Goal: Task Accomplishment & Management: Complete application form

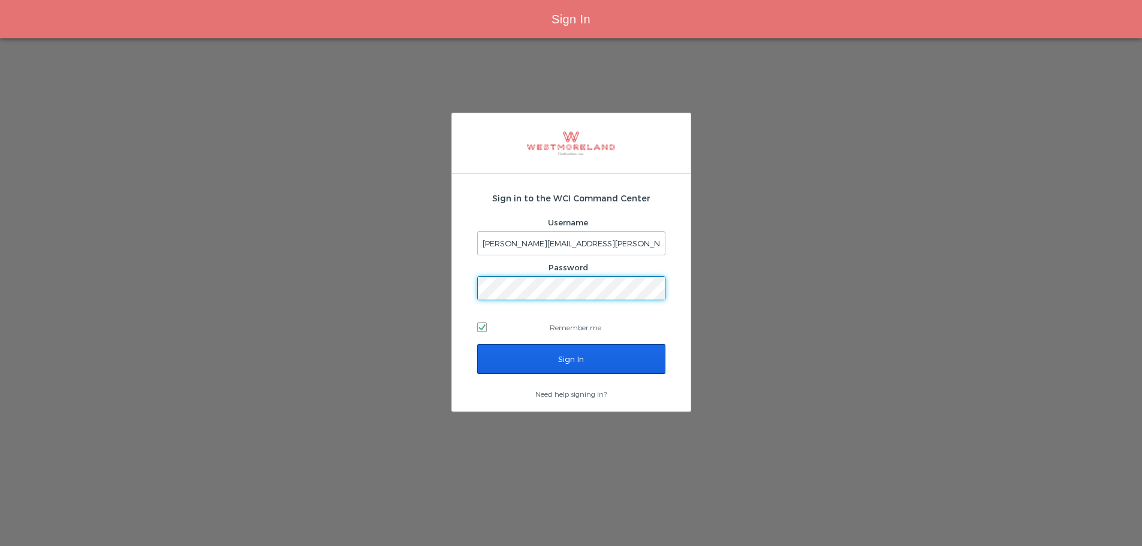
click at [504, 357] on input "Sign In" at bounding box center [571, 359] width 188 height 30
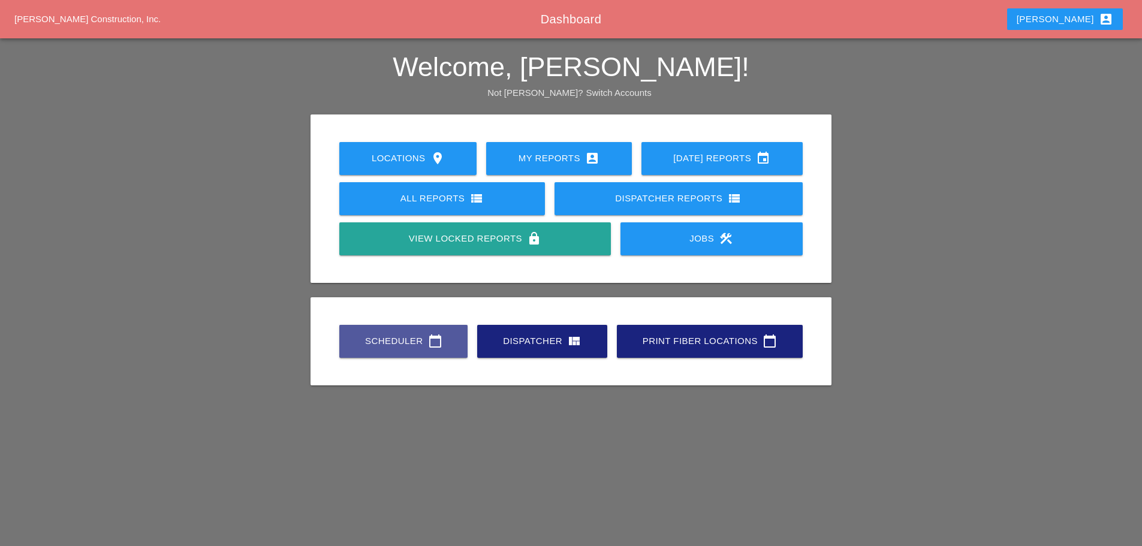
click at [455, 342] on link "Scheduler calendar_today" at bounding box center [403, 341] width 128 height 33
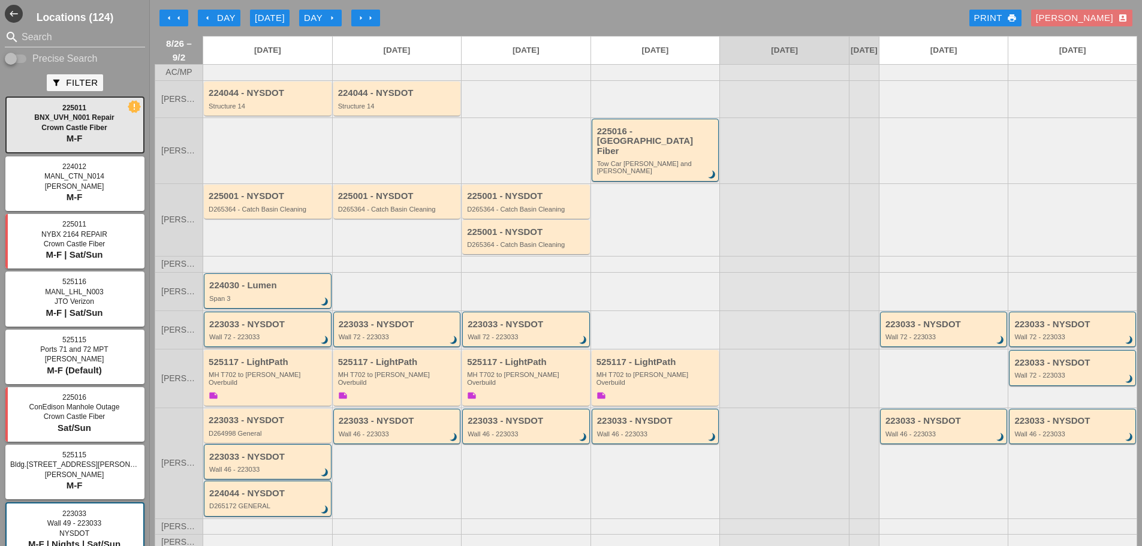
click at [307, 333] on div "Wall 72 - 223033" at bounding box center [268, 336] width 119 height 7
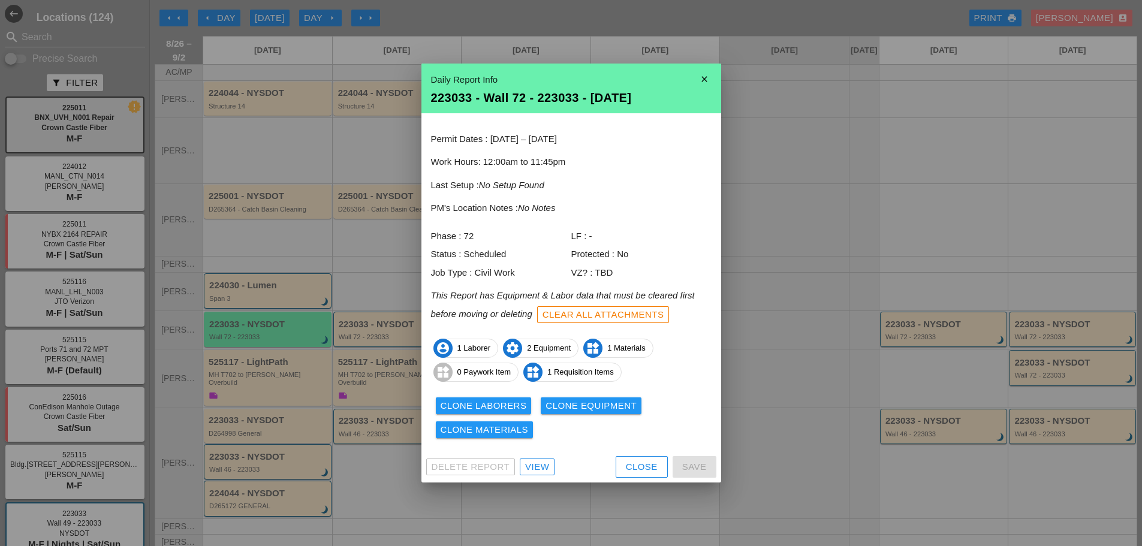
click at [476, 344] on span "account_circle 1 Laborer" at bounding box center [466, 348] width 64 height 19
click at [510, 407] on div "Clone Laborers" at bounding box center [484, 406] width 86 height 14
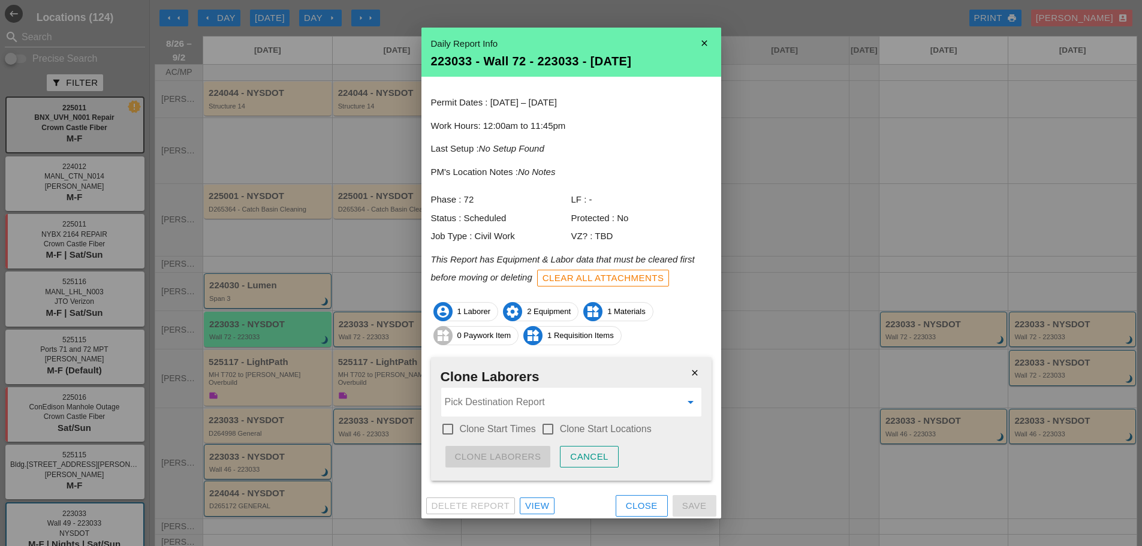
click at [501, 401] on input "Pick Destination Report" at bounding box center [563, 402] width 236 height 19
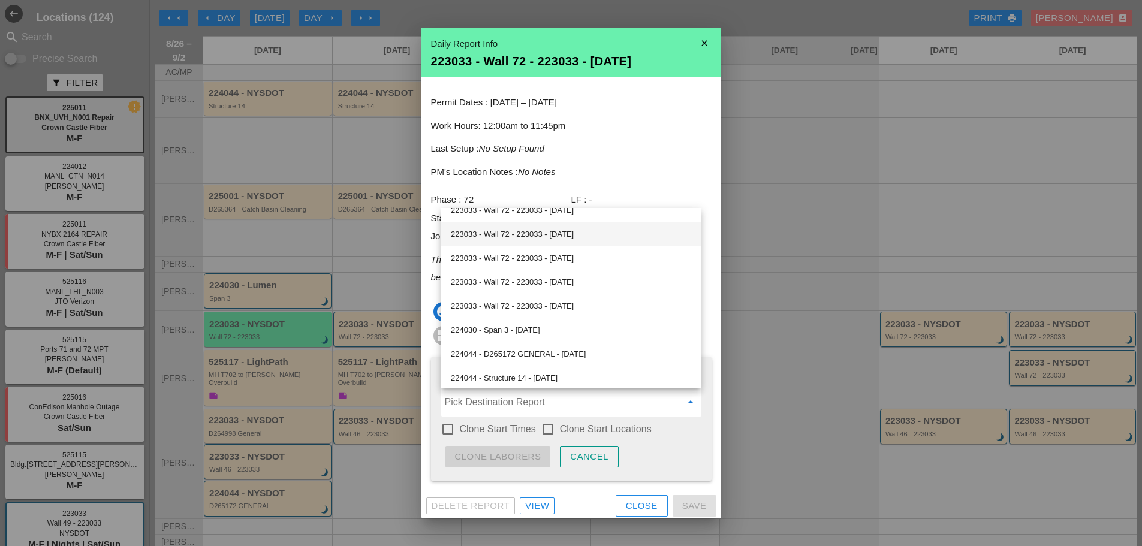
scroll to position [120, 0]
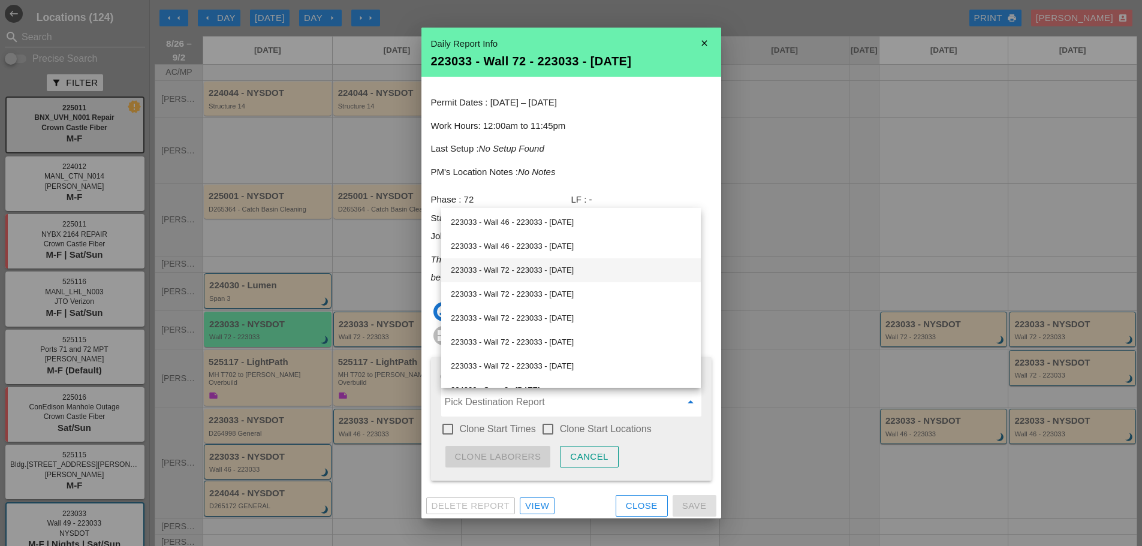
click at [505, 276] on div "223033 - Wall 72 - 223033 - 08/27/2025" at bounding box center [571, 270] width 240 height 14
type input "223033 - Wall 72 - 223033 - 08/27/2025"
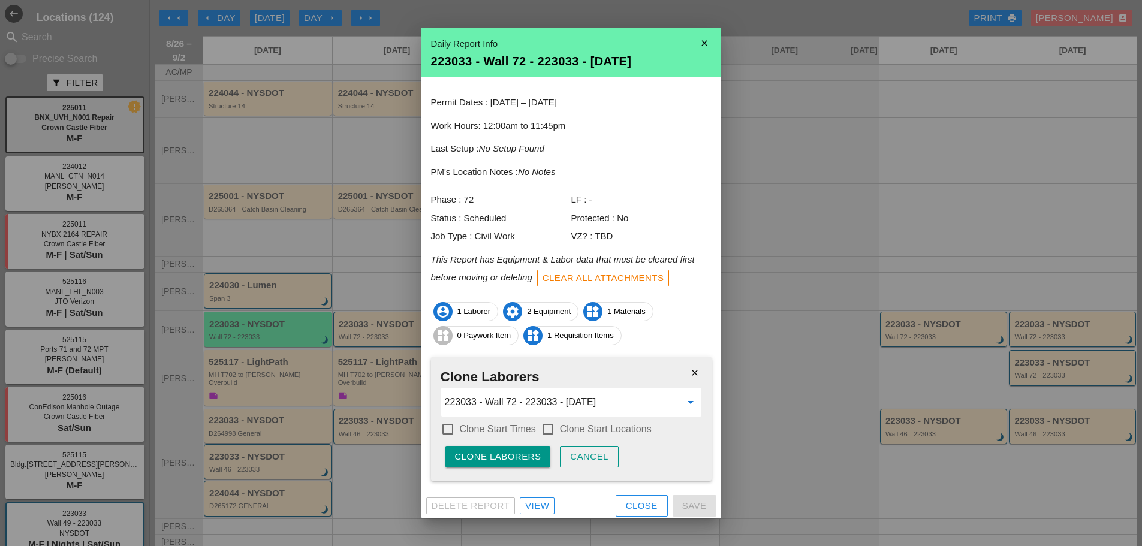
click at [495, 426] on label "Clone Start Times" at bounding box center [498, 429] width 76 height 12
checkbox input "true"
click at [562, 429] on label "Clone Start Locations" at bounding box center [606, 429] width 92 height 12
checkbox input "true"
click at [538, 449] on button "Clone Laborers" at bounding box center [498, 457] width 106 height 22
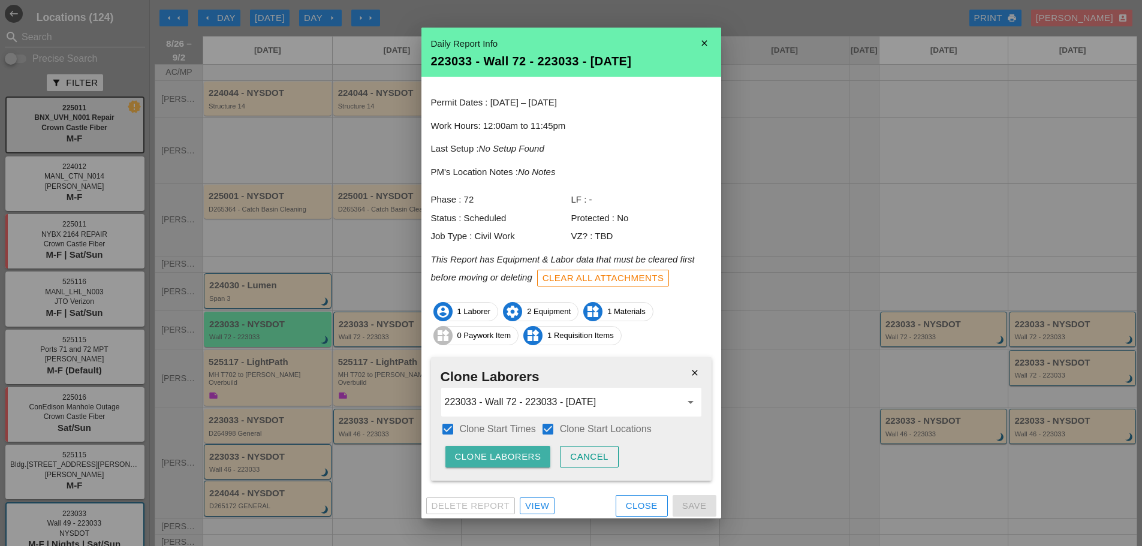
click at [538, 449] on button "Clone Laborers" at bounding box center [498, 457] width 106 height 22
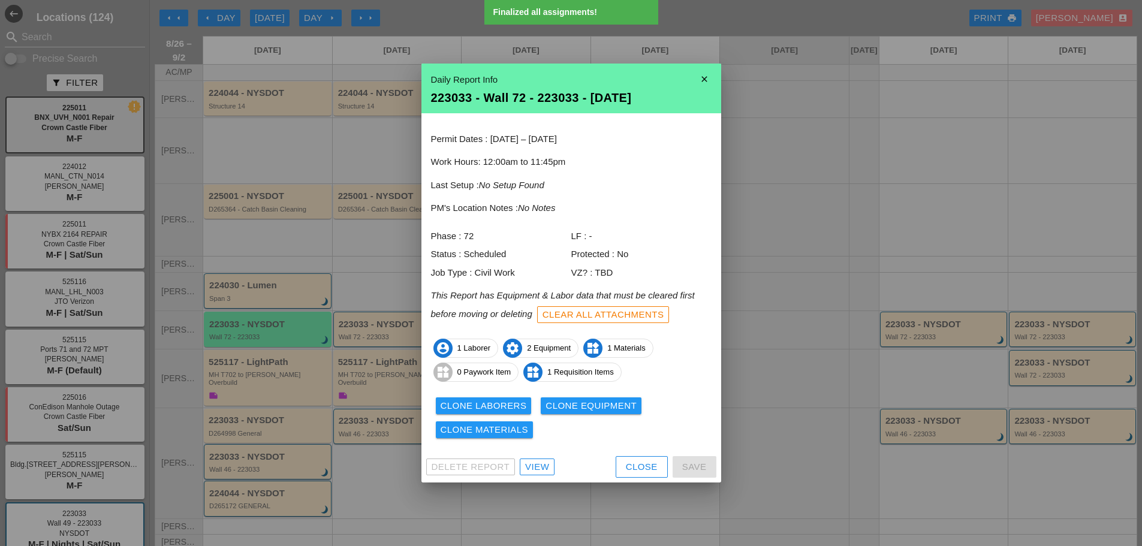
click at [565, 404] on div "Clone Equipment" at bounding box center [591, 406] width 91 height 14
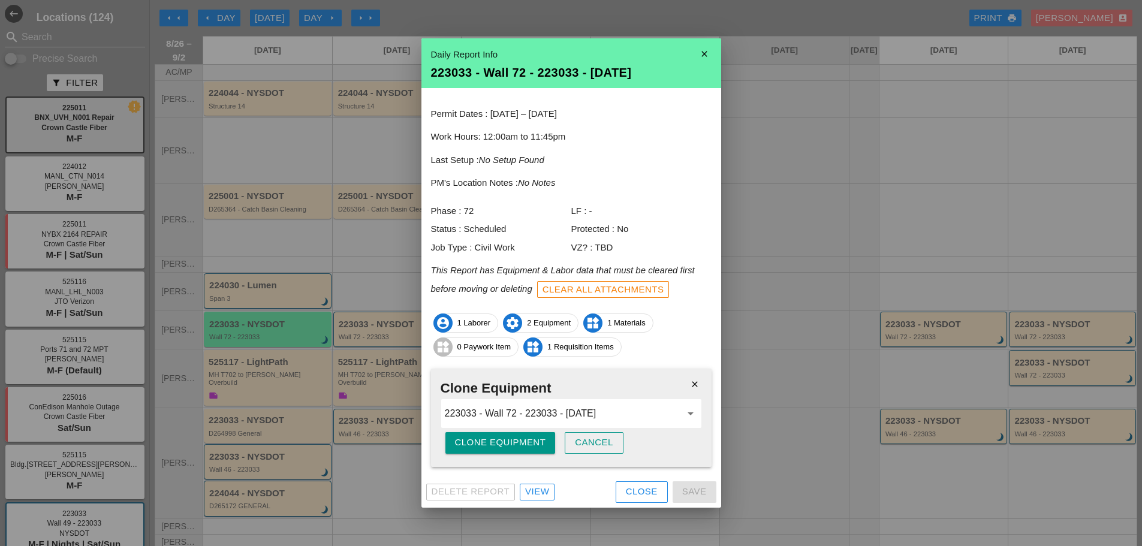
click at [524, 452] on button "Clone Equipment" at bounding box center [500, 443] width 110 height 22
click at [524, 452] on button "Are you sure?" at bounding box center [492, 443] width 95 height 22
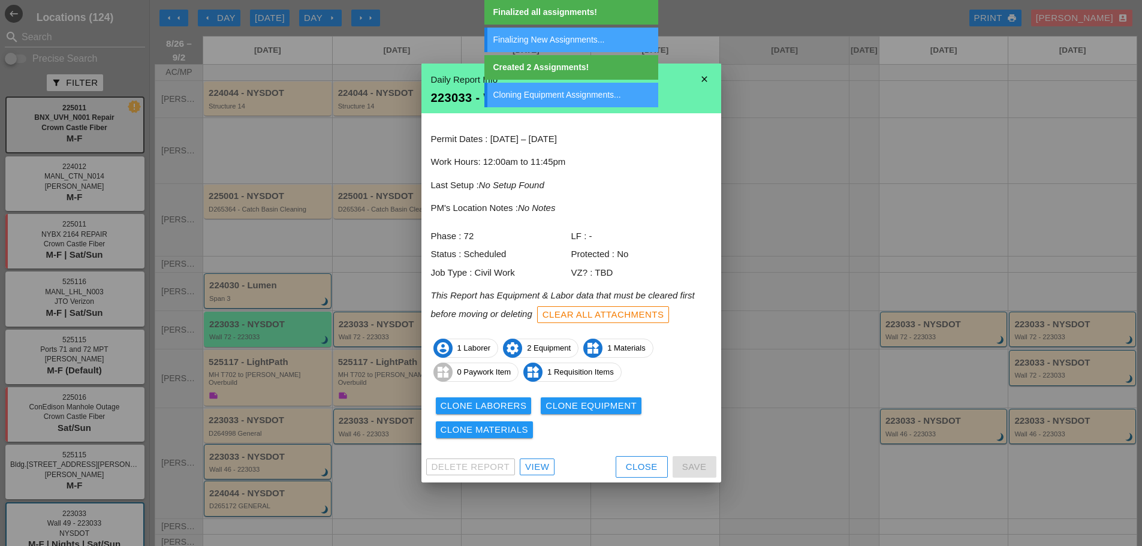
click at [500, 434] on div "Clone Materials" at bounding box center [485, 430] width 88 height 14
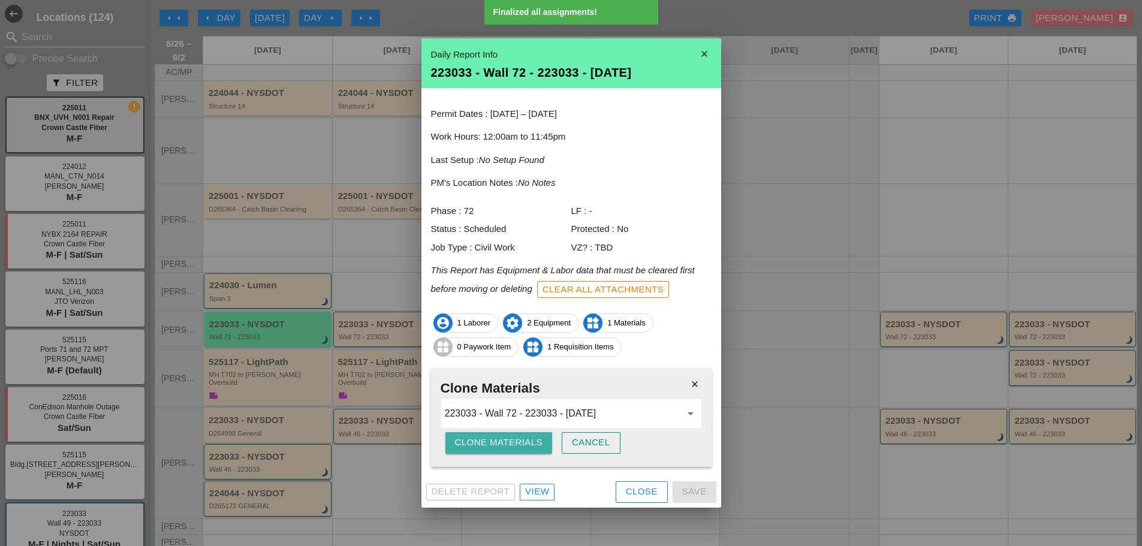
click at [499, 439] on div "Clone Materials" at bounding box center [499, 443] width 88 height 14
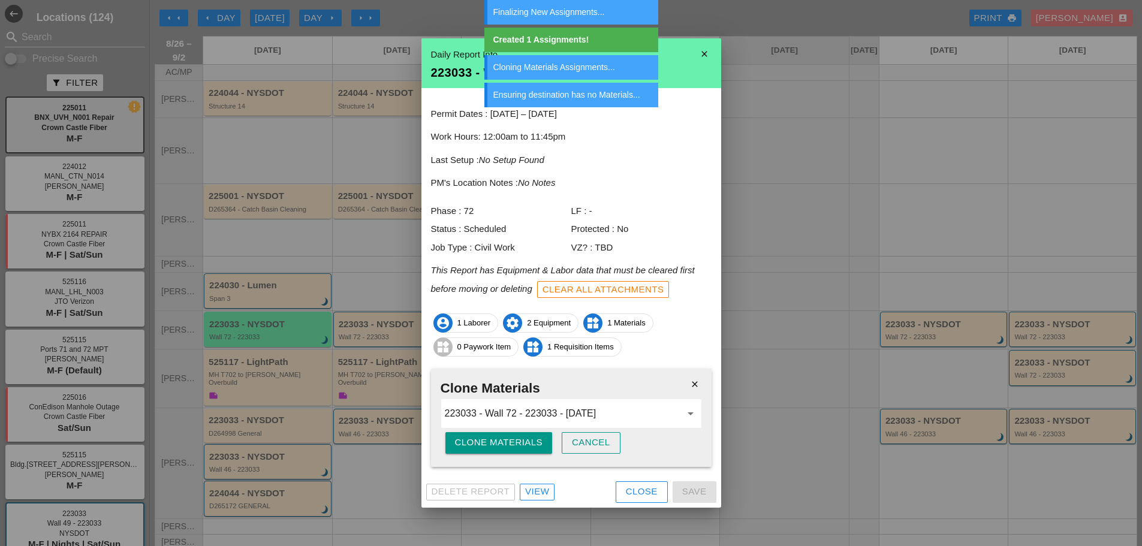
click at [646, 483] on button "Close" at bounding box center [642, 492] width 52 height 22
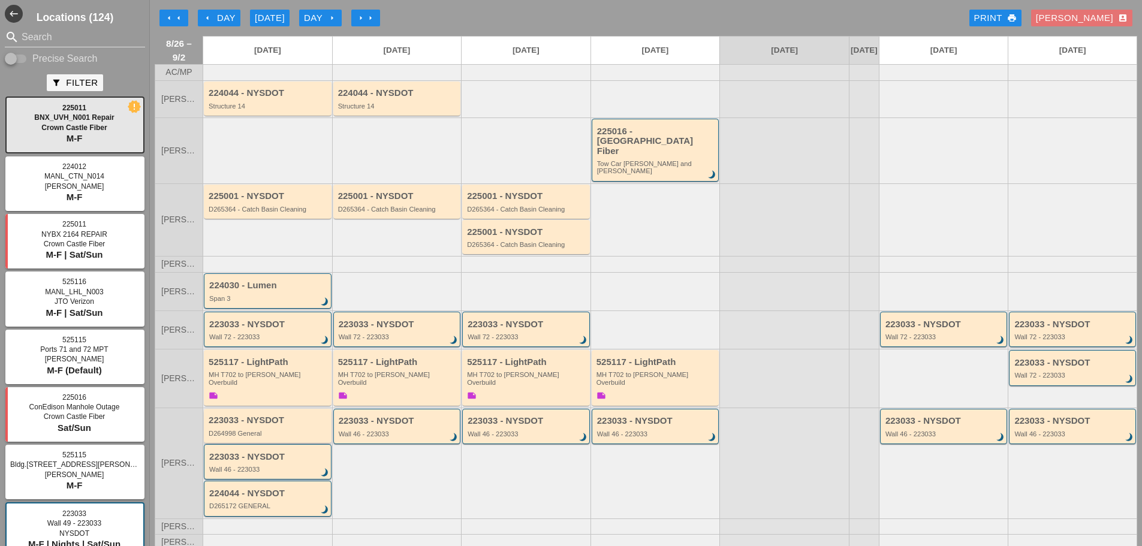
click at [271, 430] on div "D264998 General" at bounding box center [269, 433] width 120 height 7
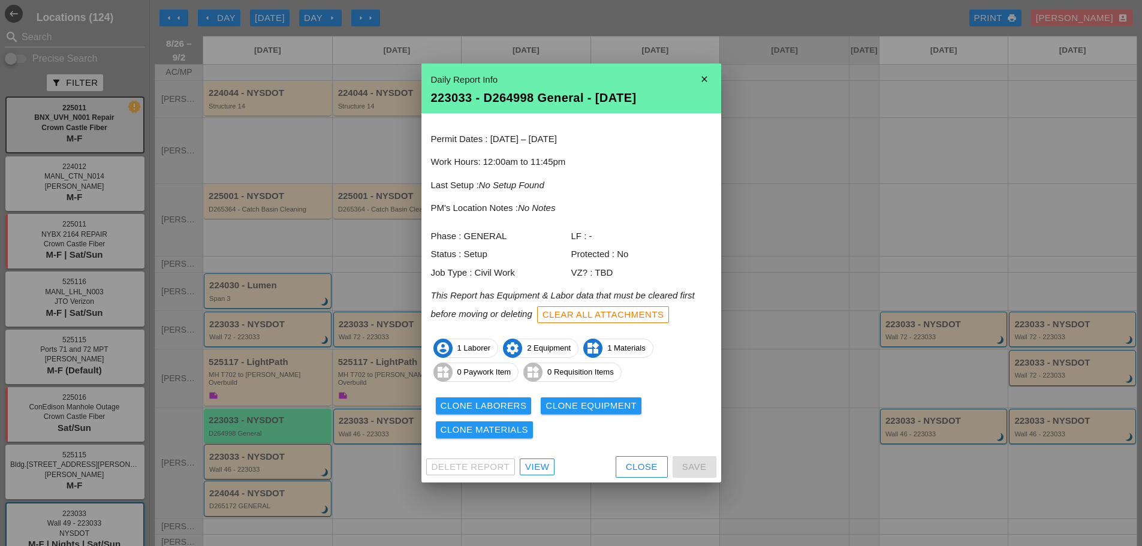
click at [635, 465] on div "Close" at bounding box center [642, 467] width 32 height 14
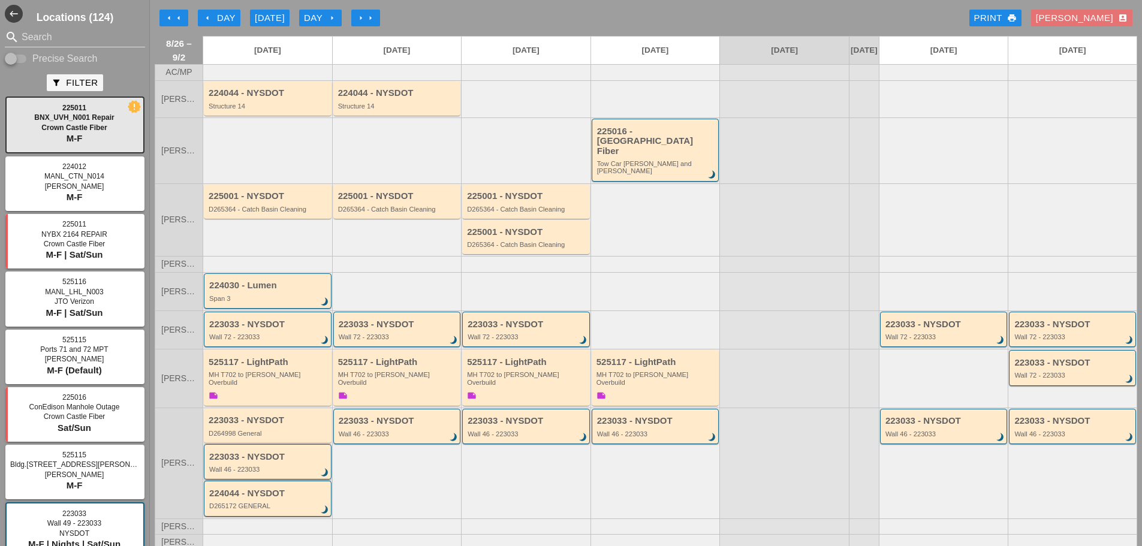
click at [263, 466] on div "Wall 46 - 223033" at bounding box center [268, 469] width 119 height 7
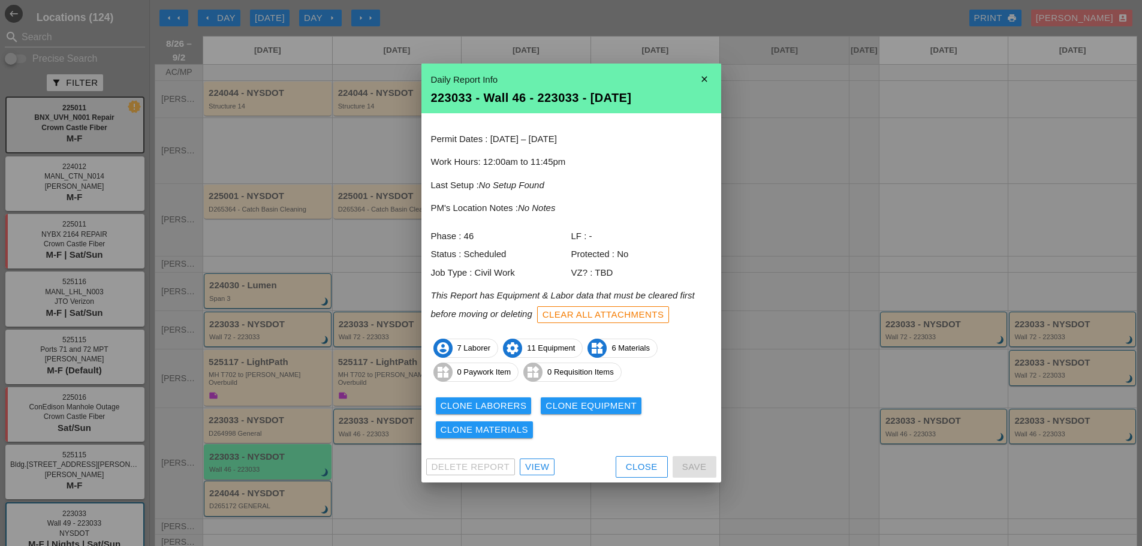
click at [504, 404] on div "Clone Laborers" at bounding box center [484, 406] width 86 height 14
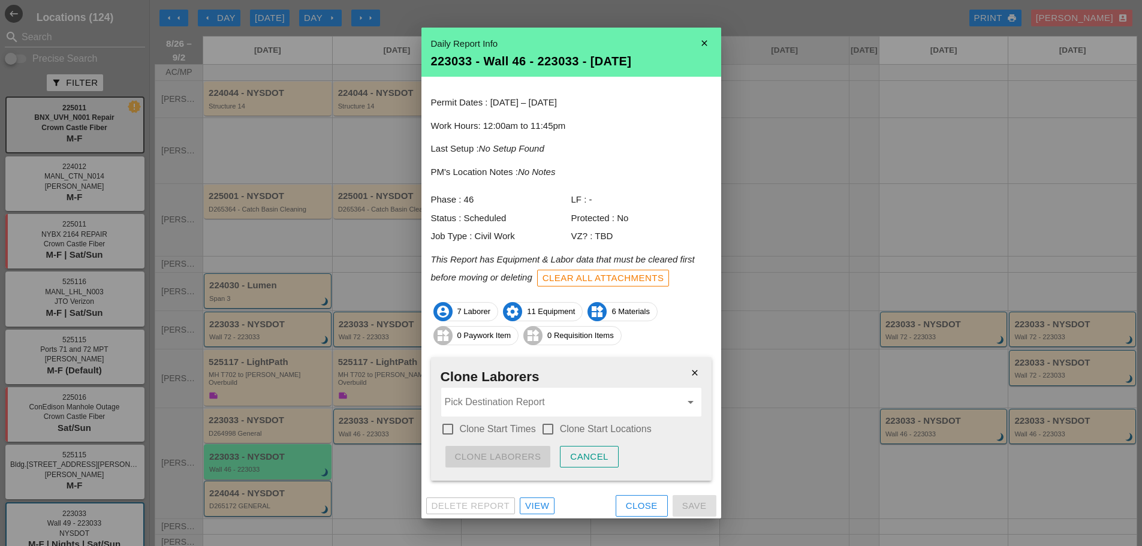
click at [496, 428] on label "Clone Start Times" at bounding box center [498, 429] width 76 height 12
checkbox input "true"
click at [560, 430] on label "Clone Start Locations" at bounding box center [606, 429] width 92 height 12
checkbox input "true"
click at [533, 404] on input "Pick Destination Report" at bounding box center [563, 402] width 236 height 19
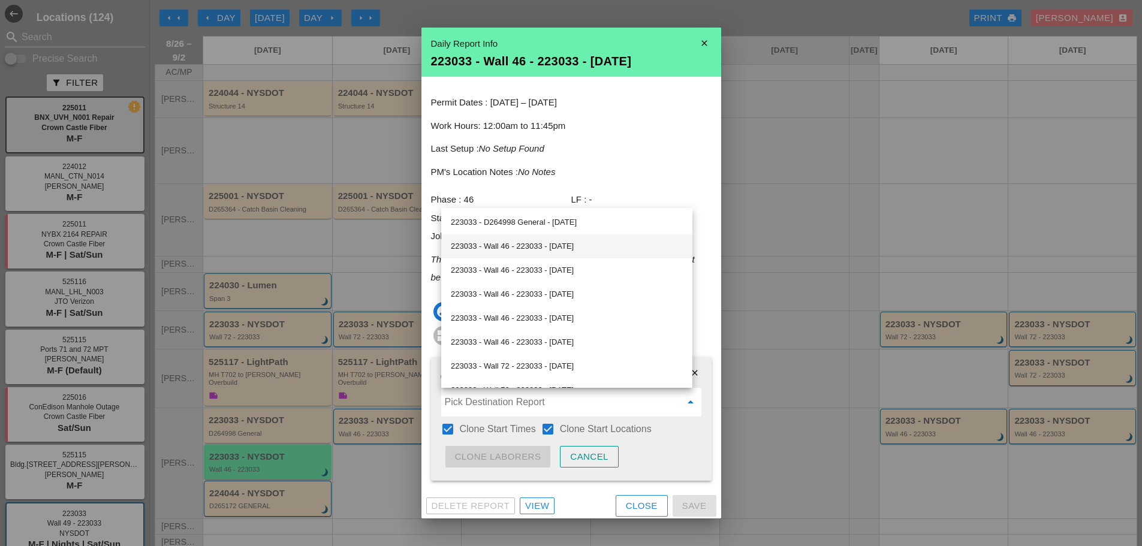
click at [530, 243] on div "223033 - Wall 46 - 223033 - [DATE]" at bounding box center [567, 246] width 232 height 14
type input "223033 - Wall 46 - 223033 - [DATE]"
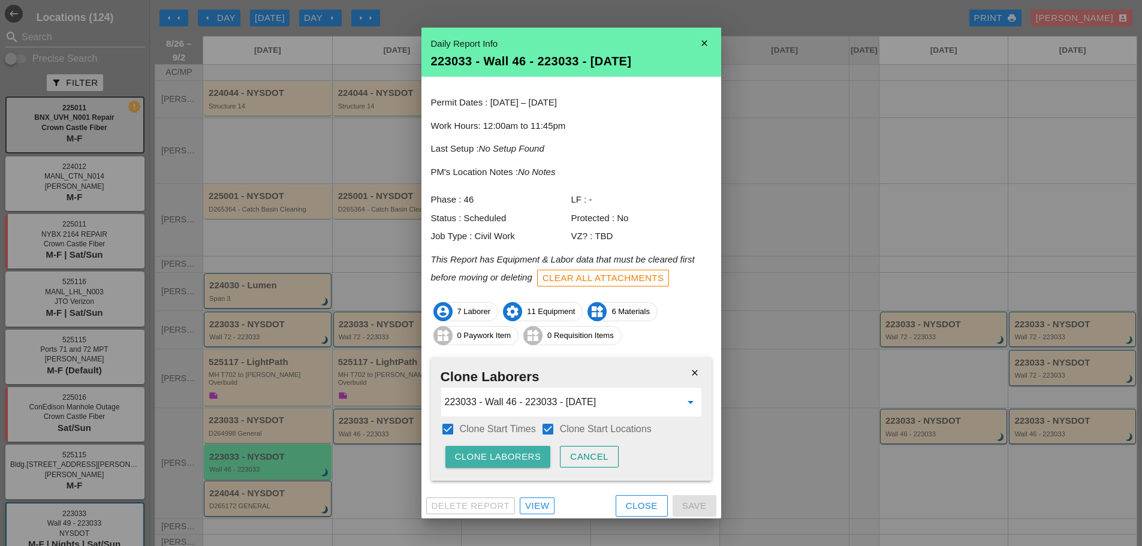
click at [530, 454] on div "Clone Laborers" at bounding box center [498, 457] width 86 height 14
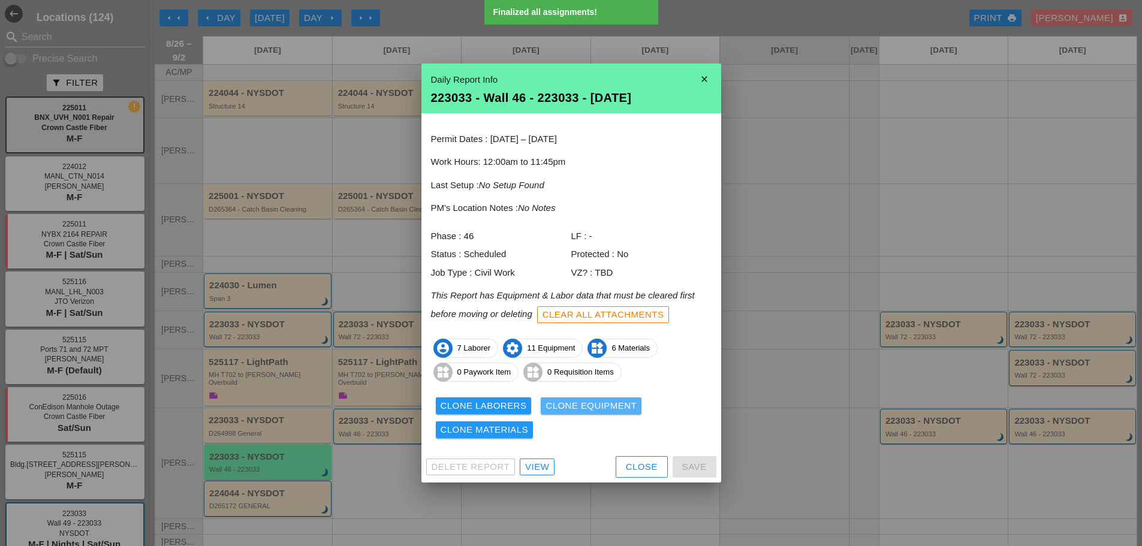
click at [568, 398] on button "Clone Equipment" at bounding box center [591, 406] width 101 height 17
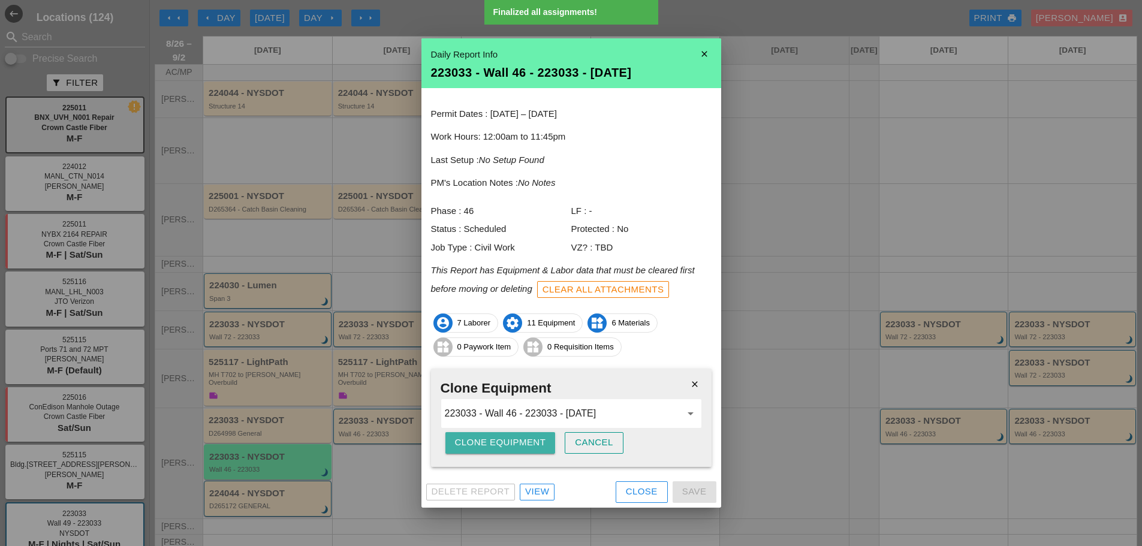
click at [526, 444] on div "Clone Equipment" at bounding box center [500, 443] width 91 height 14
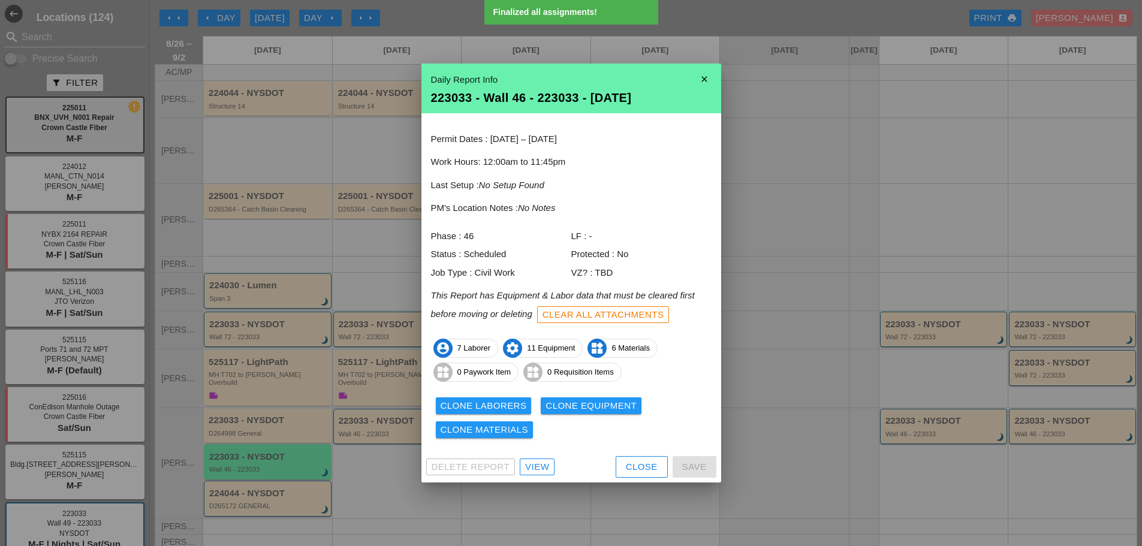
click at [517, 435] on div "Clone Materials" at bounding box center [485, 430] width 88 height 14
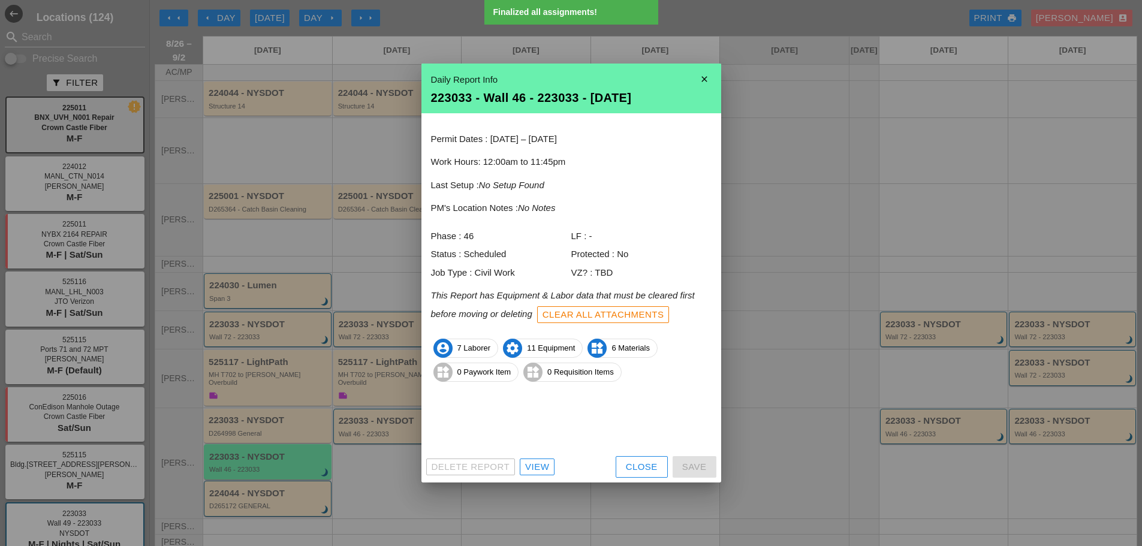
click at [517, 435] on div "Clone Materials" at bounding box center [485, 430] width 88 height 14
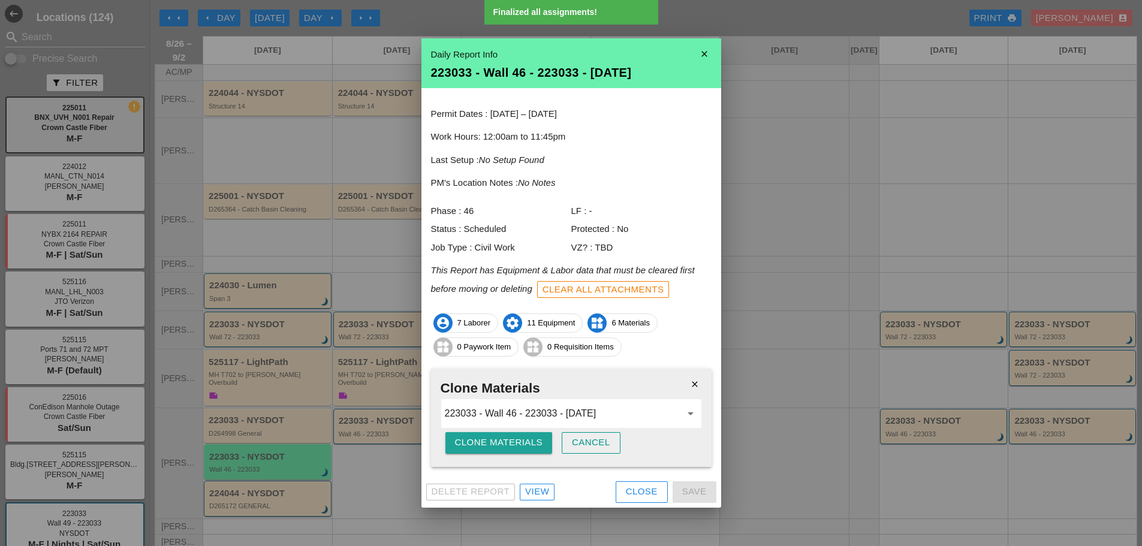
click at [517, 435] on button "Clone Materials" at bounding box center [498, 443] width 107 height 22
click at [517, 435] on button "Are you sure?" at bounding box center [492, 443] width 95 height 22
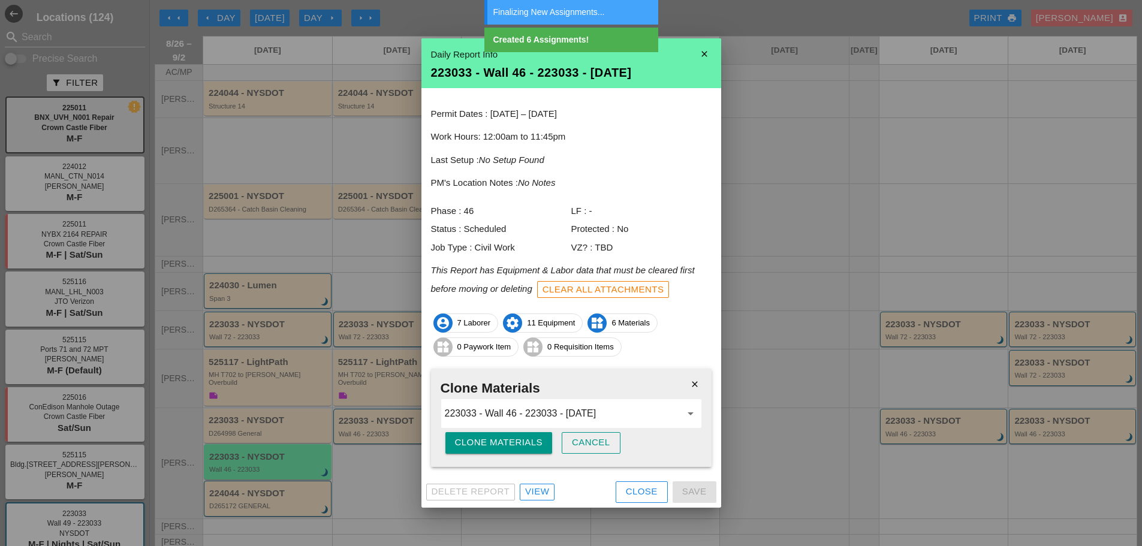
click at [636, 495] on div "Close" at bounding box center [642, 492] width 32 height 14
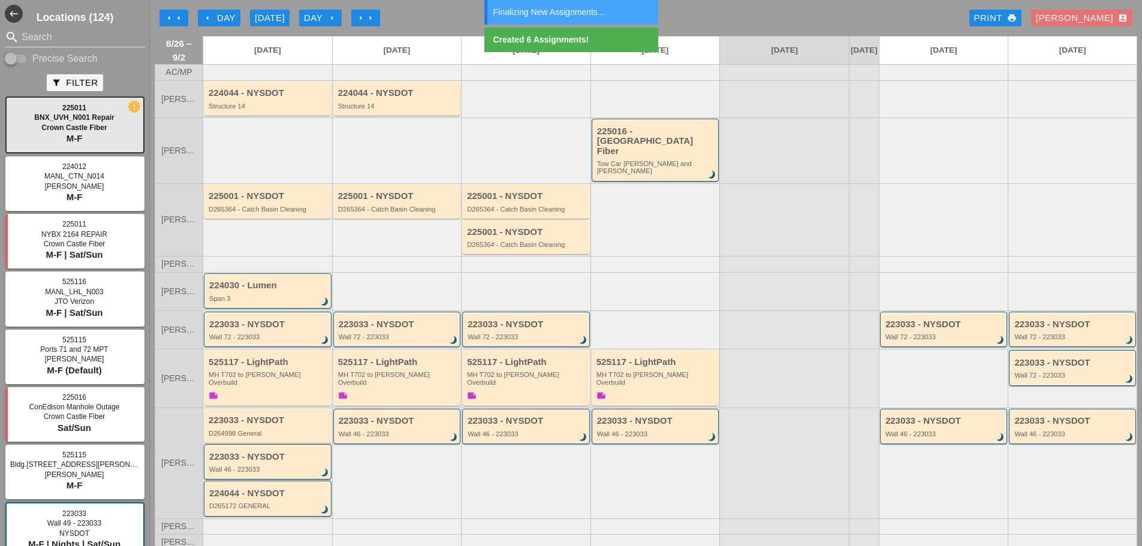
click at [417, 429] on div "223033 - NYSDOT Wall 46 - 223033 brightness_3" at bounding box center [397, 463] width 130 height 111
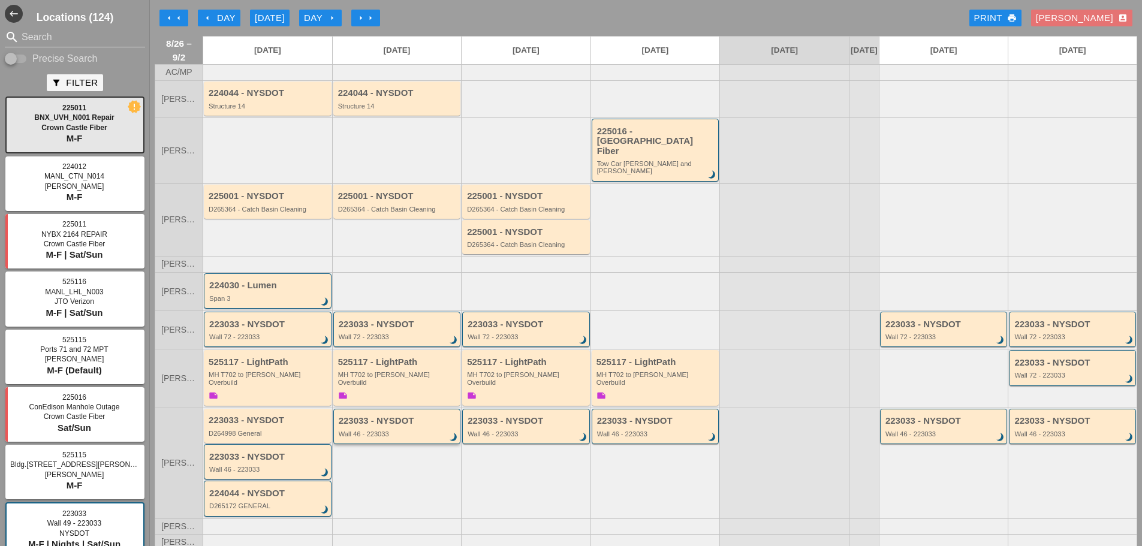
click at [416, 416] on div "223033 - NYSDOT Wall 46 - 223033 brightness_3" at bounding box center [398, 427] width 119 height 22
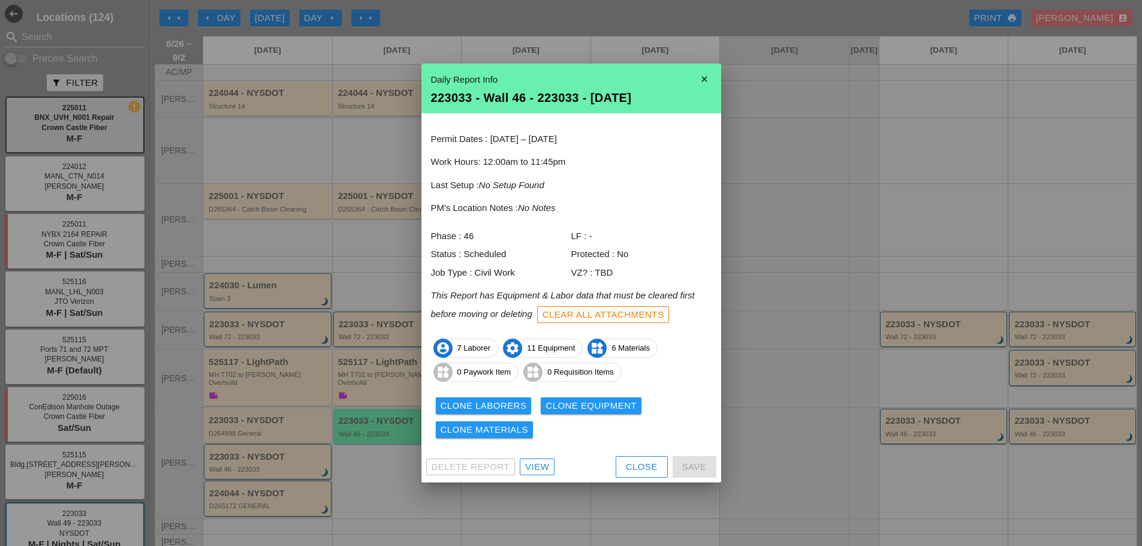
click at [646, 474] on button "Close" at bounding box center [642, 467] width 52 height 22
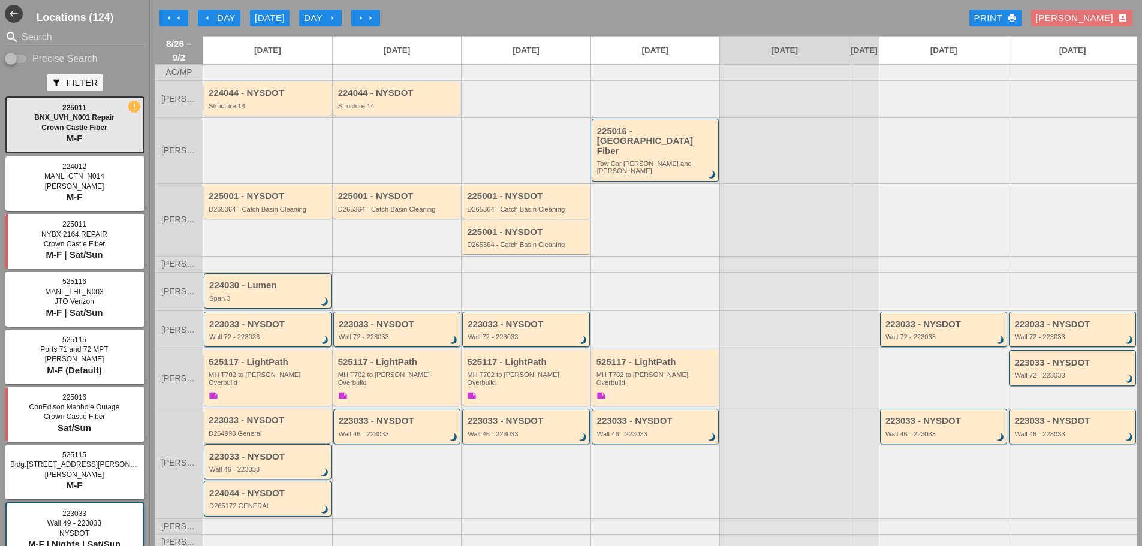
click at [212, 16] on icon "arrow_left" at bounding box center [208, 18] width 10 height 10
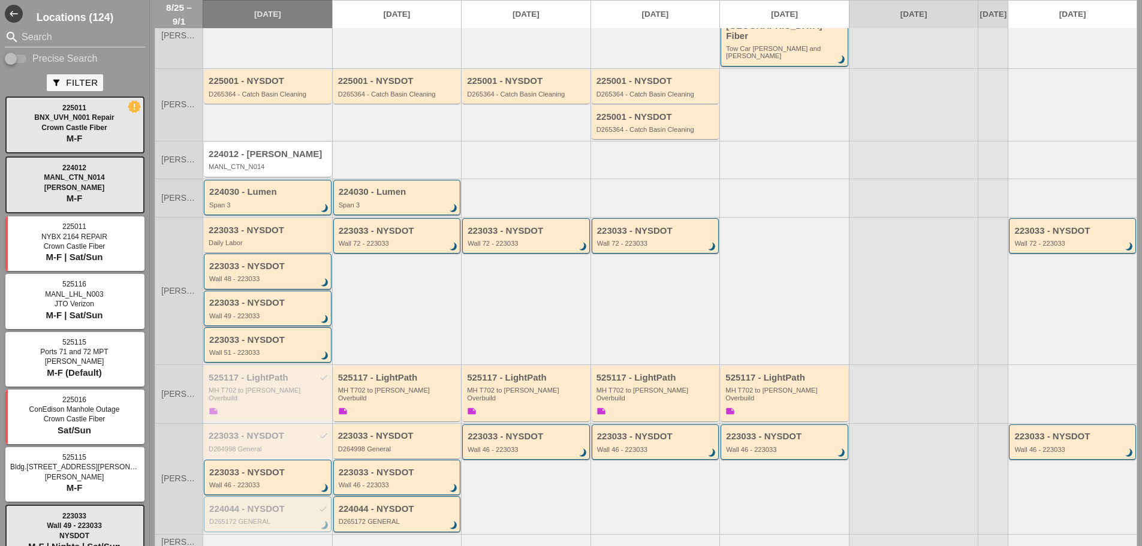
scroll to position [120, 0]
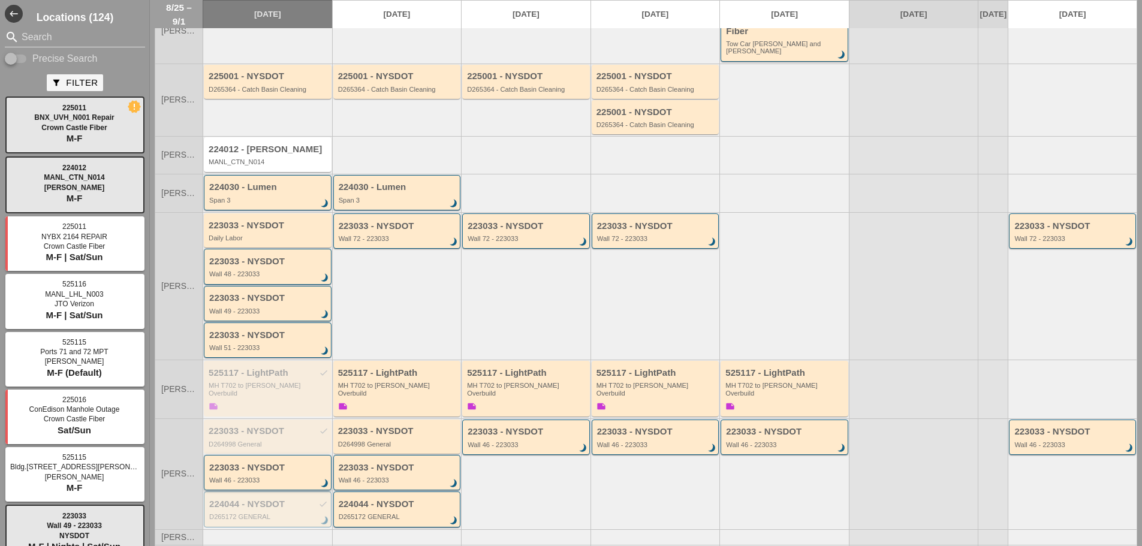
click at [260, 477] on div "Wall 46 - 223033" at bounding box center [268, 480] width 119 height 7
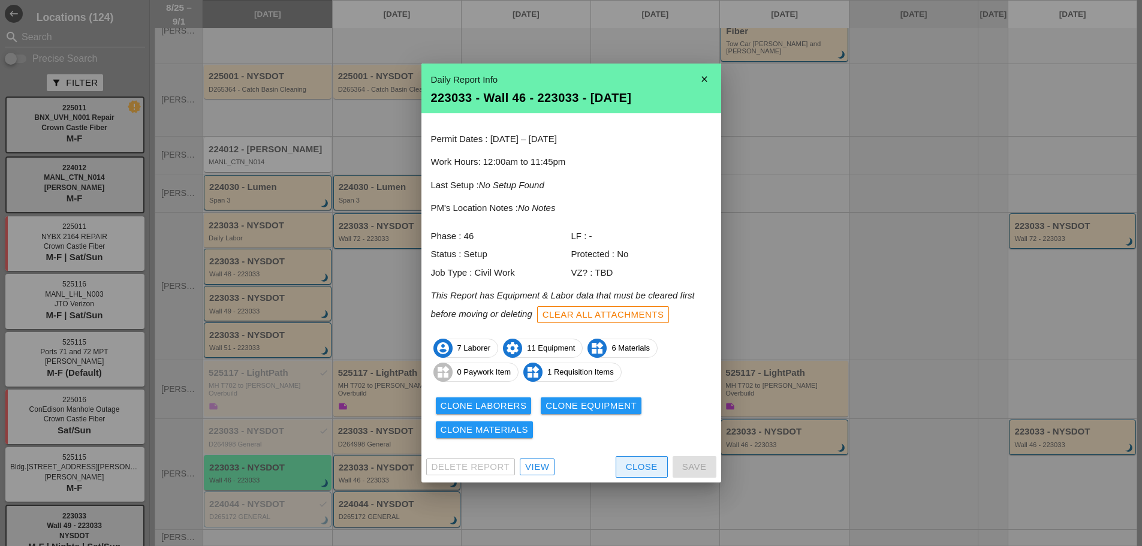
click at [639, 462] on div "Close" at bounding box center [642, 467] width 32 height 14
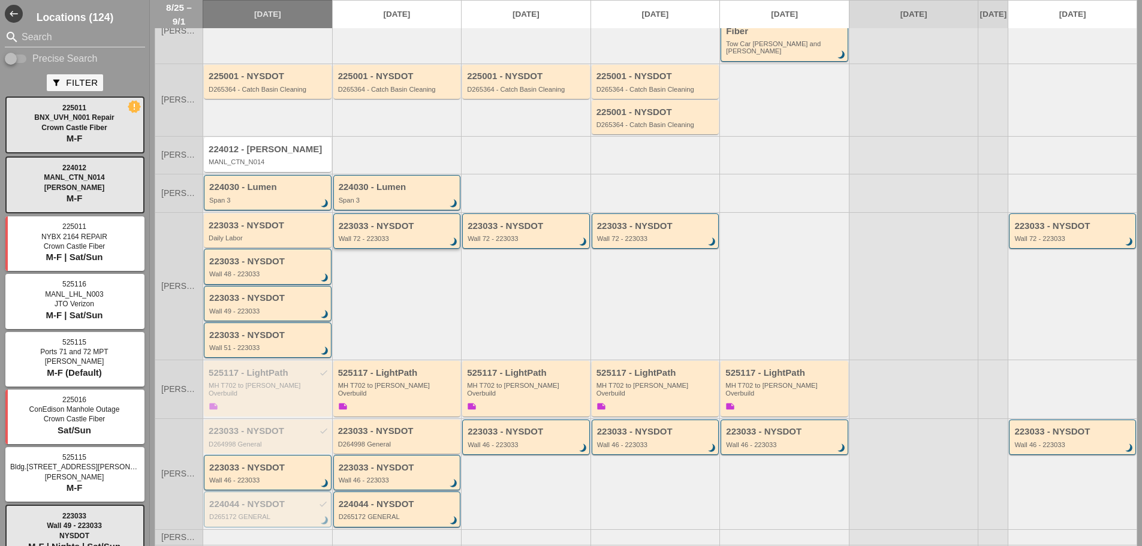
click at [375, 222] on div "223033 - NYSDOT" at bounding box center [398, 226] width 119 height 10
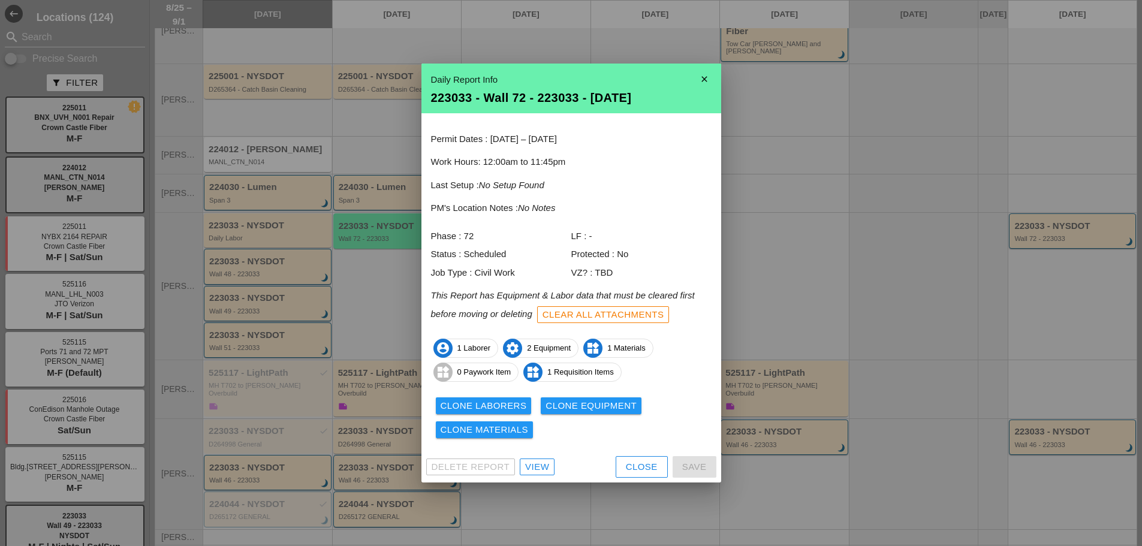
click at [625, 462] on button "Close" at bounding box center [642, 467] width 52 height 22
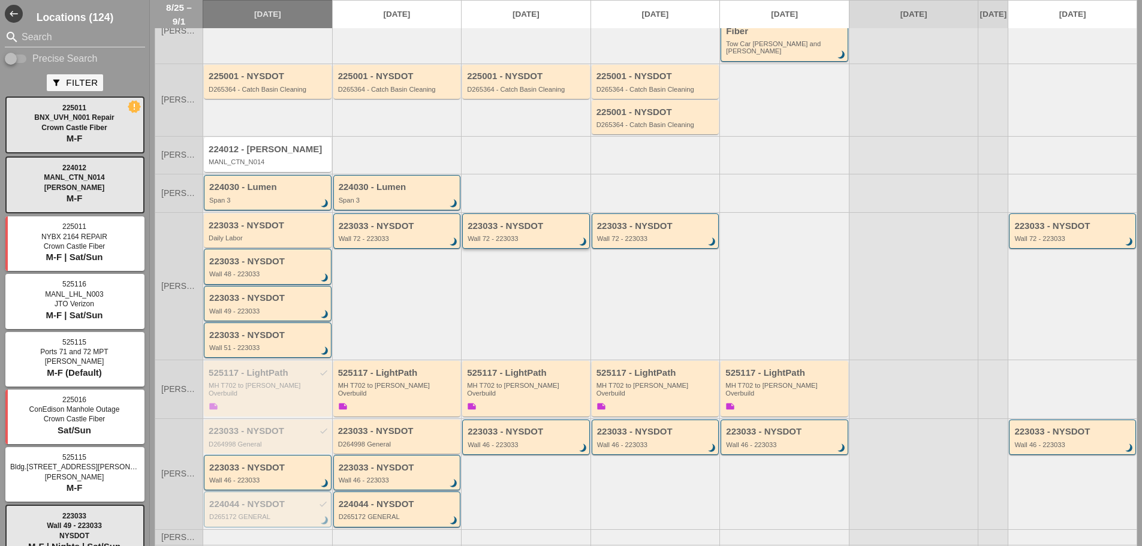
click at [502, 213] on div "223033 - NYSDOT Wall 72 - 223033 brightness_3" at bounding box center [526, 230] width 128 height 35
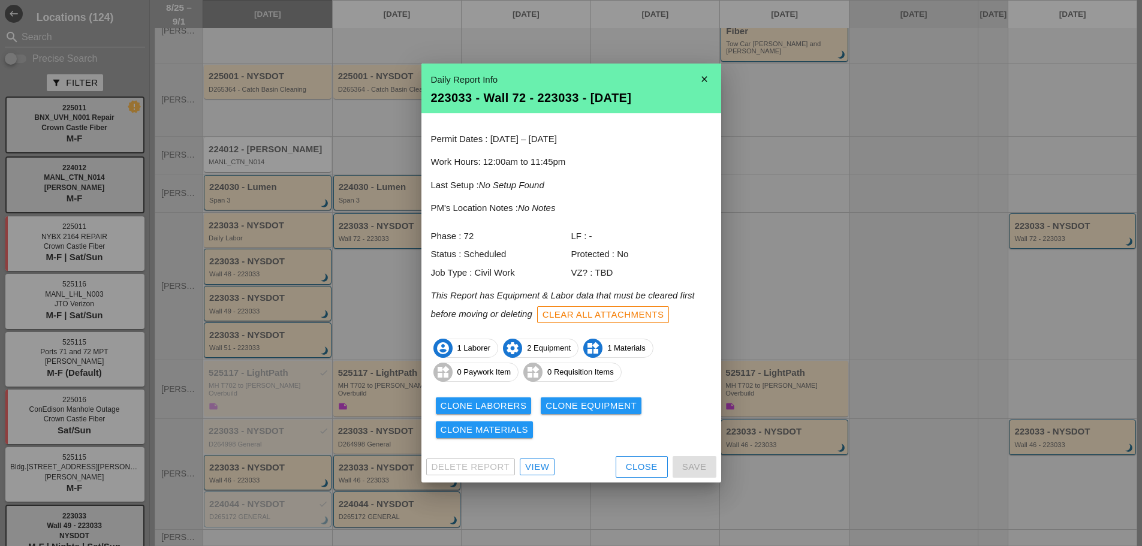
click at [633, 469] on div "Close" at bounding box center [642, 467] width 32 height 14
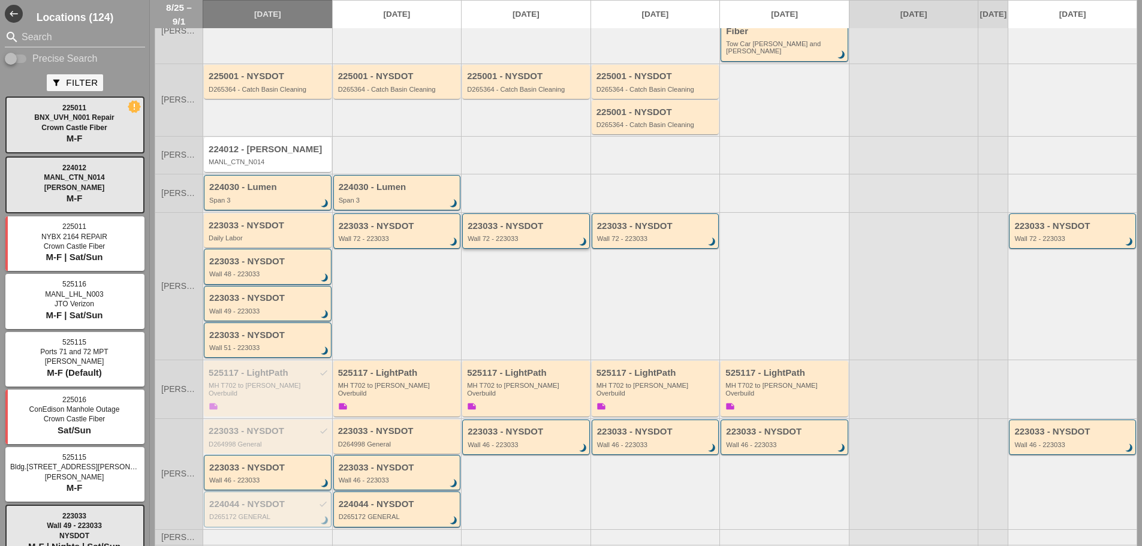
click at [478, 235] on div "Wall 72 - 223033" at bounding box center [527, 238] width 119 height 7
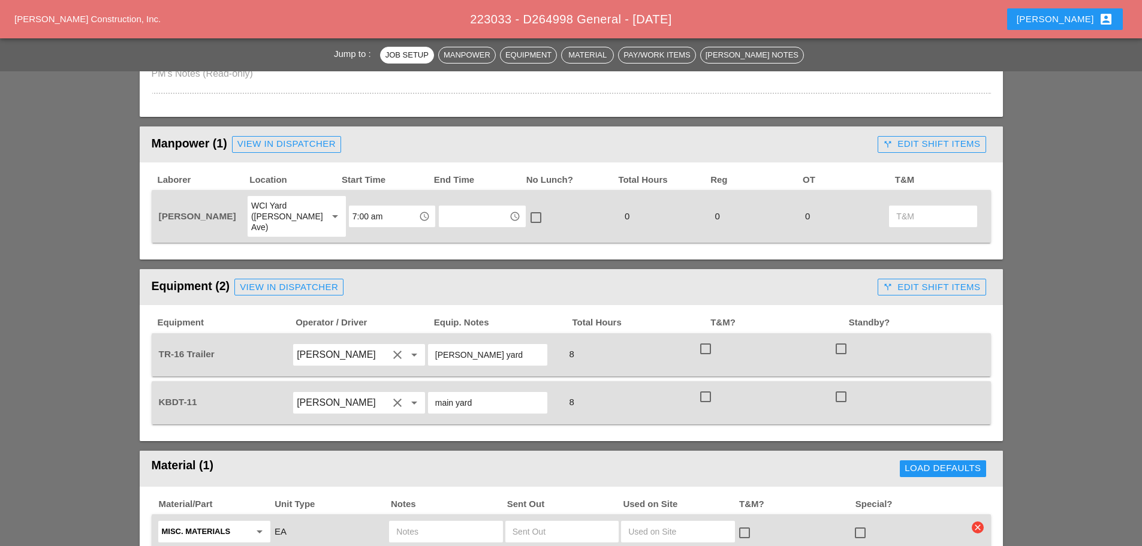
scroll to position [480, 0]
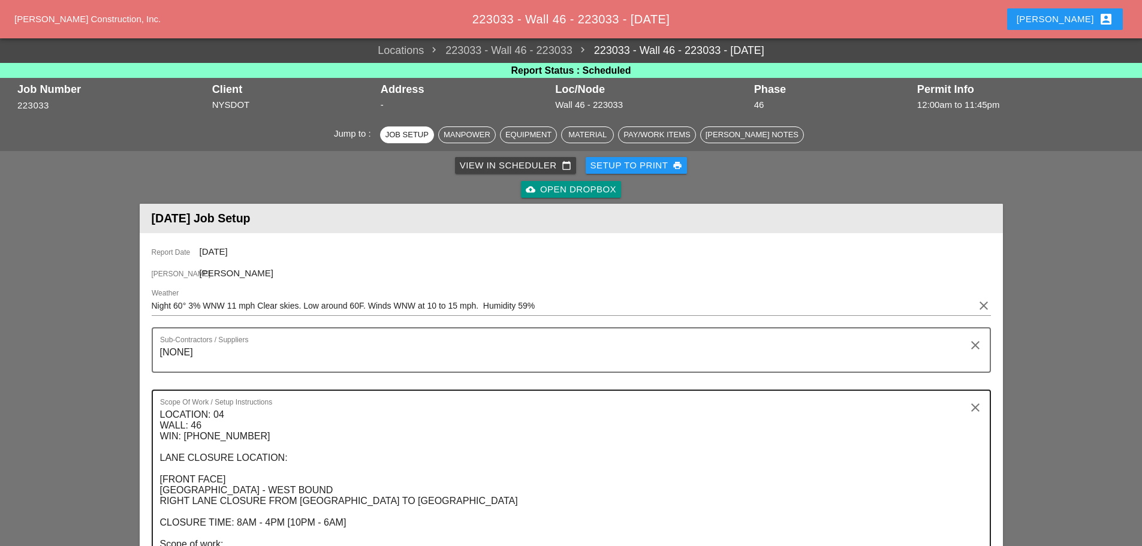
click at [216, 418] on textarea "LOCATION: 04 WALL: 46 WIN: [PHONE_NUMBER] LANE CLOSURE LOCATION: [FRONT FACE] […" at bounding box center [566, 490] width 813 height 171
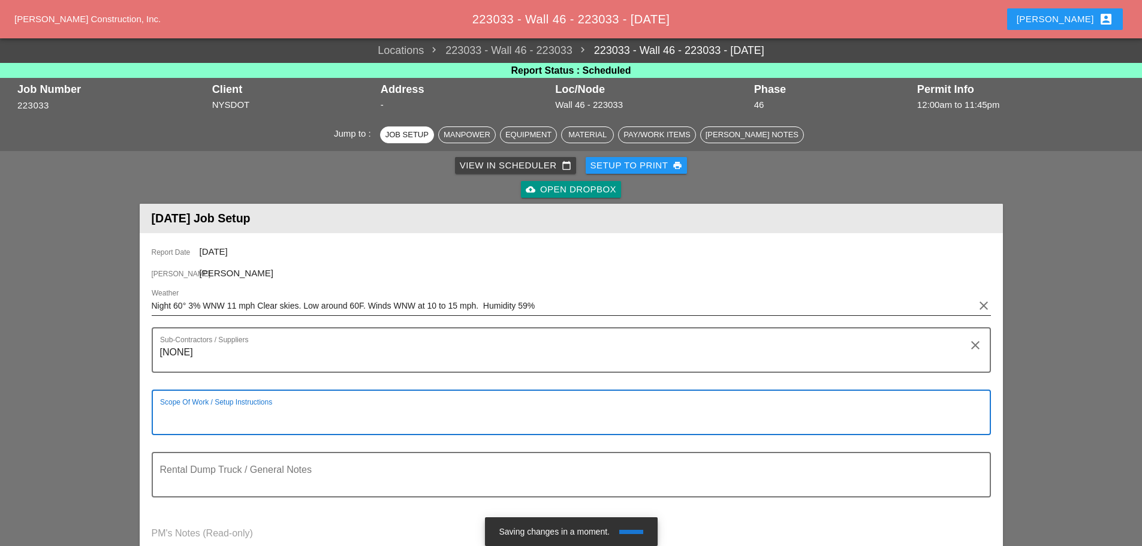
paste textarea "LOCATION: 04 WALL: 46 WIN: 1-095-048 LANE CLOSURE LOCATION: [FRONT FACE] CROSS …"
type textarea "LOCATION: 04 WALL: 46 WIN: 1-095-048 LANE CLOSURE LOCATION: [FRONT FACE] CROSS …"
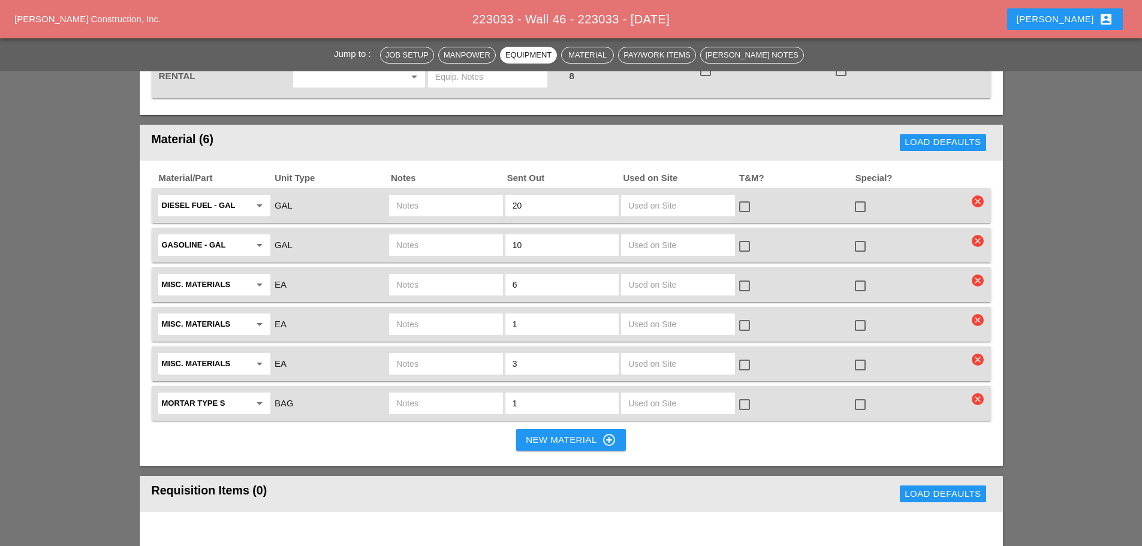
scroll to position [1583, 0]
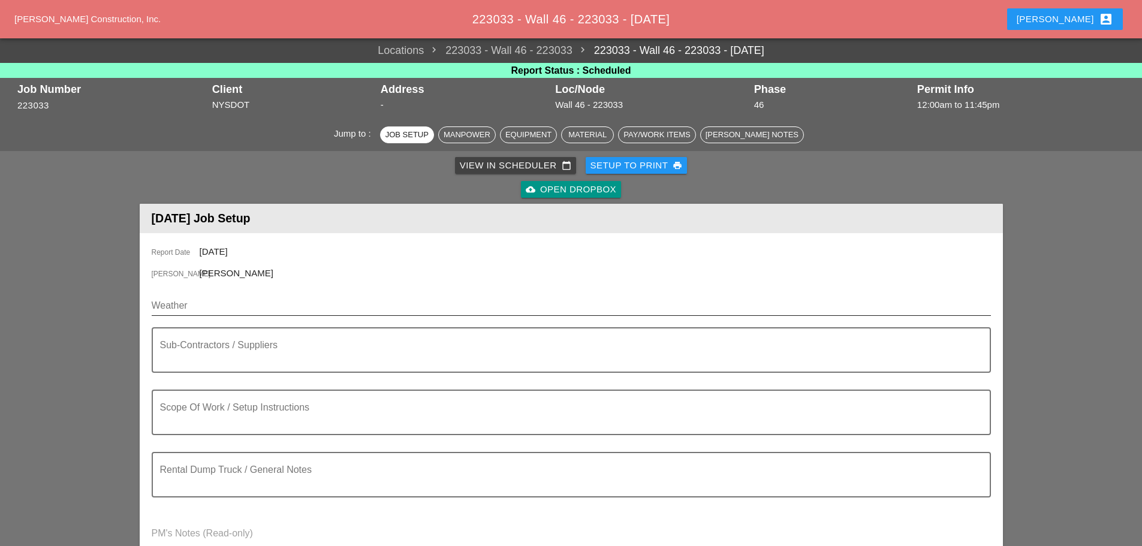
click at [352, 317] on div "Weather" at bounding box center [571, 311] width 839 height 31
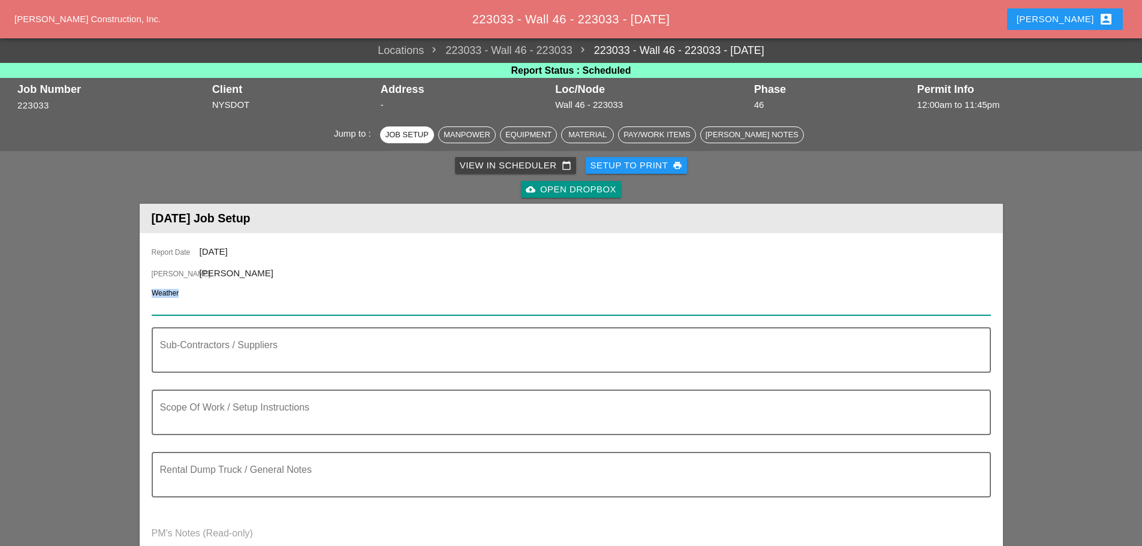
click at [345, 305] on input "Weather" at bounding box center [563, 305] width 823 height 19
paste input "Night 55° 4% NW 8 mph A few clouds overnight. Low around 55F. Winds NW at 5 to …"
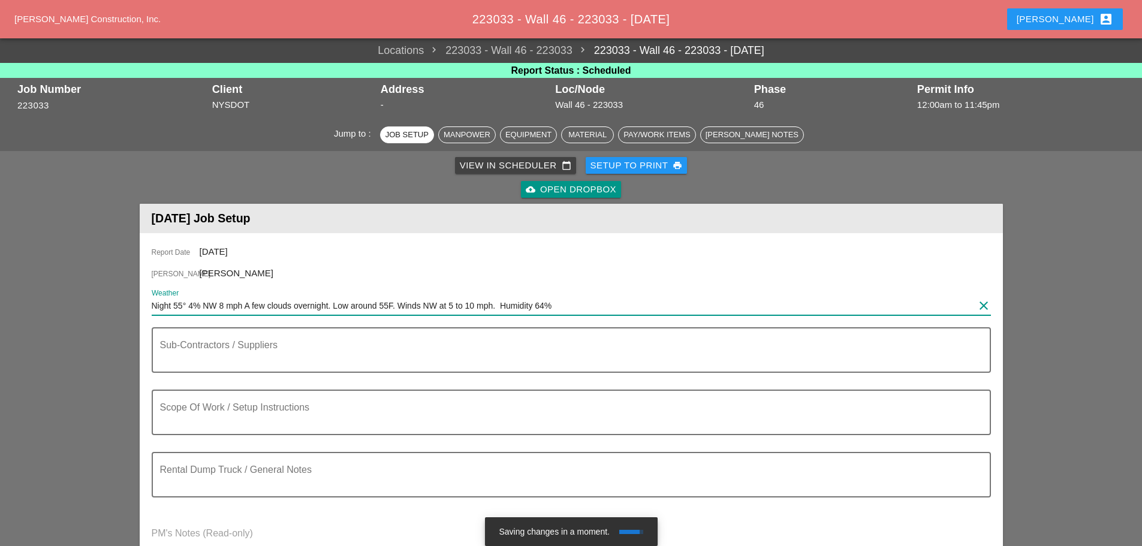
type input "Night 55° 4% NW 8 mph A few clouds overnight. Low around 55F. Winds NW at 5 to …"
click at [278, 393] on div "Scope Of Work / Setup Instructions" at bounding box center [566, 412] width 813 height 43
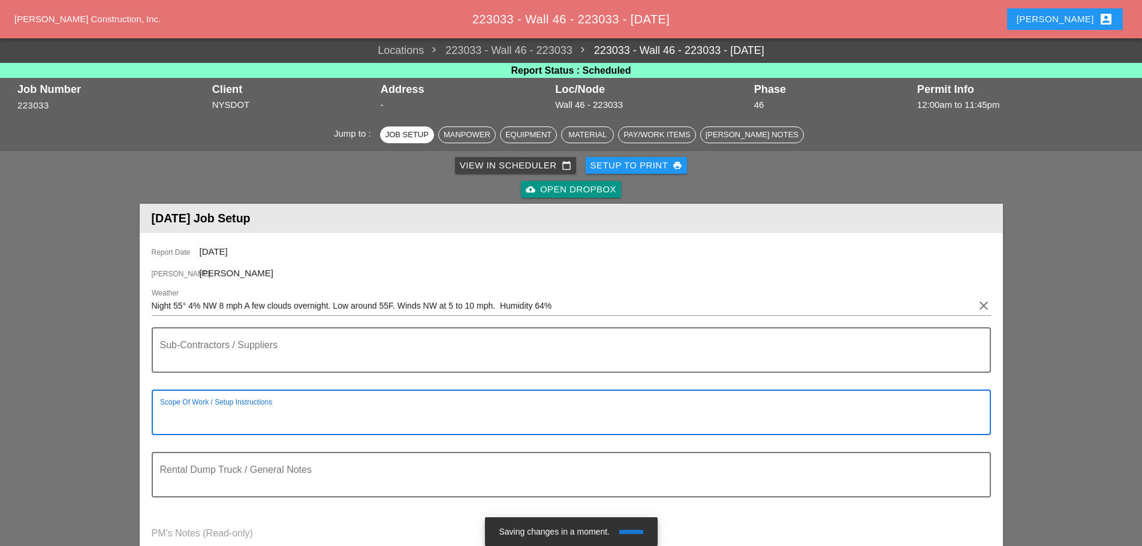
paste textarea "LOCATION: 04 WALL: 46 WIN: 1-095-048 LANE CLOSURE LOCATION: [FRONT FACE] CROSS …"
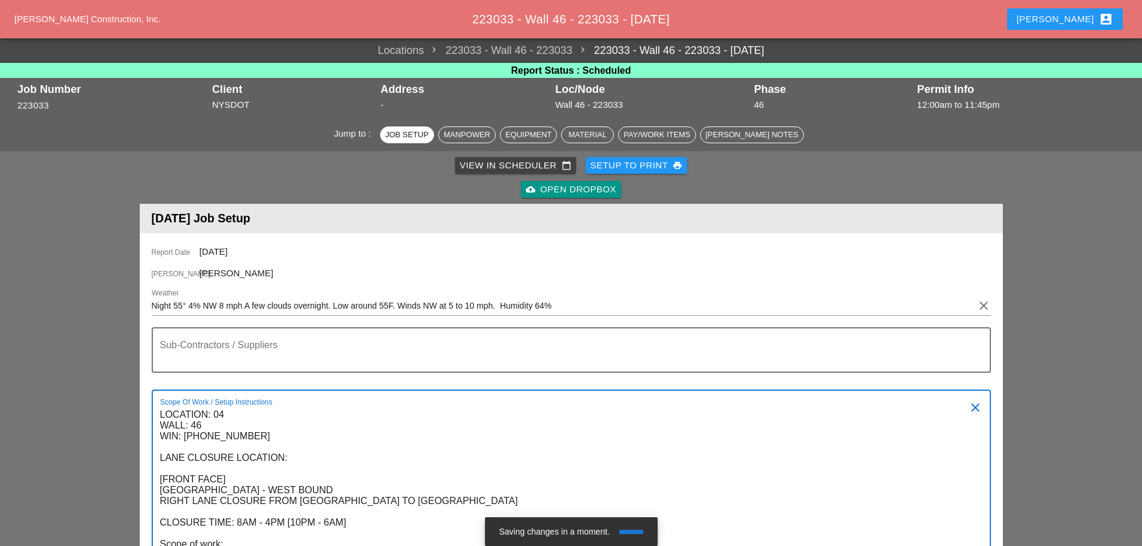
scroll to position [25, 0]
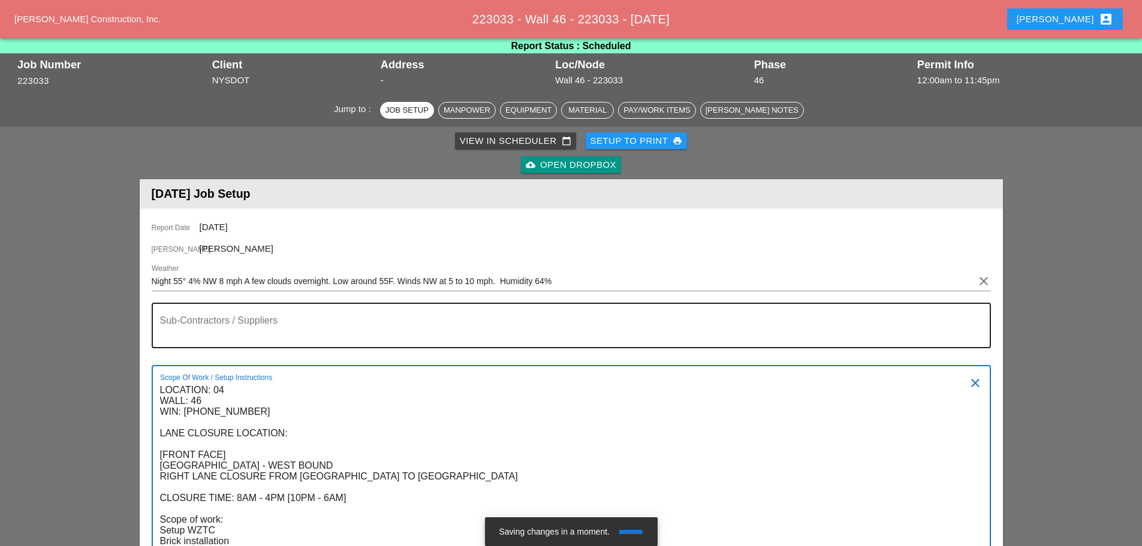
type textarea "LOCATION: 04 WALL: 46 WIN: [PHONE_NUMBER] LANE CLOSURE LOCATION: [FRONT FACE] […"
click at [205, 327] on textarea "Sub-Contractors / Suppliers" at bounding box center [566, 332] width 813 height 29
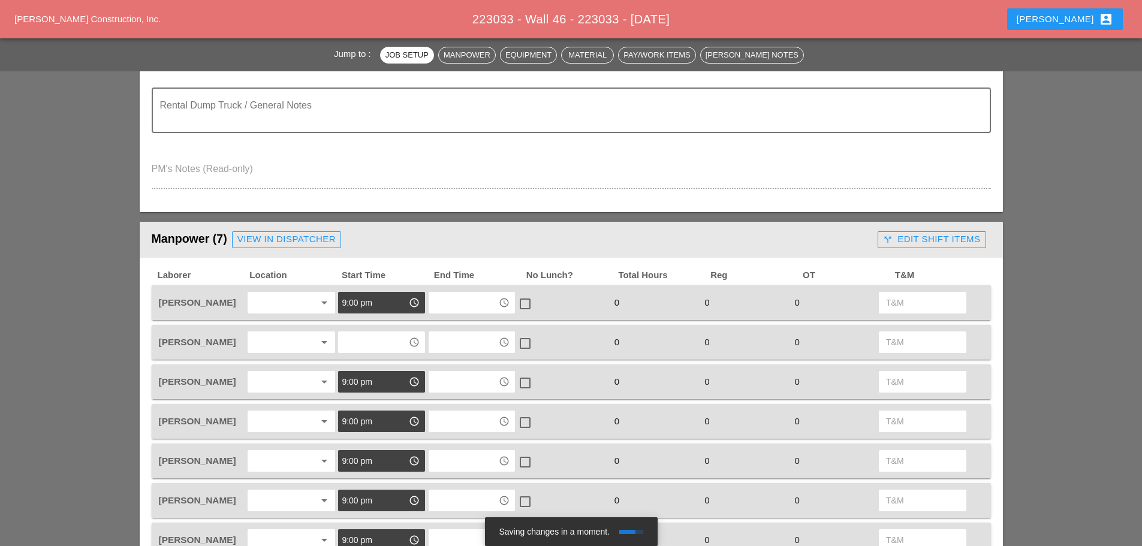
scroll to position [564, 0]
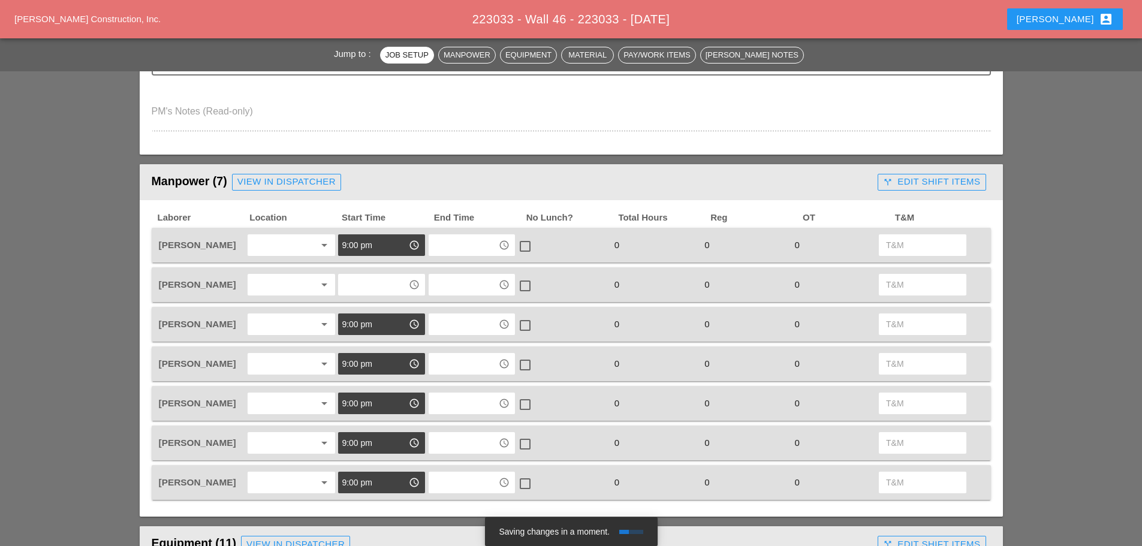
type textarea "[none]"
click at [312, 255] on div "arrow_drop_down" at bounding box center [292, 245] width 88 height 22
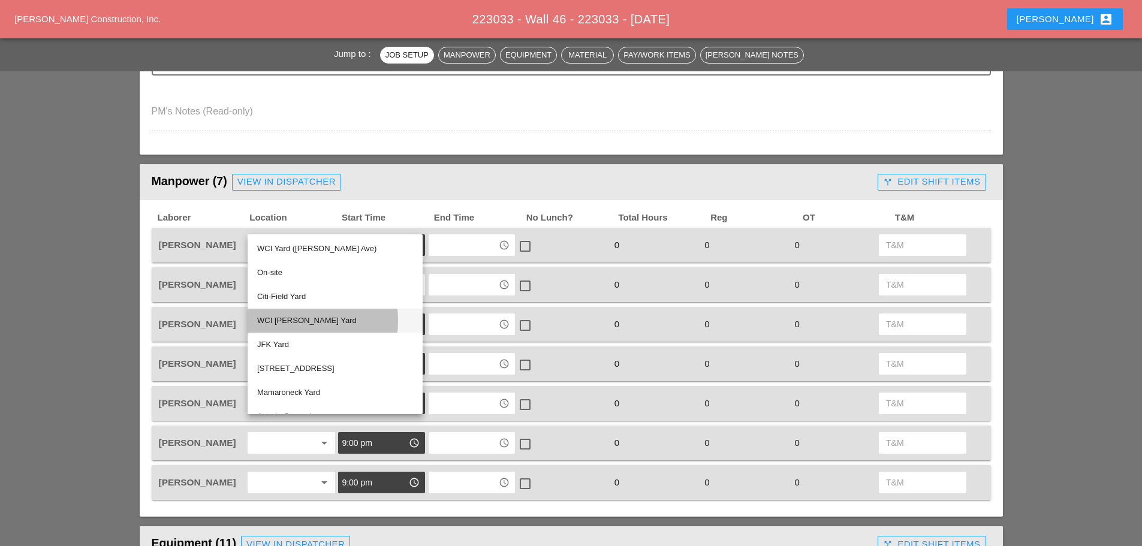
click at [306, 324] on div "WCI [PERSON_NAME] Yard" at bounding box center [335, 321] width 156 height 14
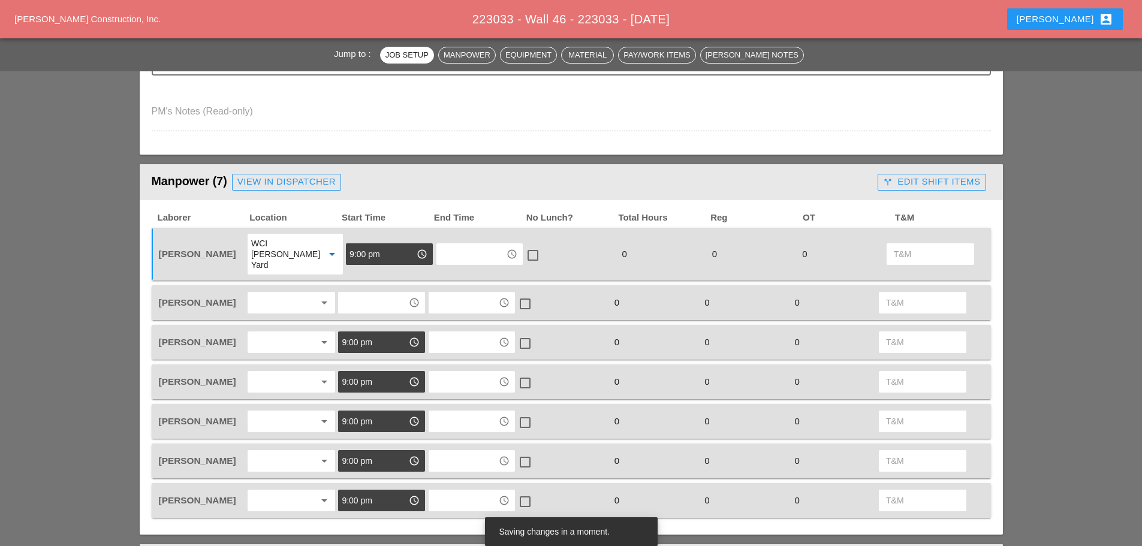
drag, startPoint x: 275, startPoint y: 329, endPoint x: 280, endPoint y: 335, distance: 7.7
click at [276, 333] on div at bounding box center [283, 342] width 64 height 19
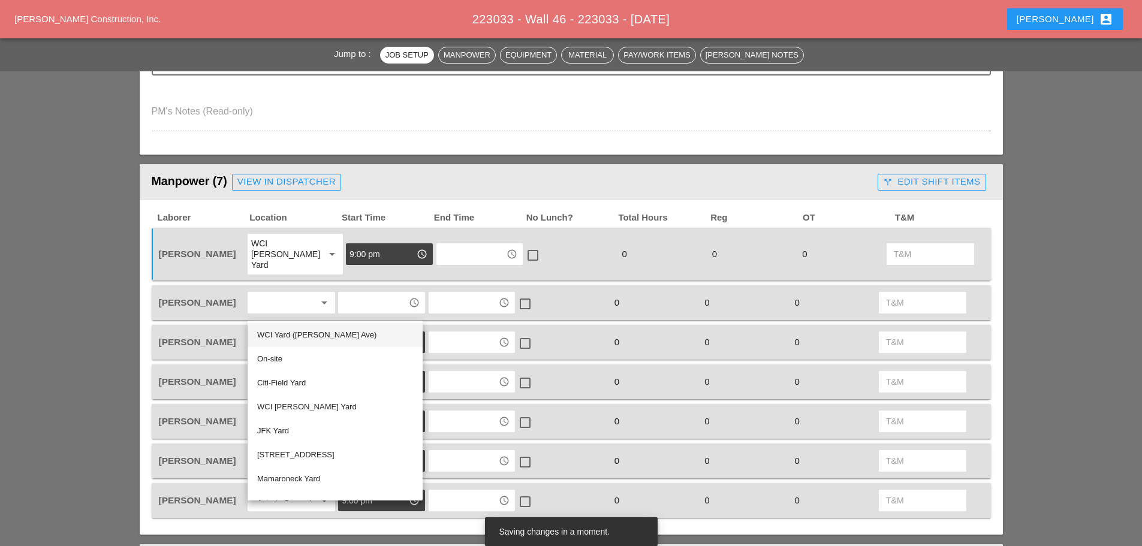
click at [294, 334] on div "WCI Yard ([PERSON_NAME] Ave)" at bounding box center [335, 335] width 156 height 14
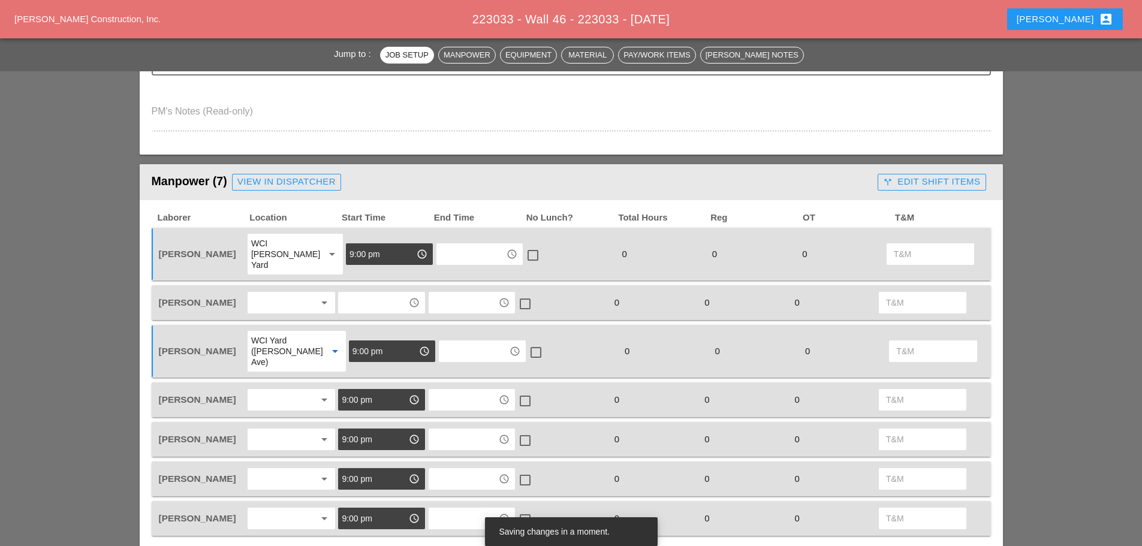
click at [267, 390] on div at bounding box center [283, 399] width 64 height 19
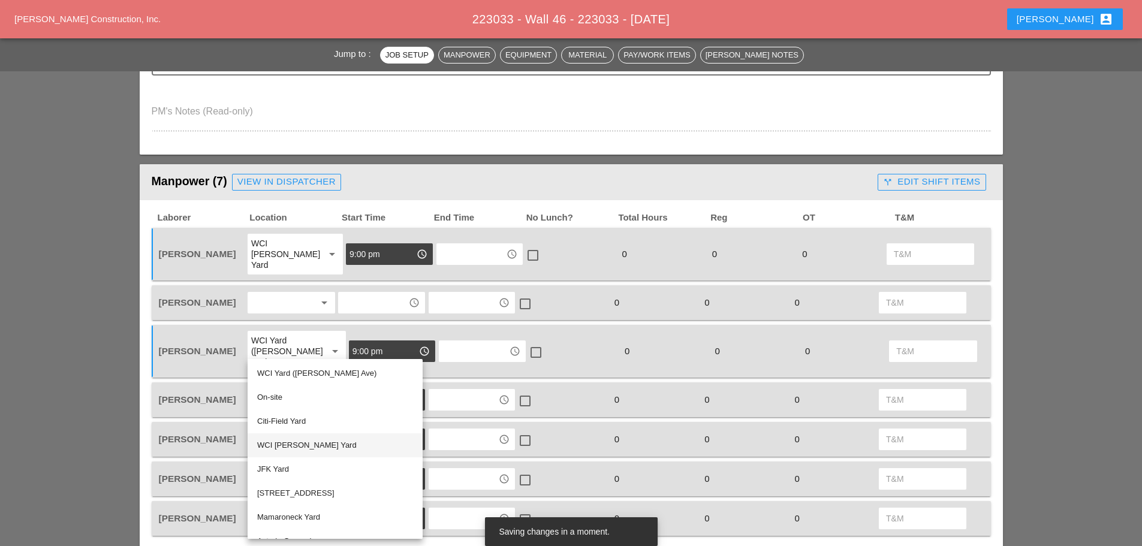
click at [284, 451] on div "WCI [PERSON_NAME] Yard" at bounding box center [335, 445] width 156 height 14
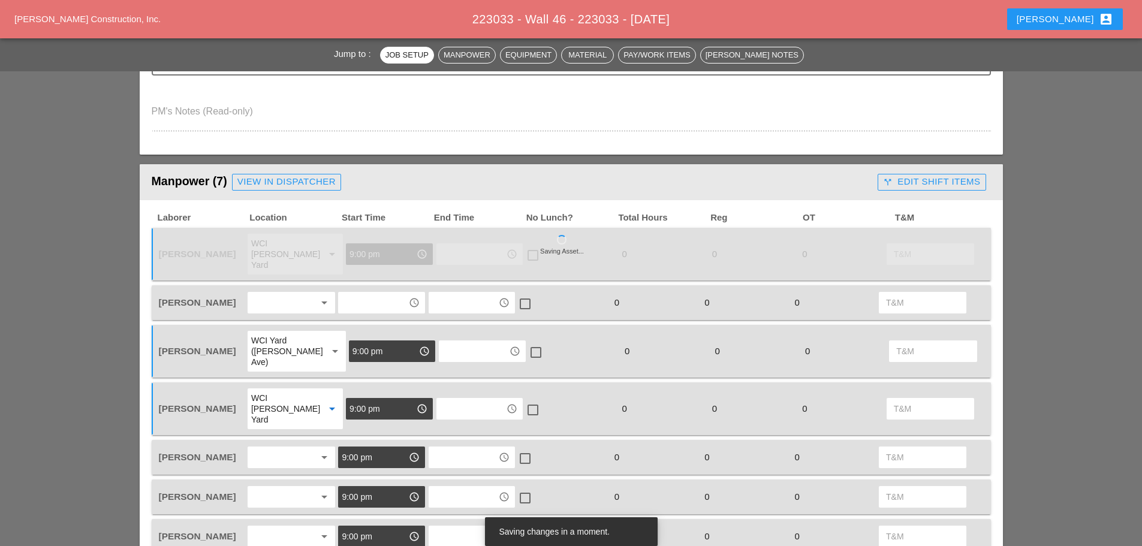
click at [273, 447] on div "arrow_drop_down" at bounding box center [292, 458] width 88 height 22
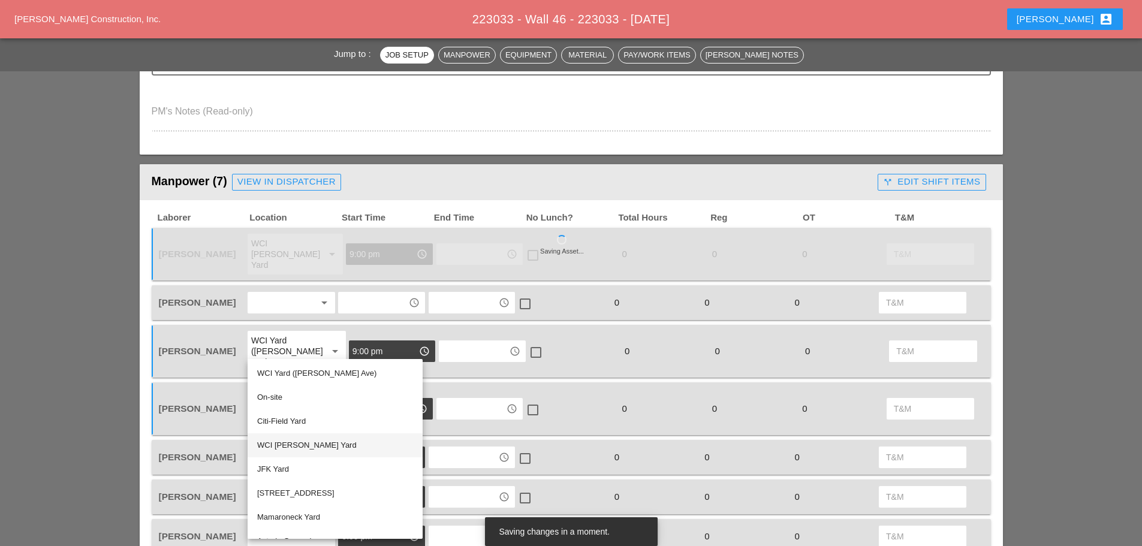
click at [278, 442] on div "WCI [PERSON_NAME] Yard" at bounding box center [335, 445] width 156 height 14
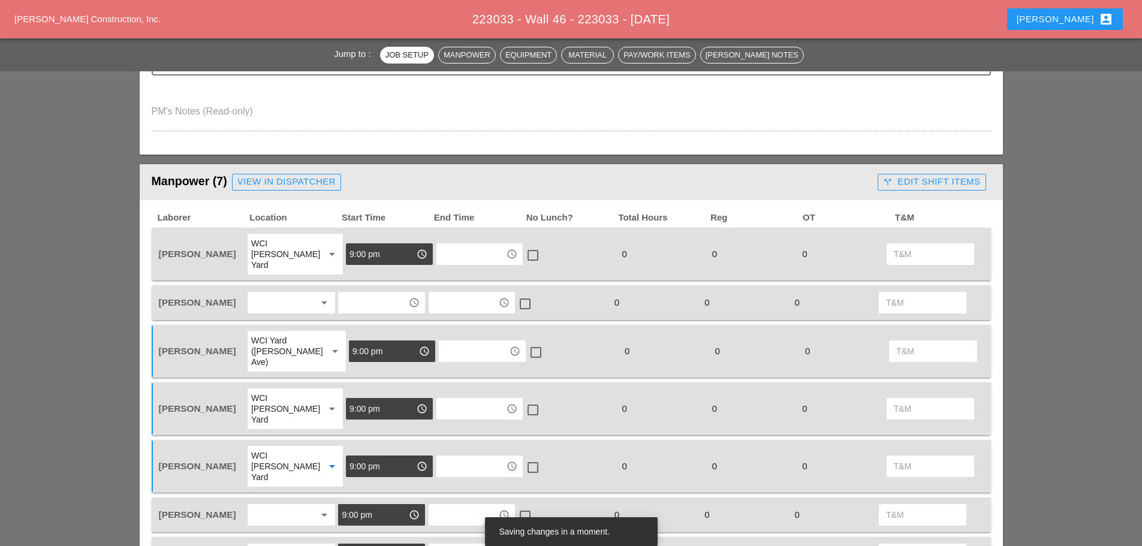
click at [264, 505] on div at bounding box center [283, 514] width 64 height 19
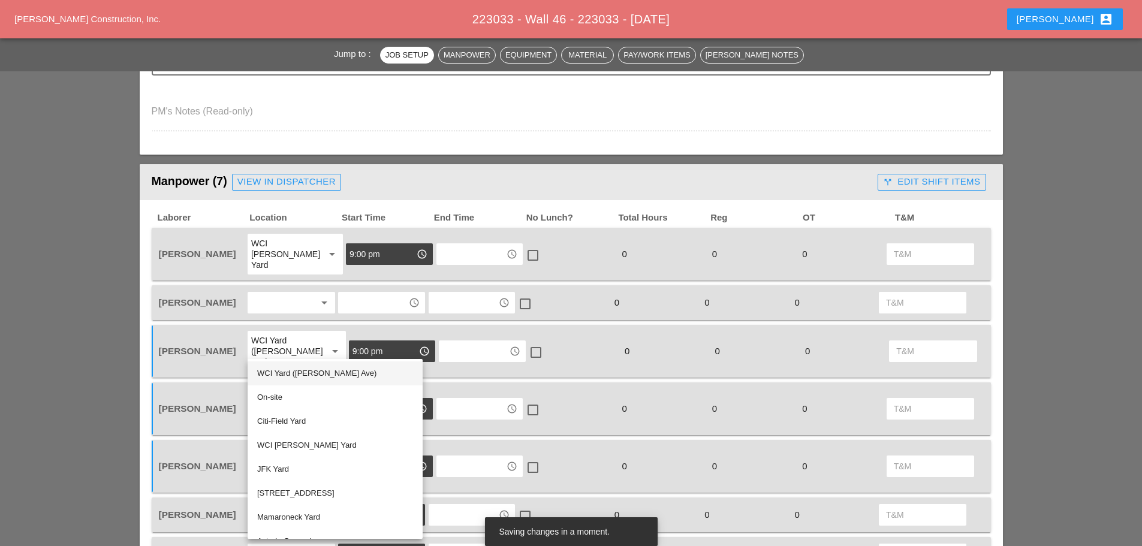
click at [281, 374] on div "WCI Yard ([PERSON_NAME] Ave)" at bounding box center [335, 373] width 156 height 14
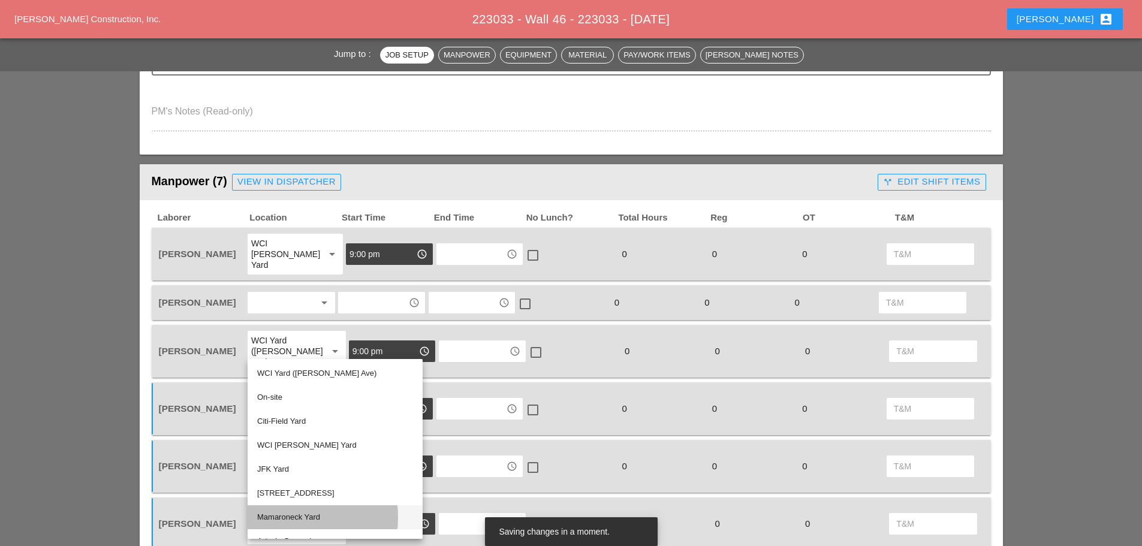
click at [273, 526] on div "Mamaroneck Yard" at bounding box center [335, 517] width 156 height 24
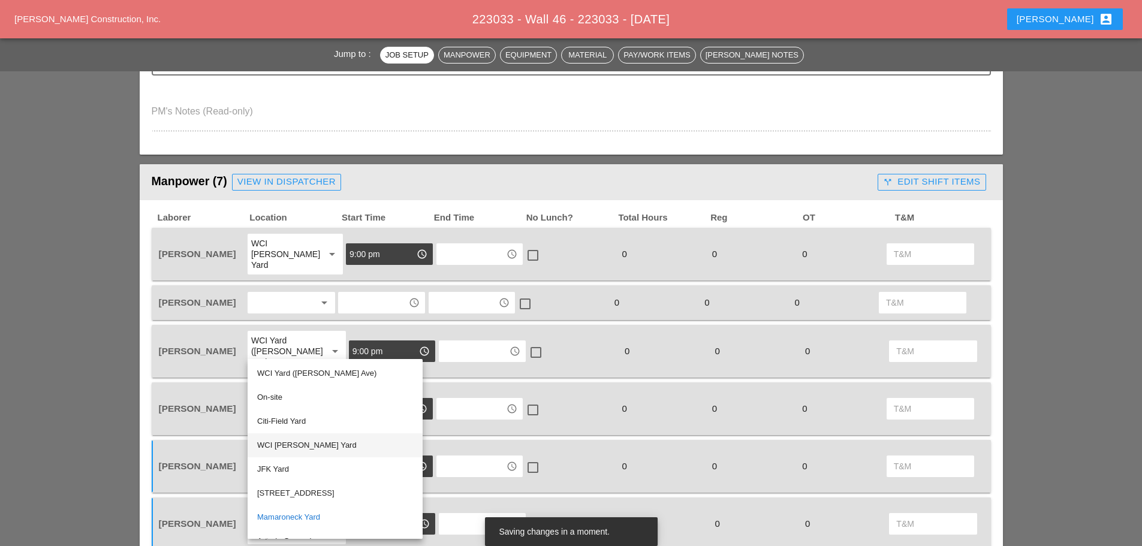
click at [285, 445] on div "WCI [PERSON_NAME] Yard" at bounding box center [335, 445] width 156 height 14
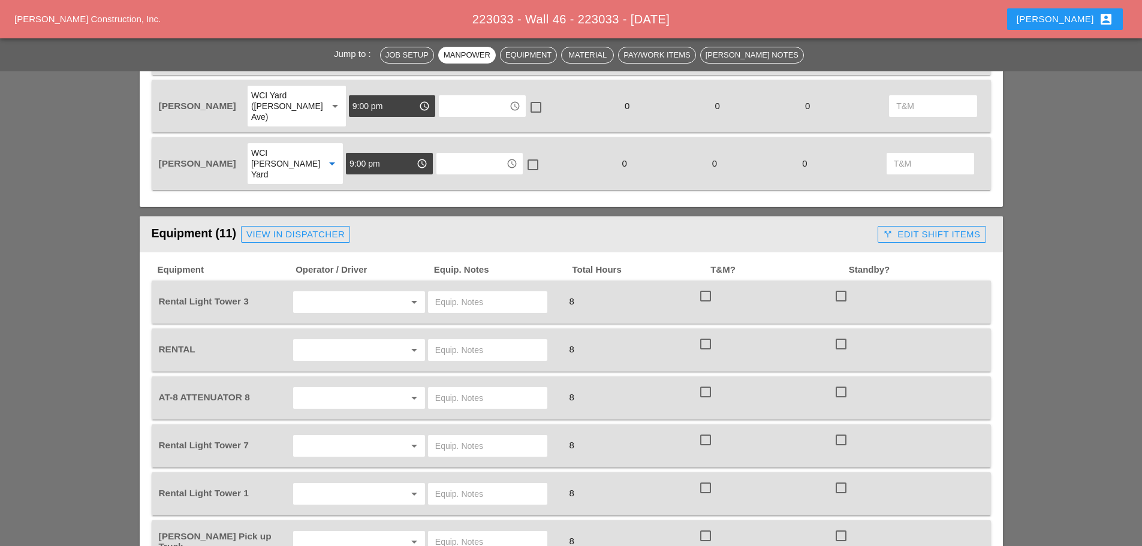
scroll to position [1044, 0]
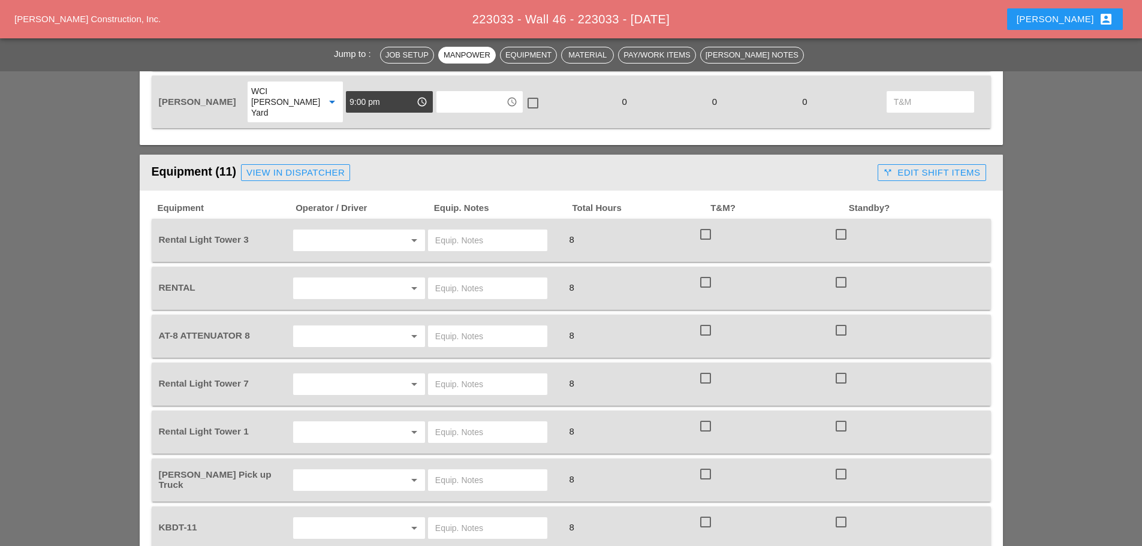
click at [348, 327] on input "text" at bounding box center [342, 336] width 91 height 19
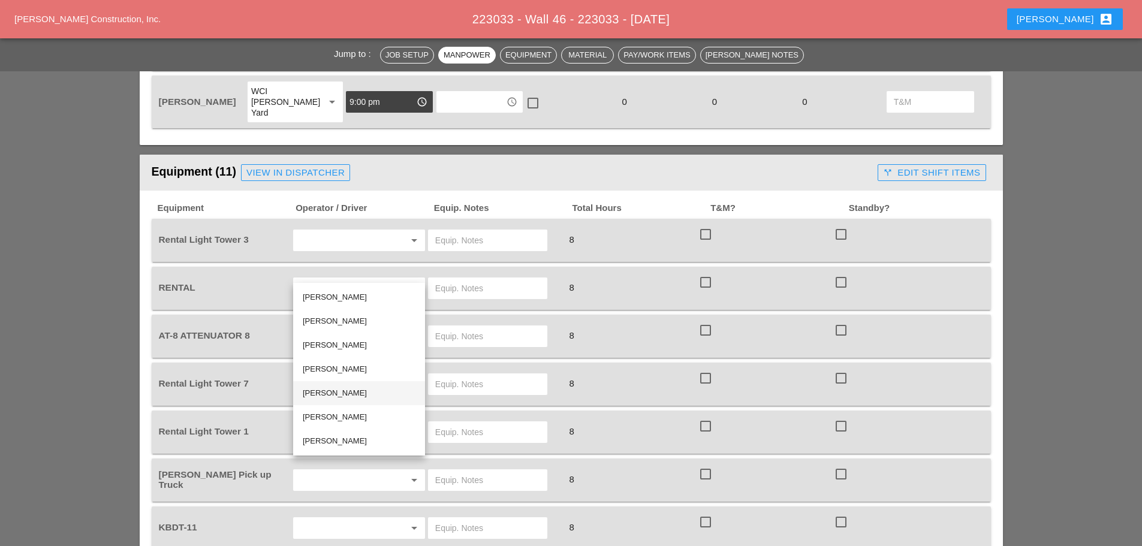
click at [351, 389] on div "[PERSON_NAME]" at bounding box center [359, 393] width 113 height 14
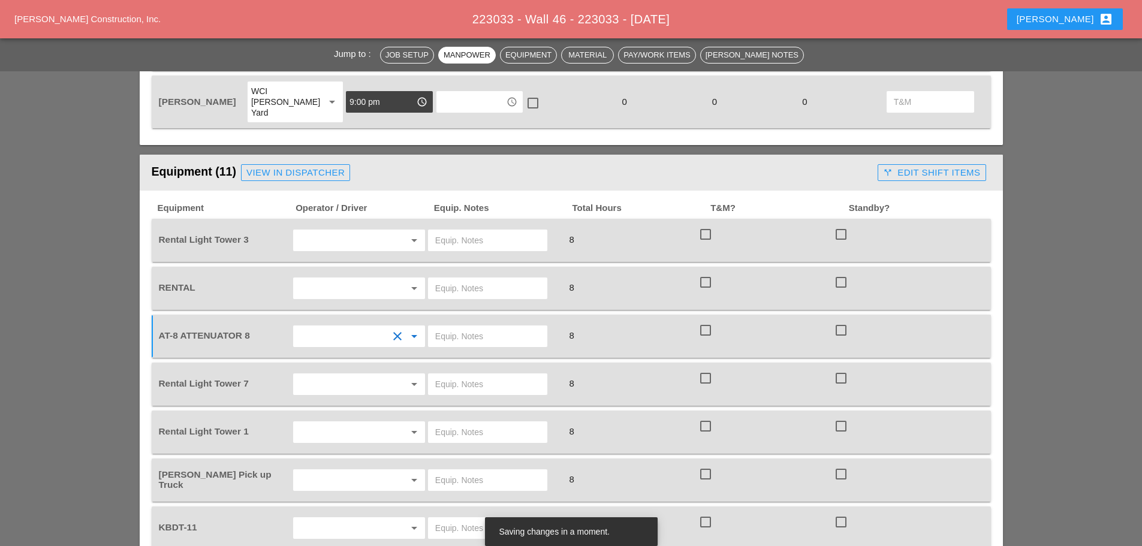
click at [463, 327] on input "text" at bounding box center [487, 336] width 105 height 19
type input "[PERSON_NAME] YARD"
click at [339, 231] on input "text" at bounding box center [342, 240] width 91 height 19
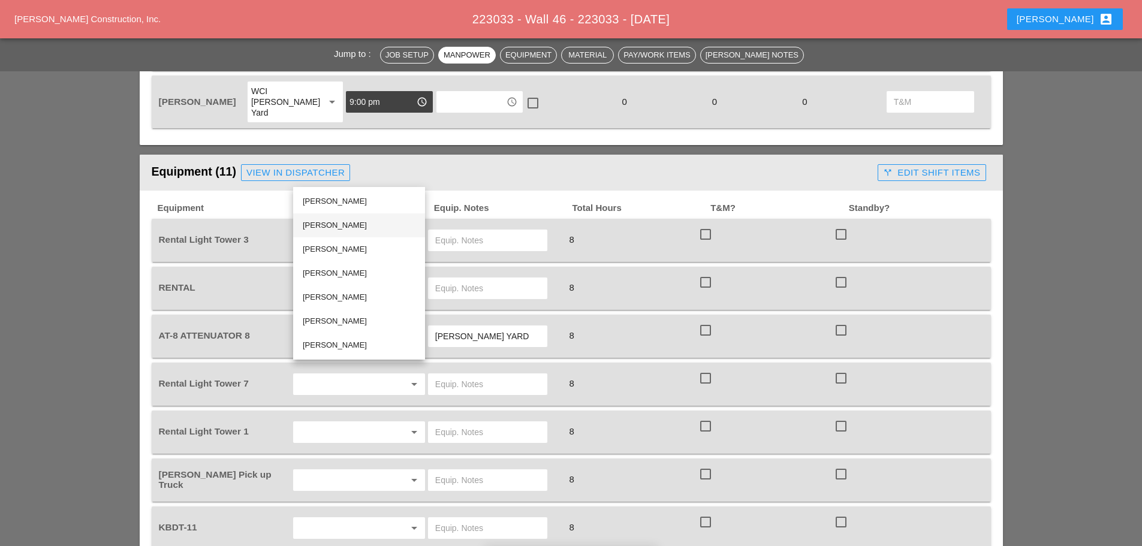
click at [338, 230] on div "[PERSON_NAME]" at bounding box center [359, 225] width 113 height 14
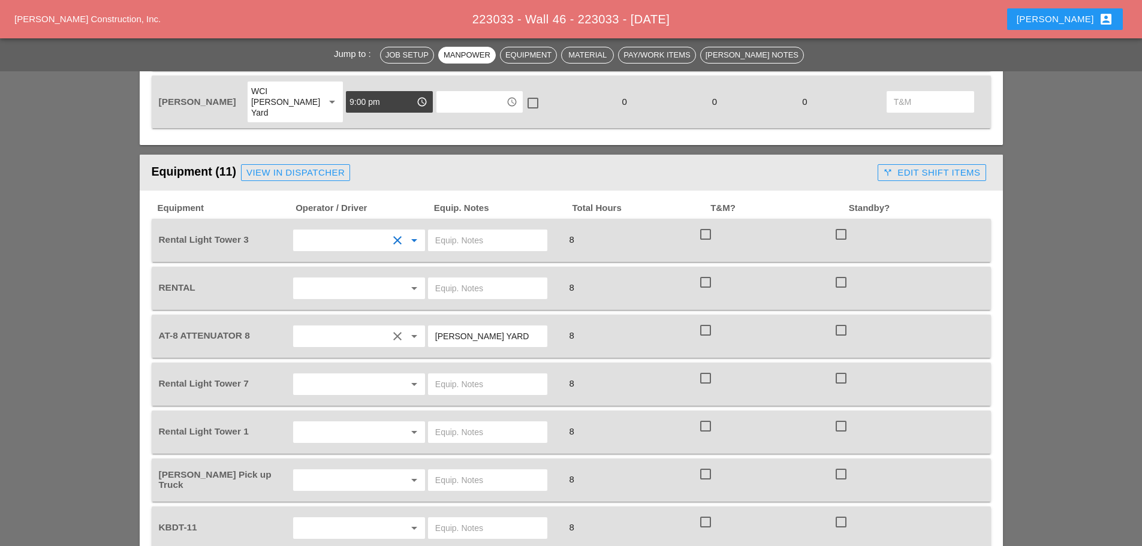
click at [464, 231] on input "text" at bounding box center [487, 240] width 105 height 19
type input "[PERSON_NAME] YARD"
click at [353, 375] on input "text" at bounding box center [342, 384] width 91 height 19
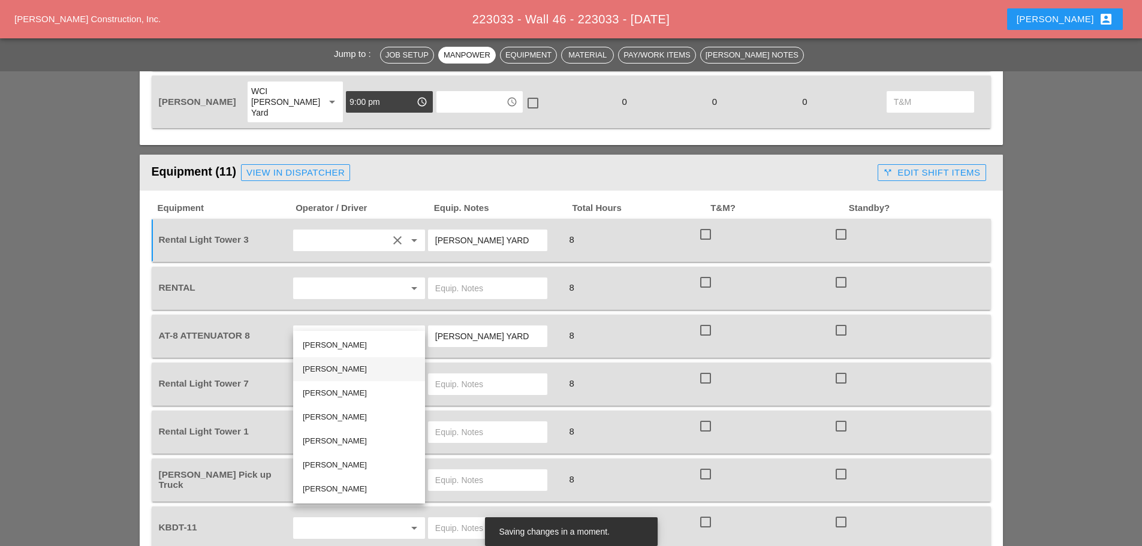
click at [332, 371] on div "[PERSON_NAME]" at bounding box center [359, 369] width 113 height 14
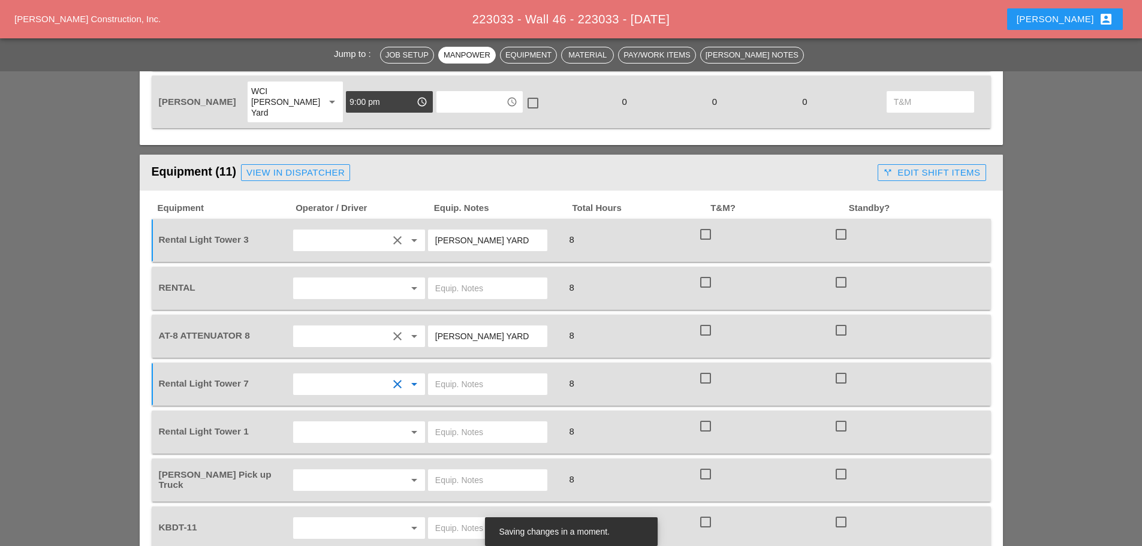
click at [489, 375] on input "text" at bounding box center [487, 384] width 105 height 19
type input "ONSITE"
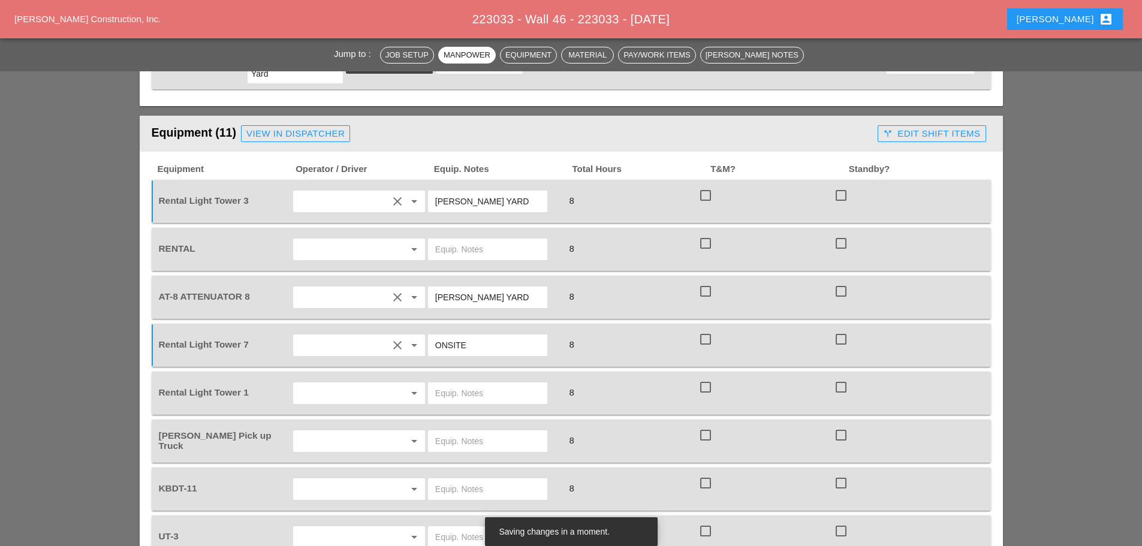
scroll to position [1104, 0]
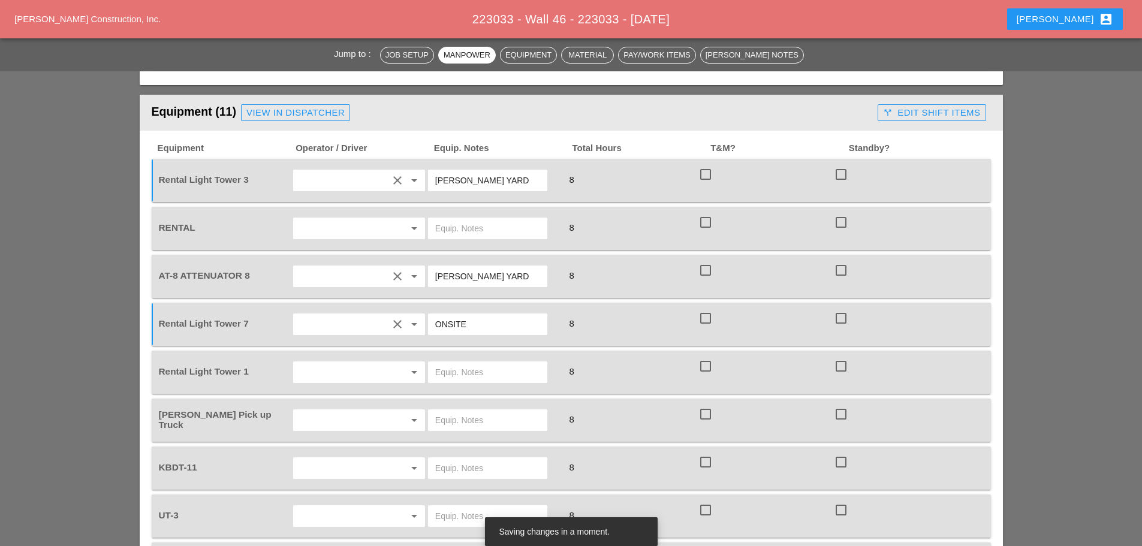
click at [327, 411] on input "text" at bounding box center [342, 420] width 91 height 19
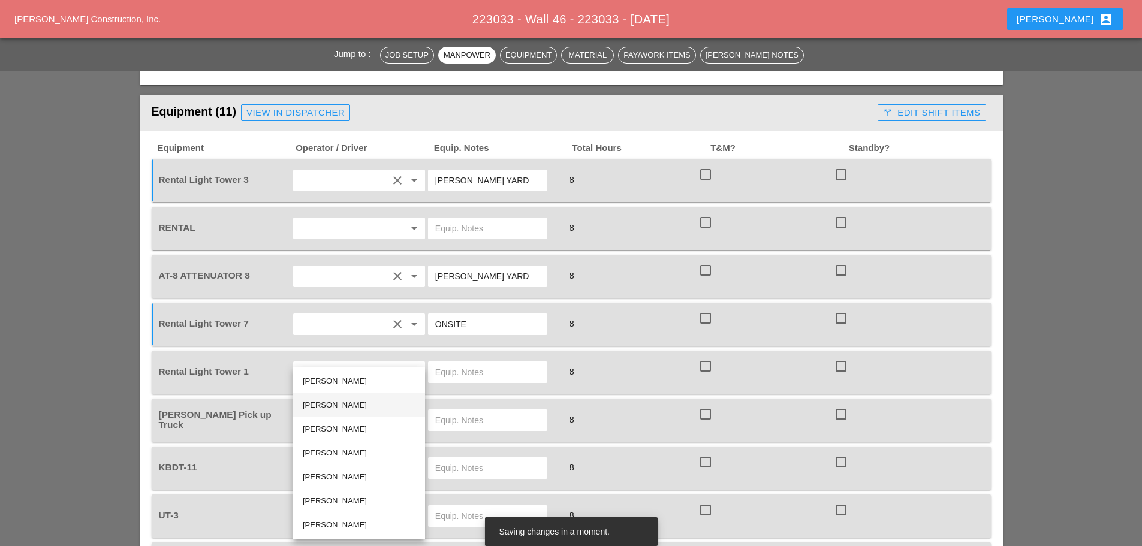
click at [316, 407] on div "[PERSON_NAME]" at bounding box center [359, 405] width 113 height 14
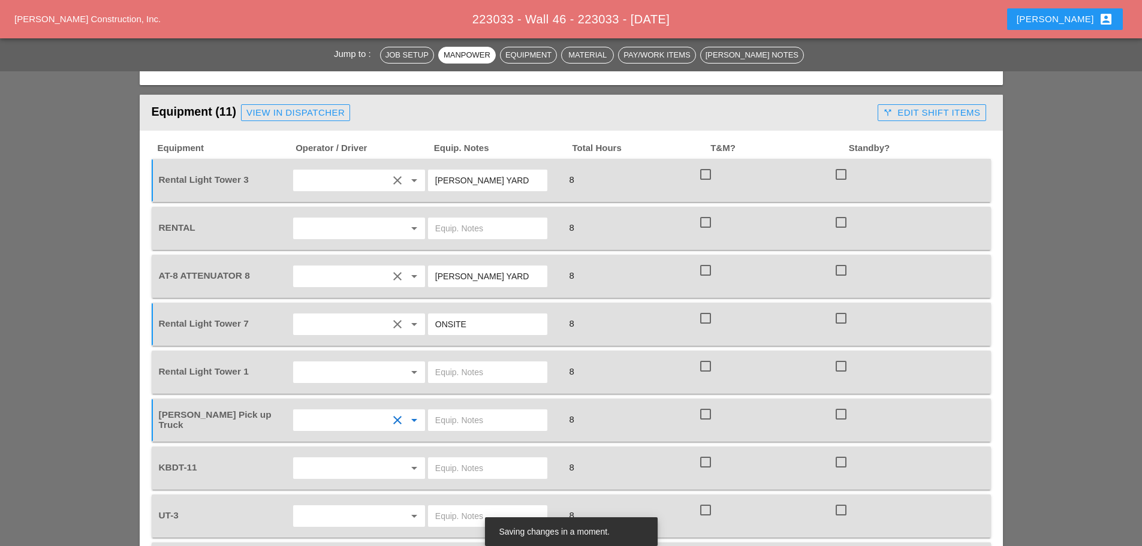
click at [324, 363] on input "text" at bounding box center [342, 372] width 91 height 19
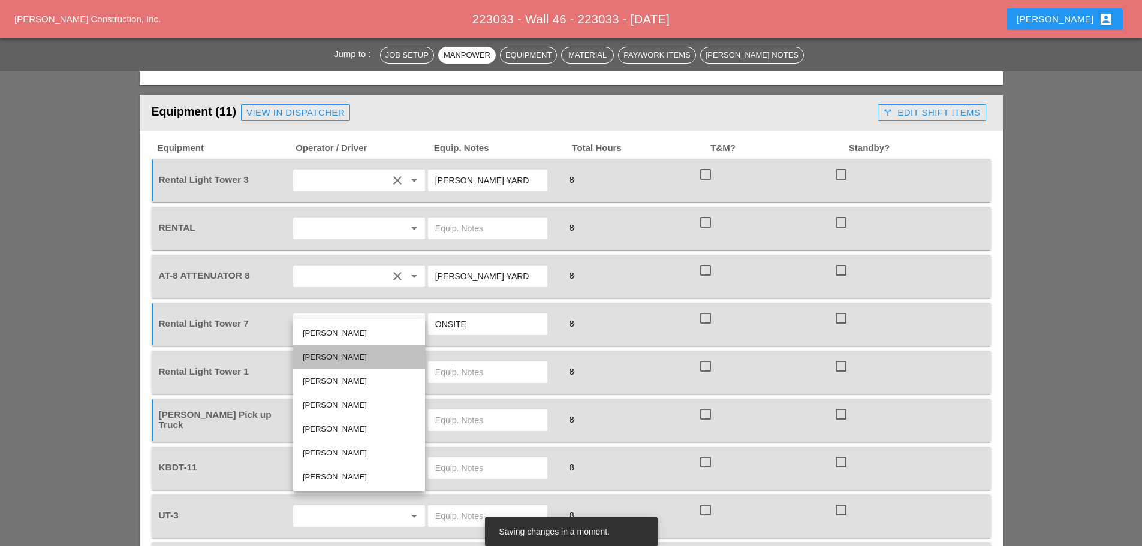
click at [331, 356] on div "[PERSON_NAME]" at bounding box center [359, 357] width 113 height 14
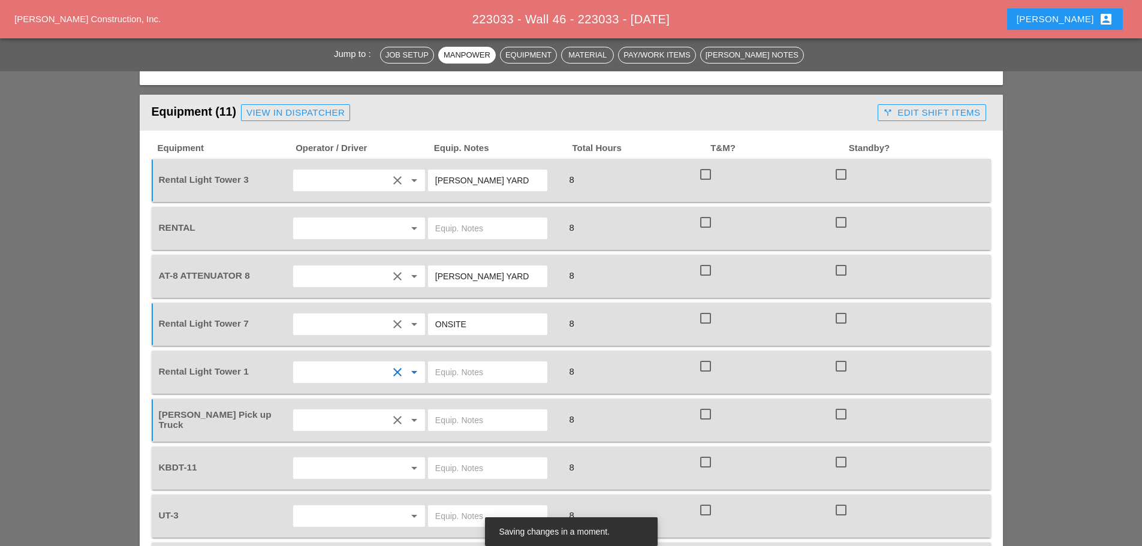
click at [451, 363] on input "text" at bounding box center [487, 372] width 105 height 19
type input "ONSITE"
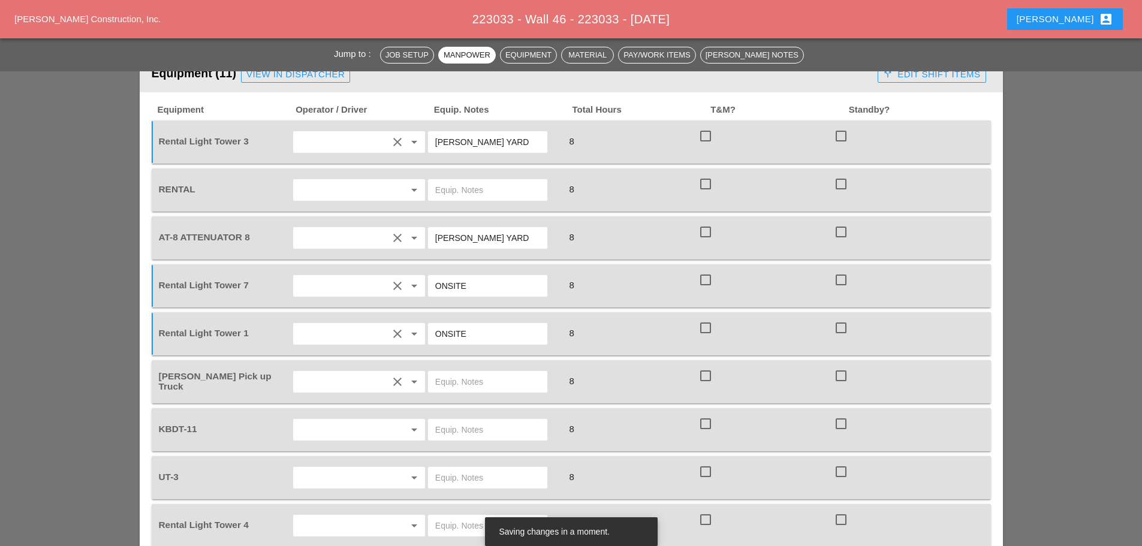
scroll to position [1164, 0]
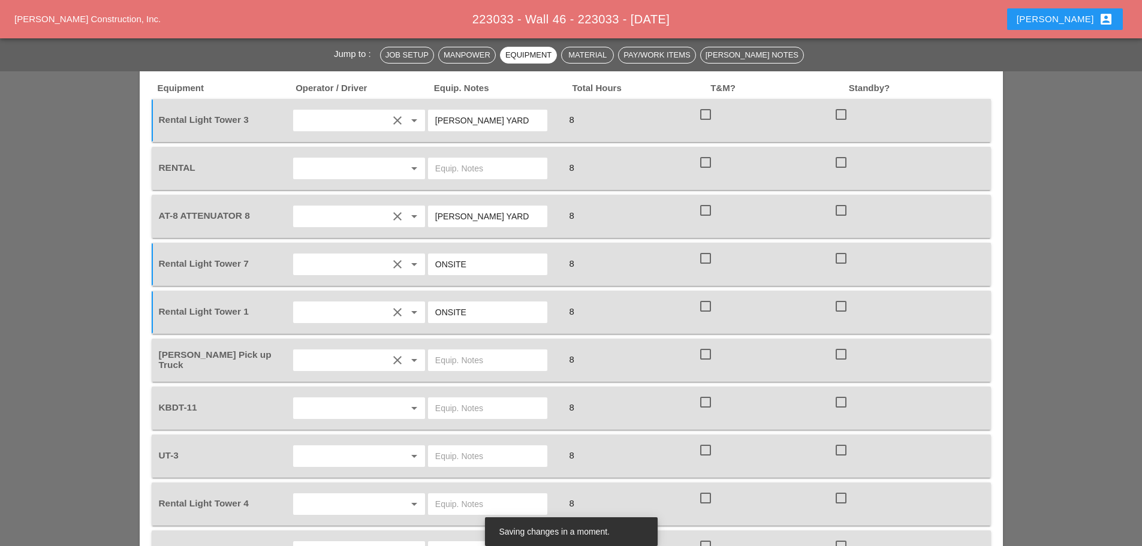
click at [326, 399] on input "text" at bounding box center [342, 408] width 91 height 19
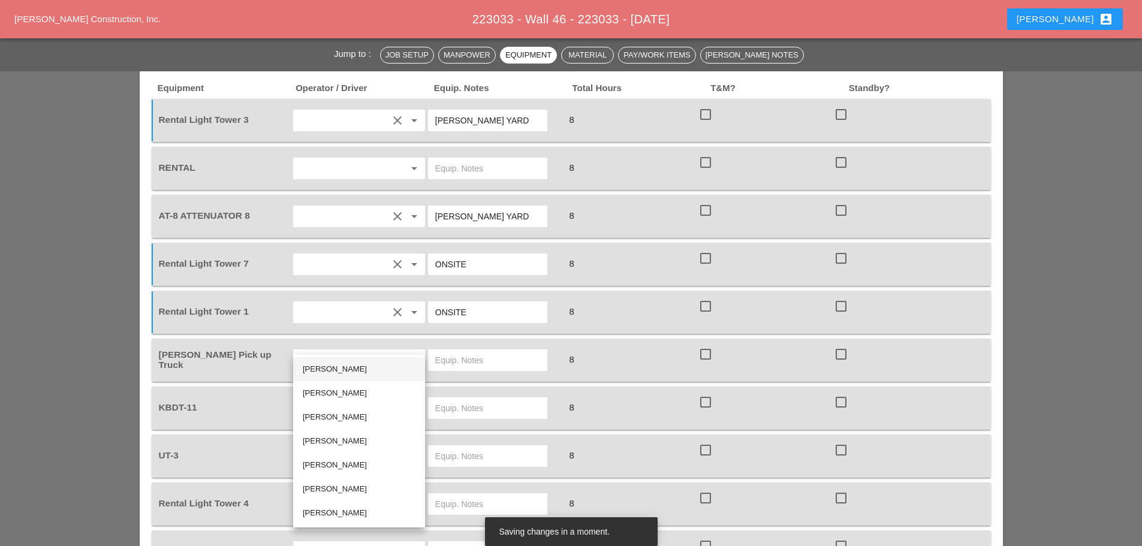
click at [332, 367] on div "[PERSON_NAME]" at bounding box center [359, 369] width 113 height 14
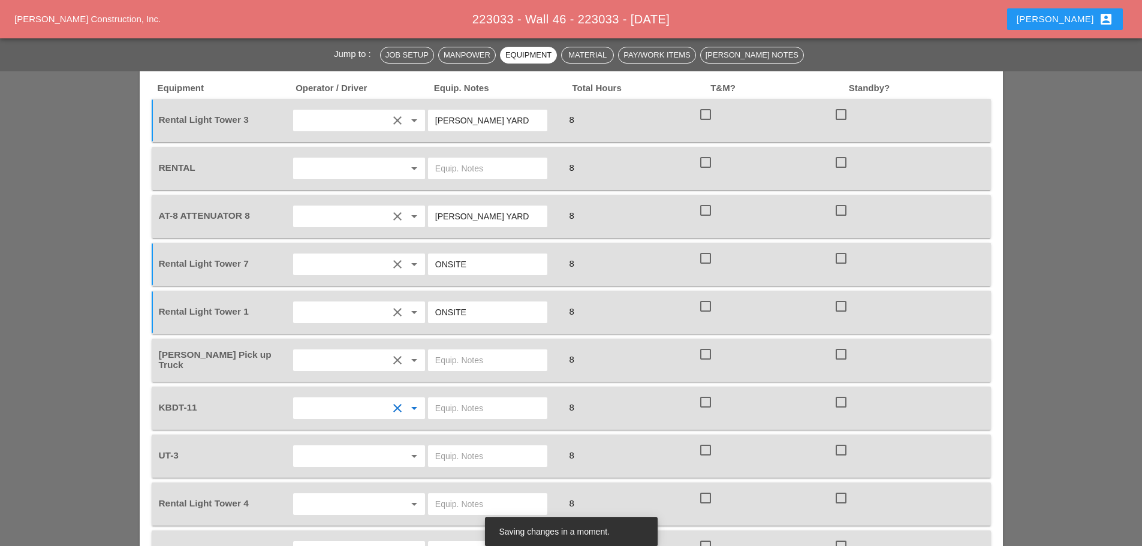
click at [447, 399] on input "text" at bounding box center [487, 408] width 105 height 19
type input "N"
type input "MAIN YARD"
click at [375, 445] on div "arrow_drop_down" at bounding box center [359, 456] width 132 height 22
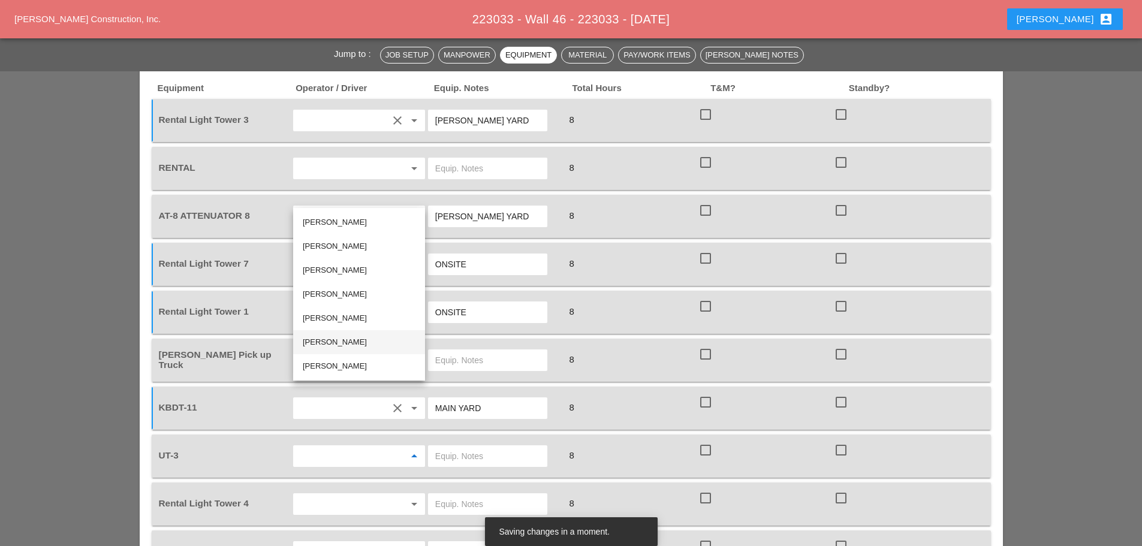
click at [319, 341] on div "[PERSON_NAME]" at bounding box center [359, 342] width 113 height 14
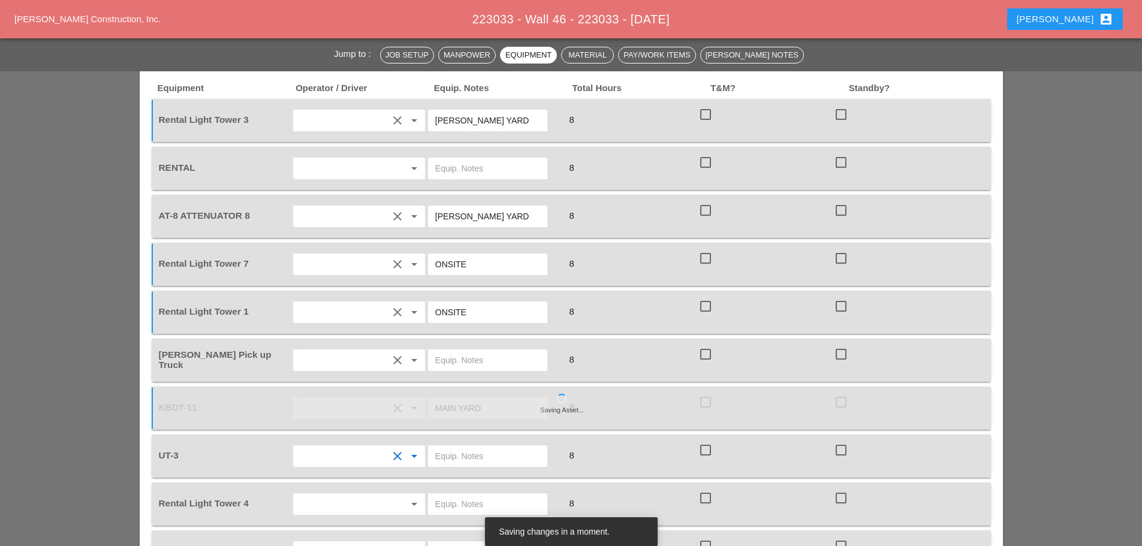
click at [468, 447] on input "text" at bounding box center [487, 456] width 105 height 19
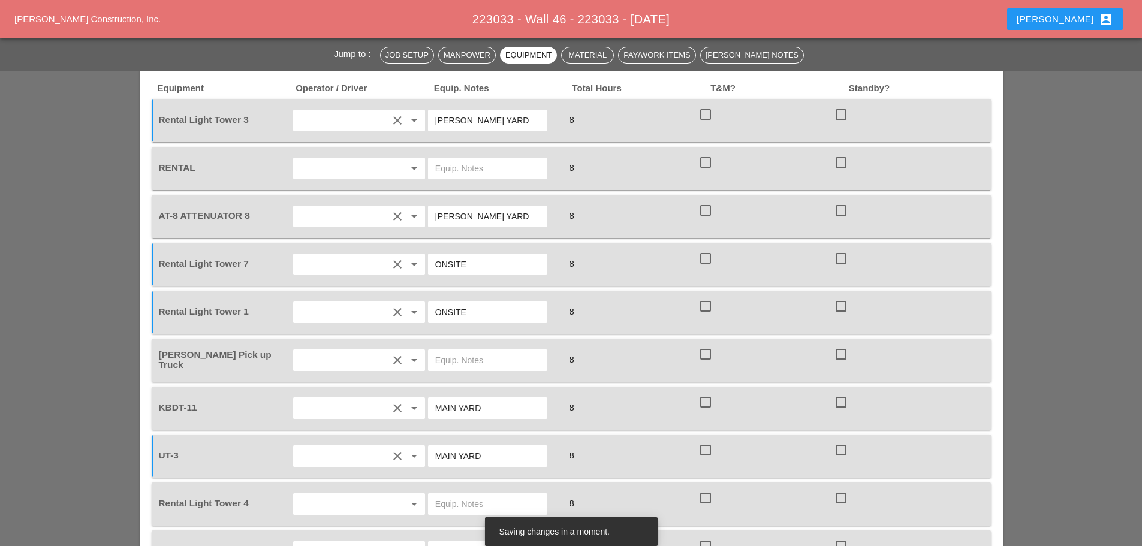
type input "MAIN YARD"
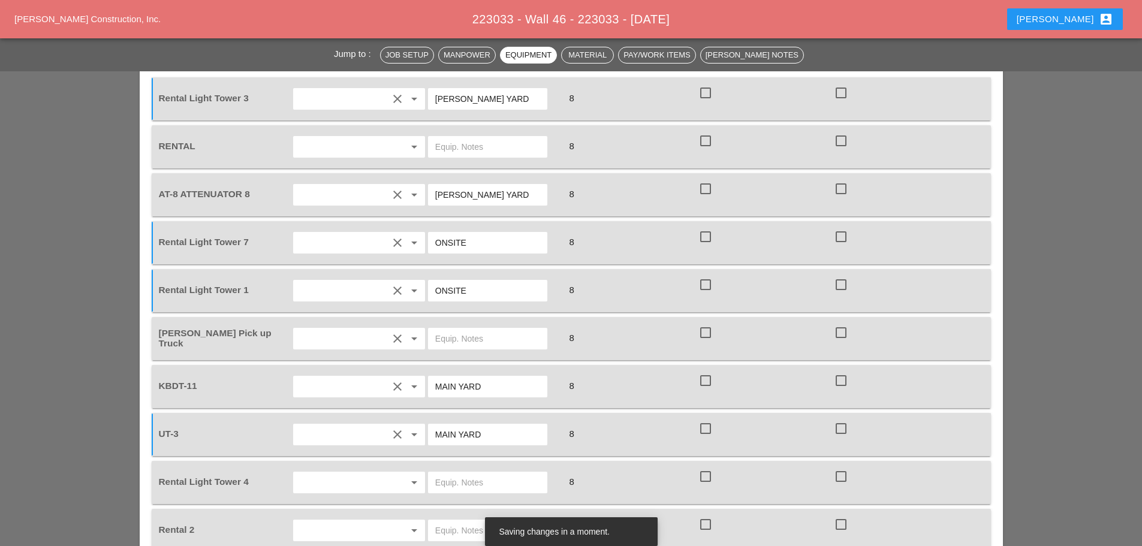
scroll to position [1224, 0]
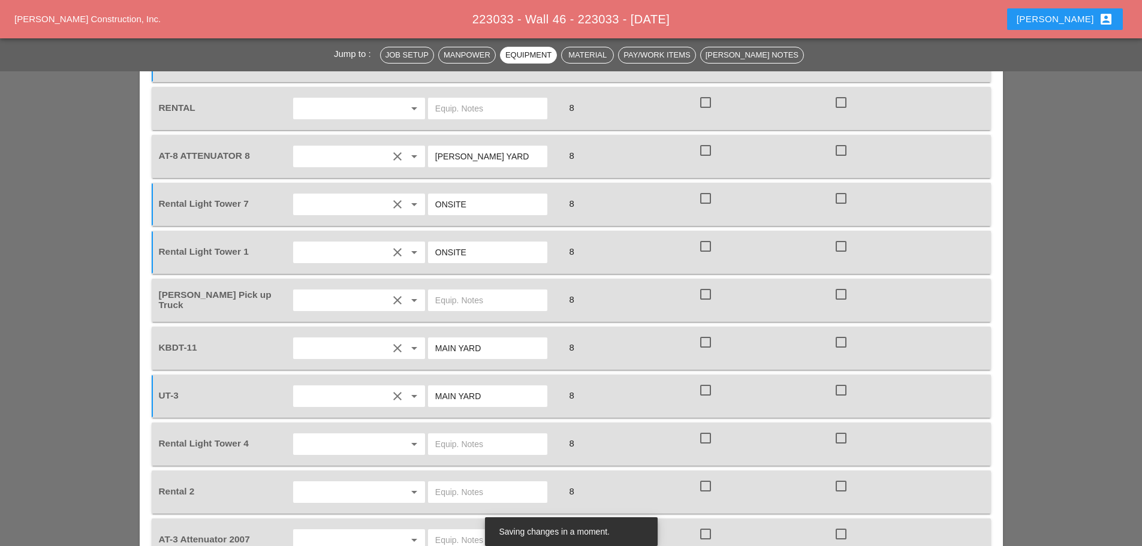
click at [331, 531] on input "text" at bounding box center [342, 540] width 91 height 19
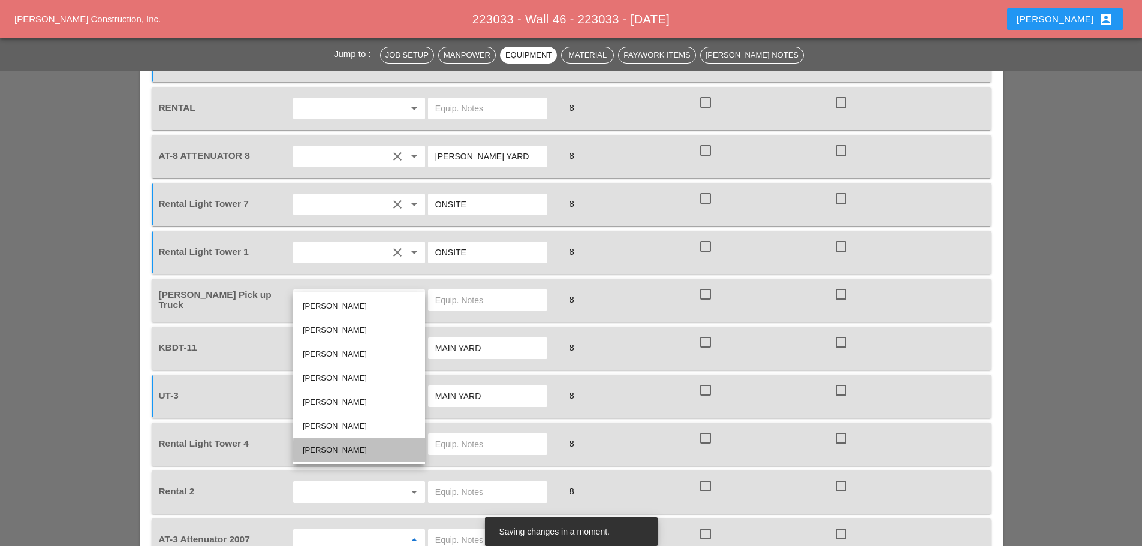
click at [328, 448] on div "[PERSON_NAME]" at bounding box center [359, 450] width 113 height 14
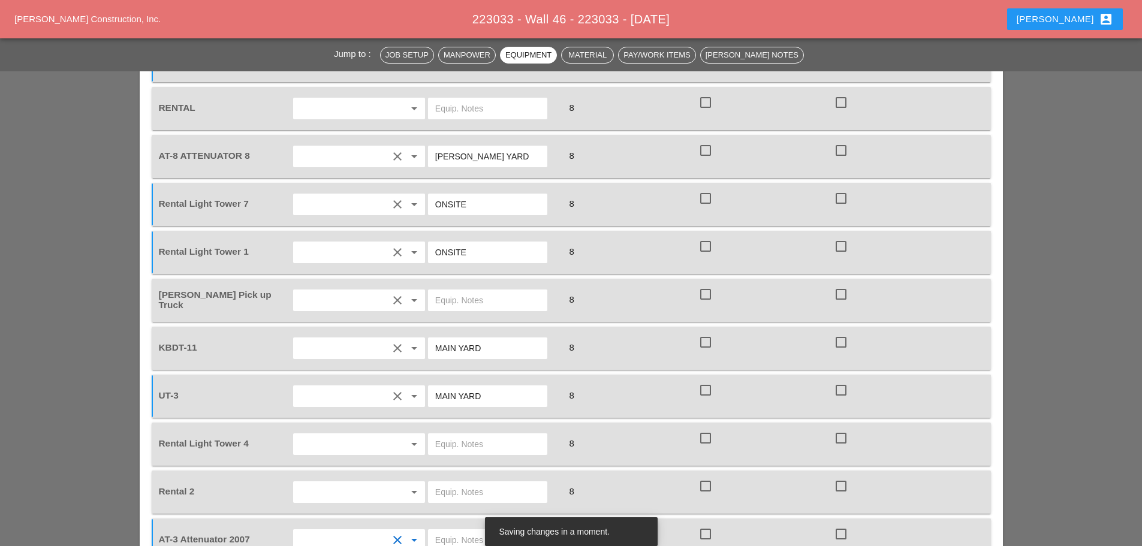
click at [308, 428] on div "arrow_drop_down" at bounding box center [359, 445] width 136 height 34
click at [312, 435] on input "text" at bounding box center [342, 444] width 91 height 19
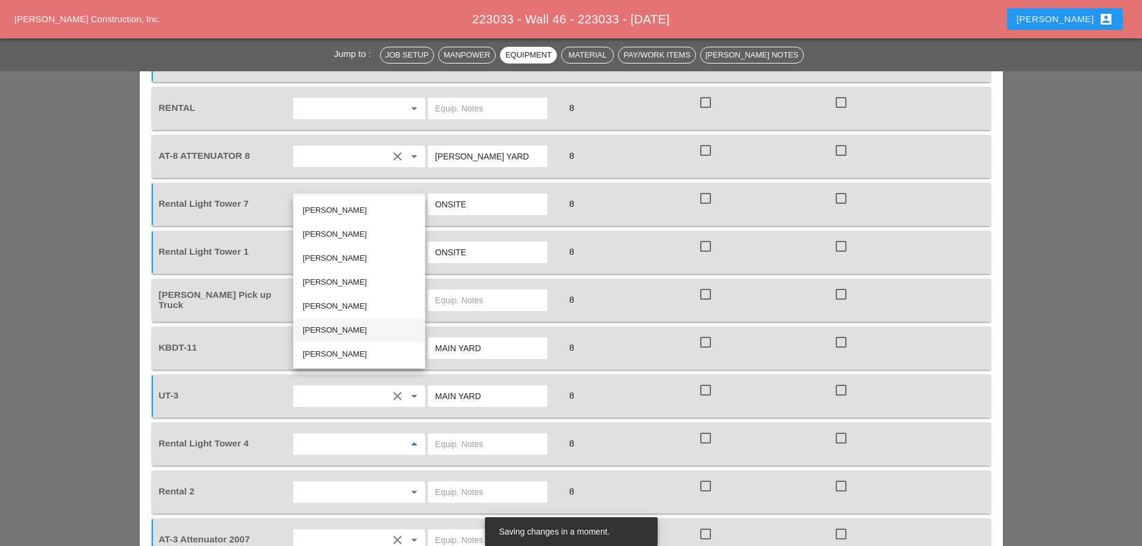
click at [328, 331] on div "[PERSON_NAME]" at bounding box center [359, 330] width 113 height 14
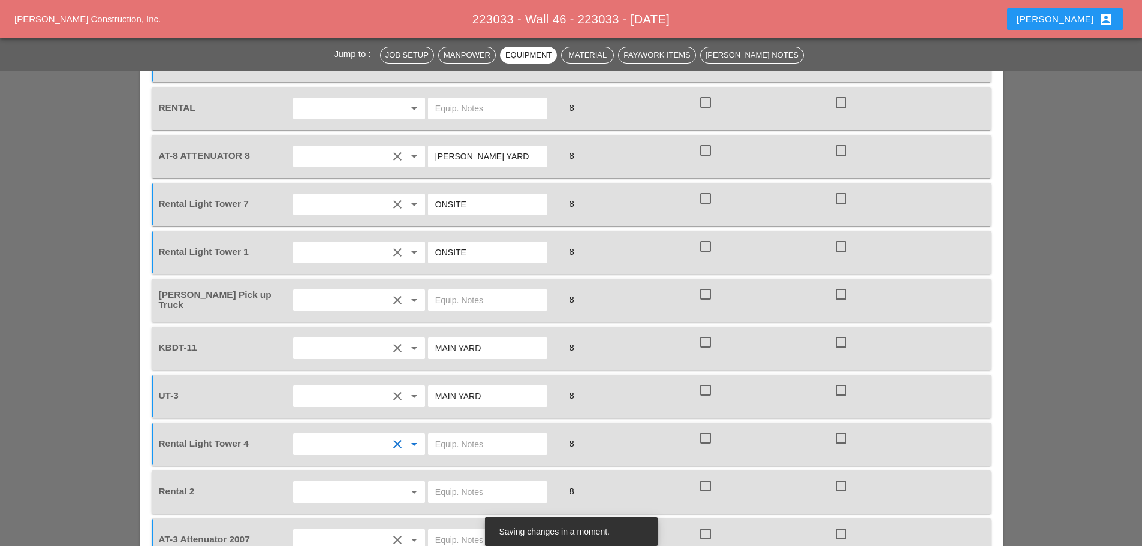
click at [474, 435] on input "text" at bounding box center [487, 444] width 105 height 19
type input "[PERSON_NAME] YARD"
click at [465, 483] on input "text" at bounding box center [487, 492] width 105 height 19
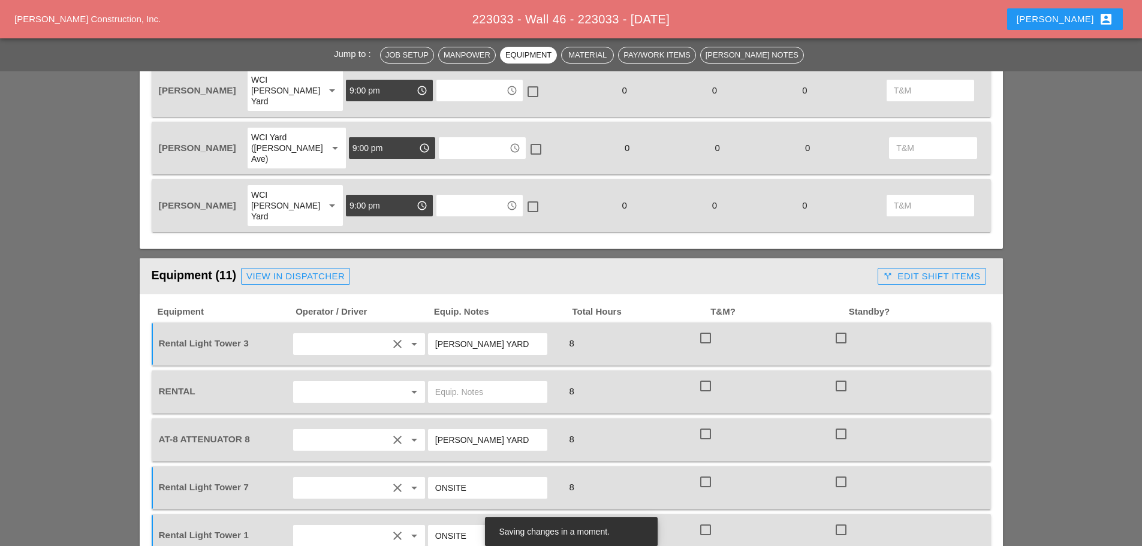
scroll to position [924, 0]
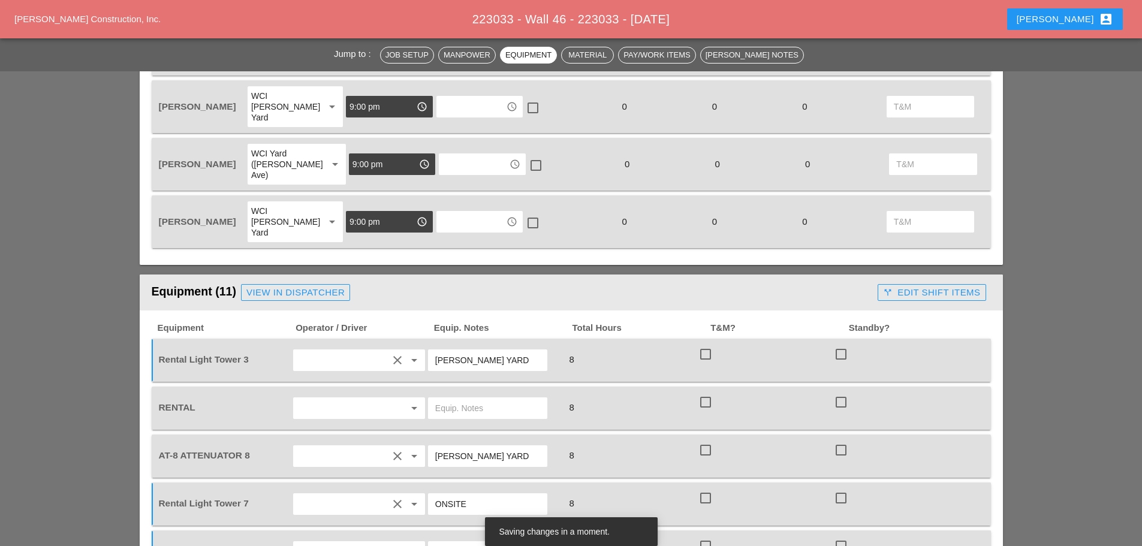
type input "SCISSOR LIFT ONSITE"
click at [447, 399] on input "text" at bounding box center [487, 408] width 105 height 19
type input "SCISSOR LIFT ONSITE"
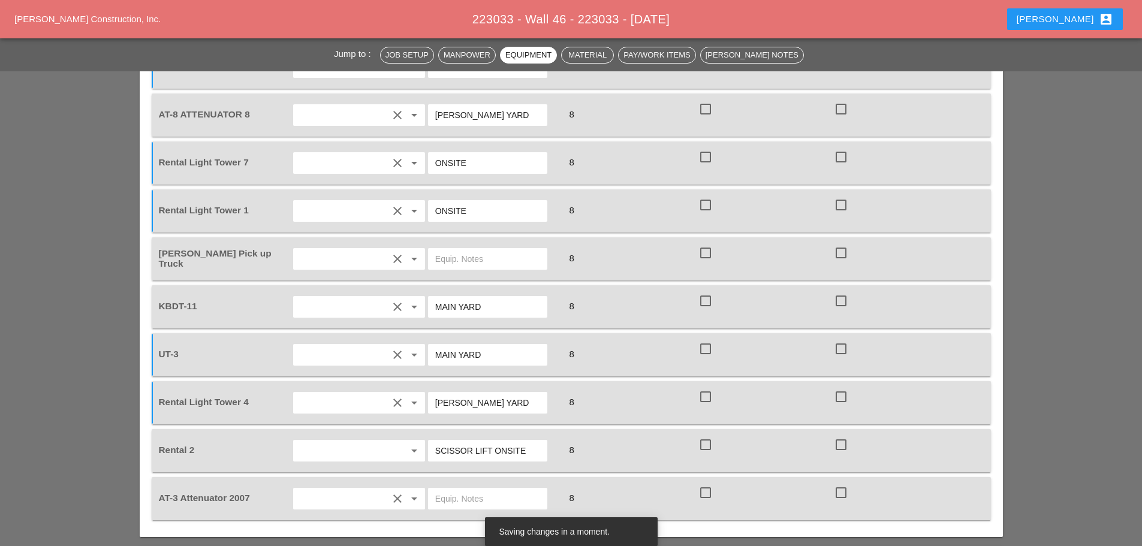
scroll to position [1284, 0]
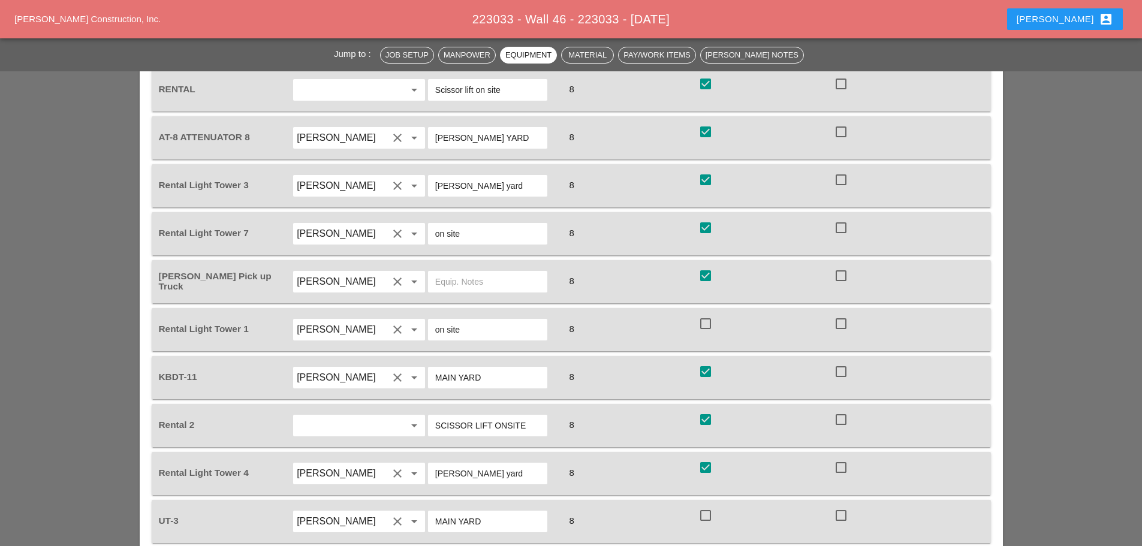
scroll to position [1199, 0]
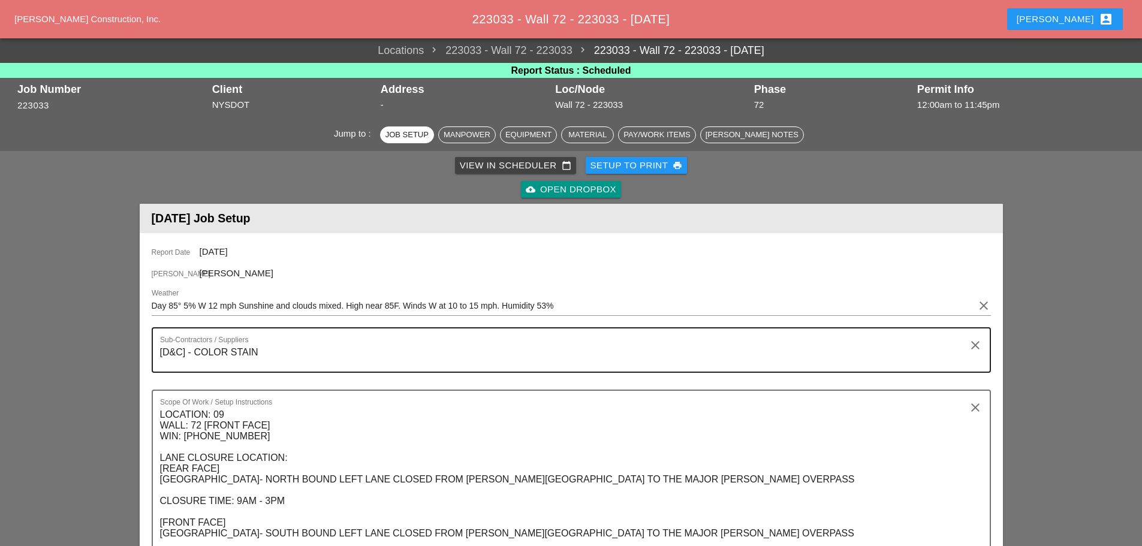
click at [212, 357] on textarea "[D&C] - COLOR STAIN" at bounding box center [566, 357] width 813 height 29
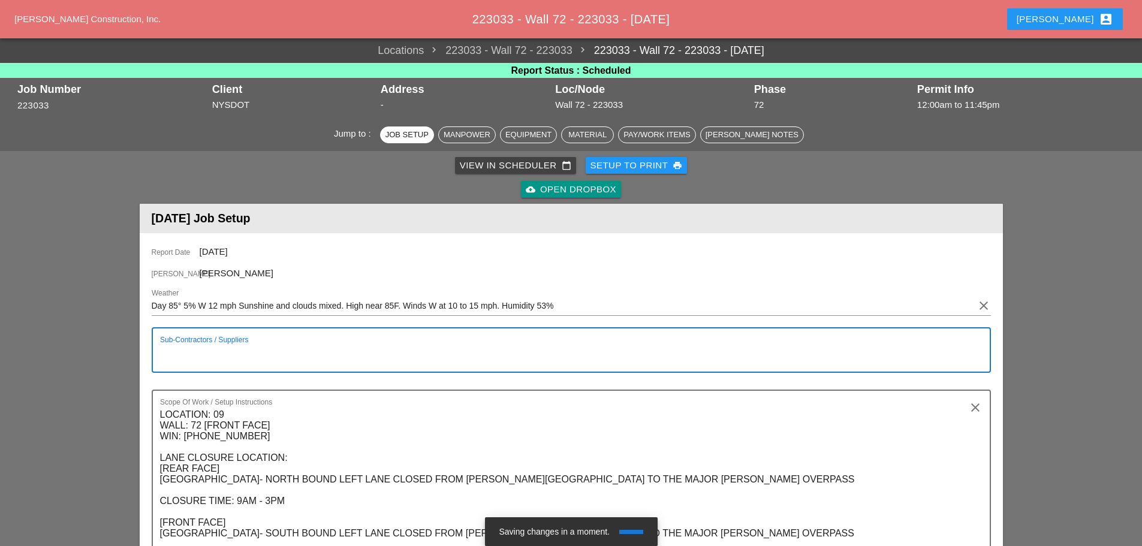
paste textarea "[D&C] - COLOR STAIN"
type textarea "[D&C] - COLOR STAIN"
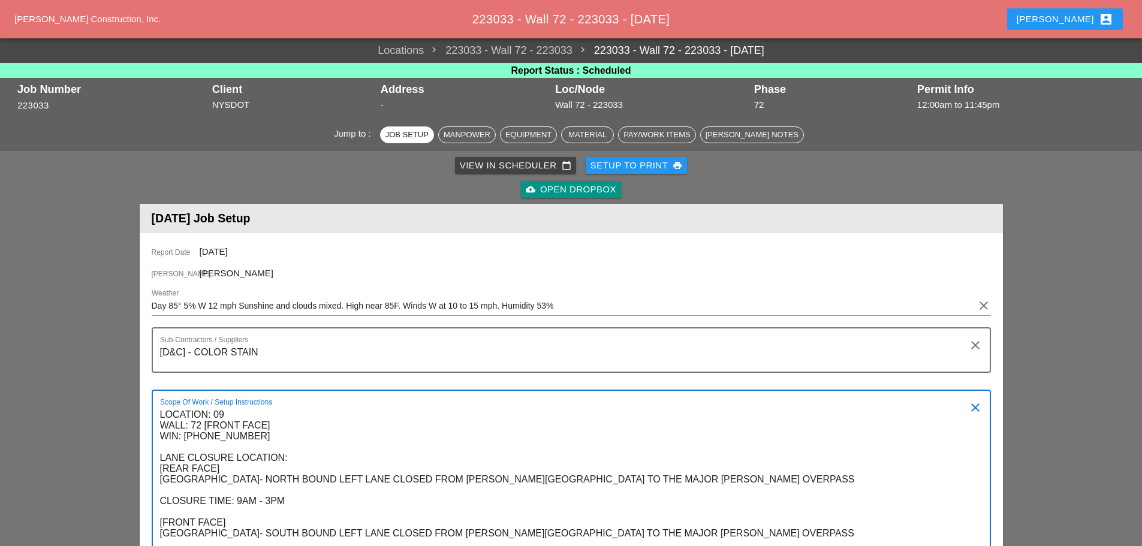
click at [236, 450] on textarea "LOCATION: 09 WALL: 72 [FRONT FACE] WIN: [PHONE_NUMBER] LANE CLOSURE LOCATION: […" at bounding box center [566, 506] width 813 height 203
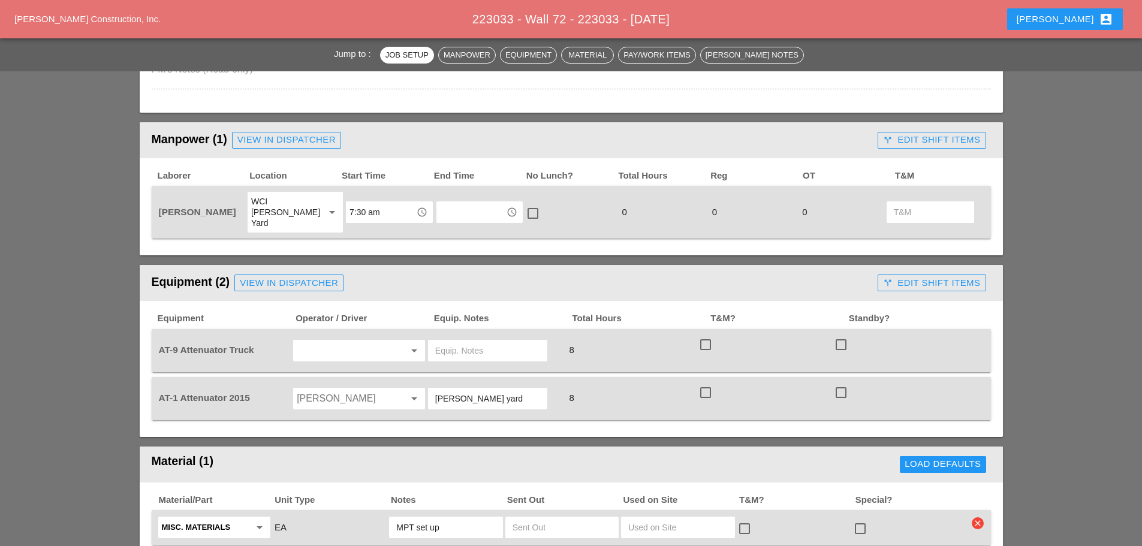
scroll to position [660, 0]
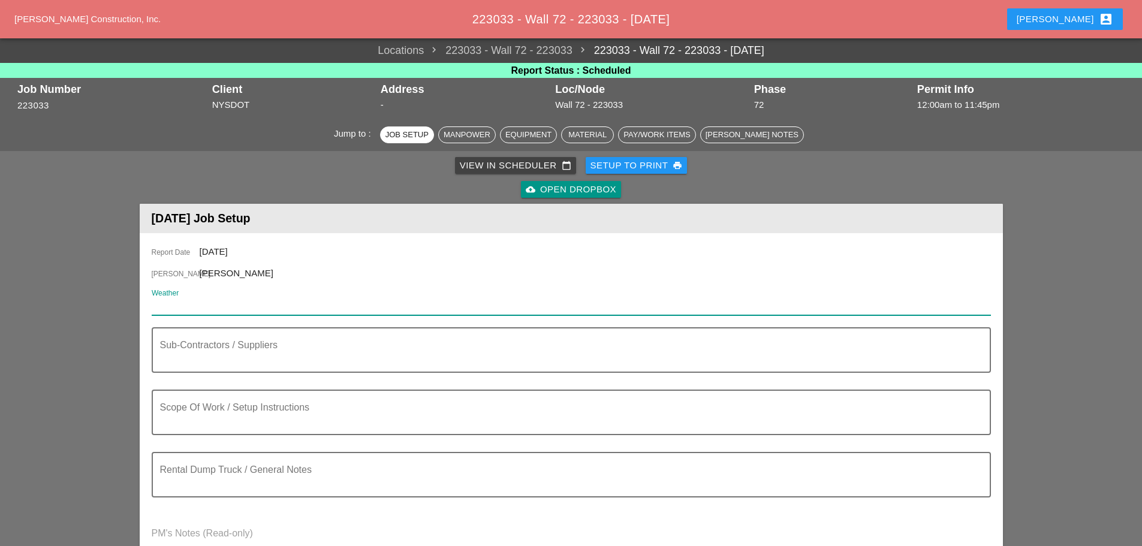
click at [248, 310] on input "Weather" at bounding box center [563, 305] width 823 height 19
paste input "Day 76° 3% NW 11 mph Sunny along with a few clouds. High 76F. Winds NW at 10 to…"
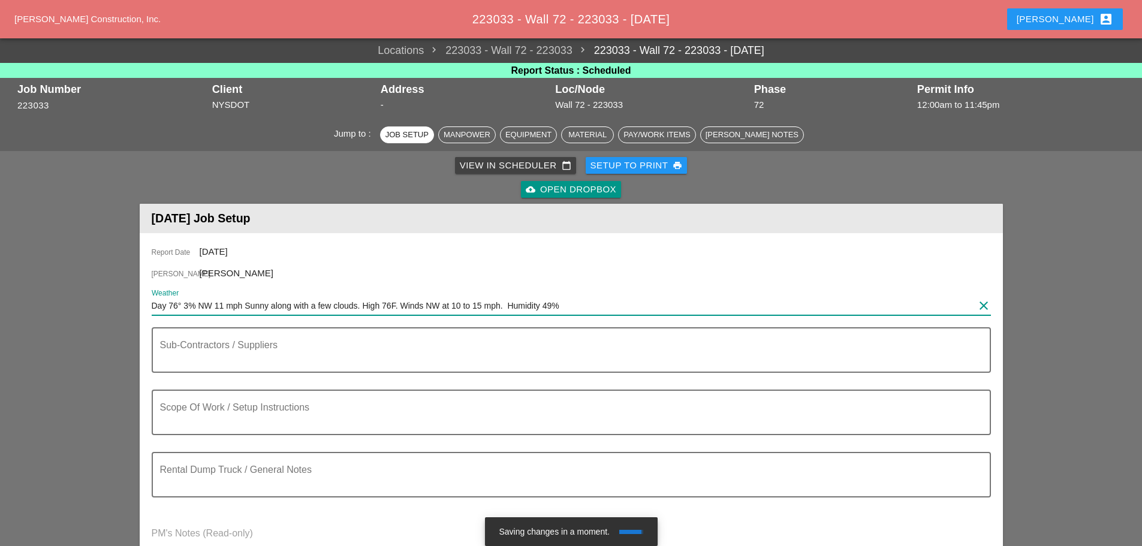
type input "Day 76° 3% NW 11 mph Sunny along with a few clouds. High 76F. Winds NW at 10 to…"
click at [232, 354] on textarea "Sub-Contractors / Suppliers" at bounding box center [566, 357] width 813 height 29
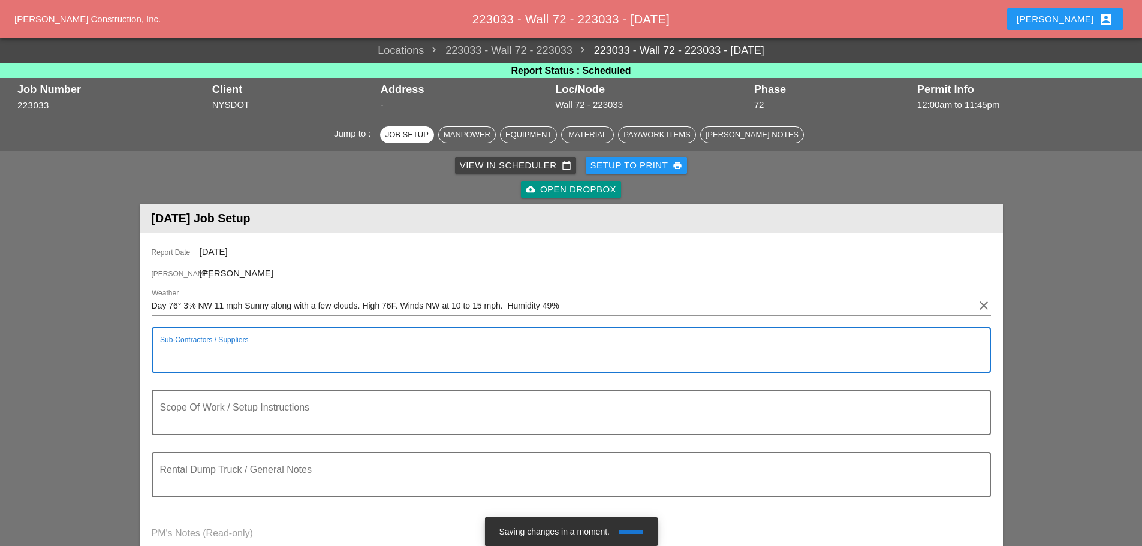
paste textarea "[D&C] - COLOR STAIN"
type textarea "[D&C] - COLOR STAIN"
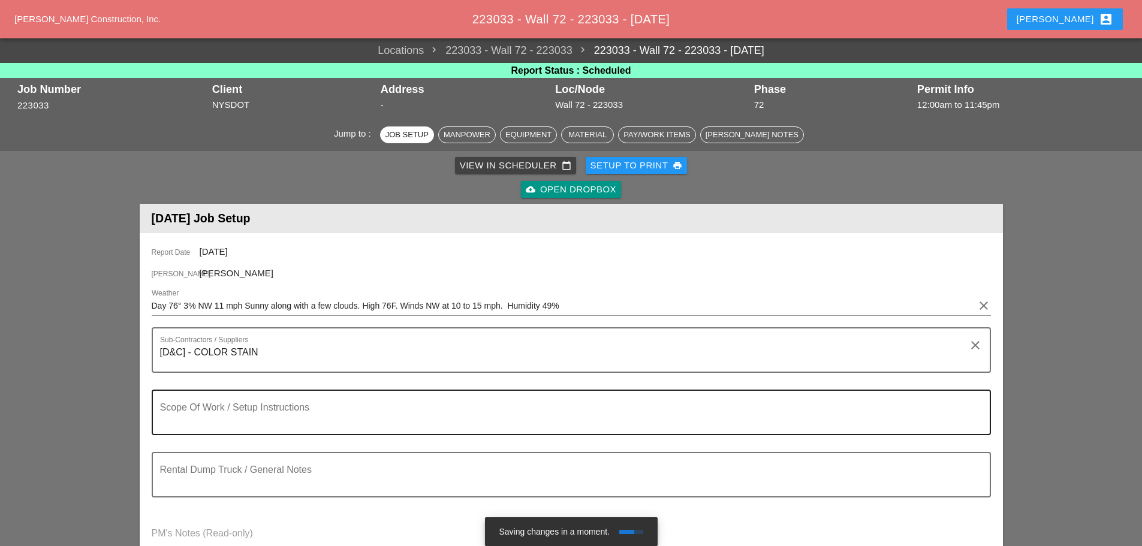
click at [240, 411] on textarea "Scope Of Work / Setup Instructions" at bounding box center [566, 419] width 813 height 29
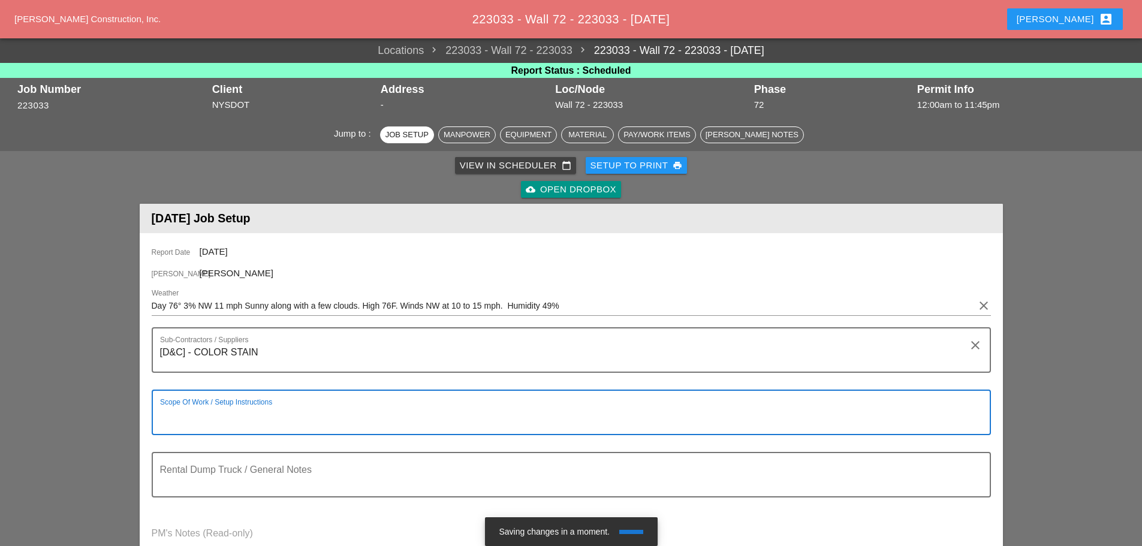
paste textarea "LOCATION: 09 WALL: 72 [FRONT FACE] WIN: 1-908-204 LANE CLOSURE LOCATION: [REAR …"
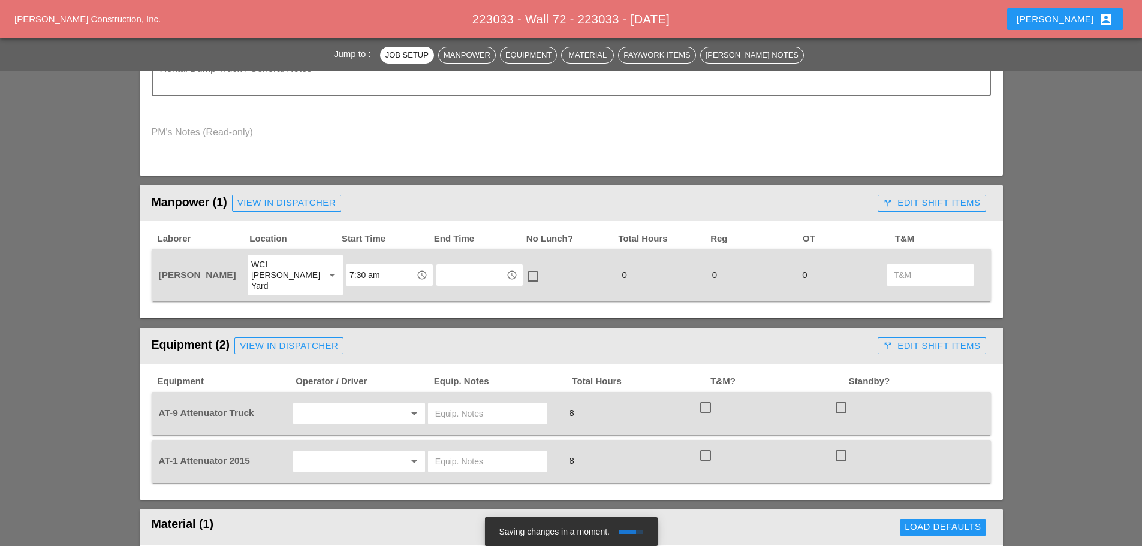
scroll to position [597, 0]
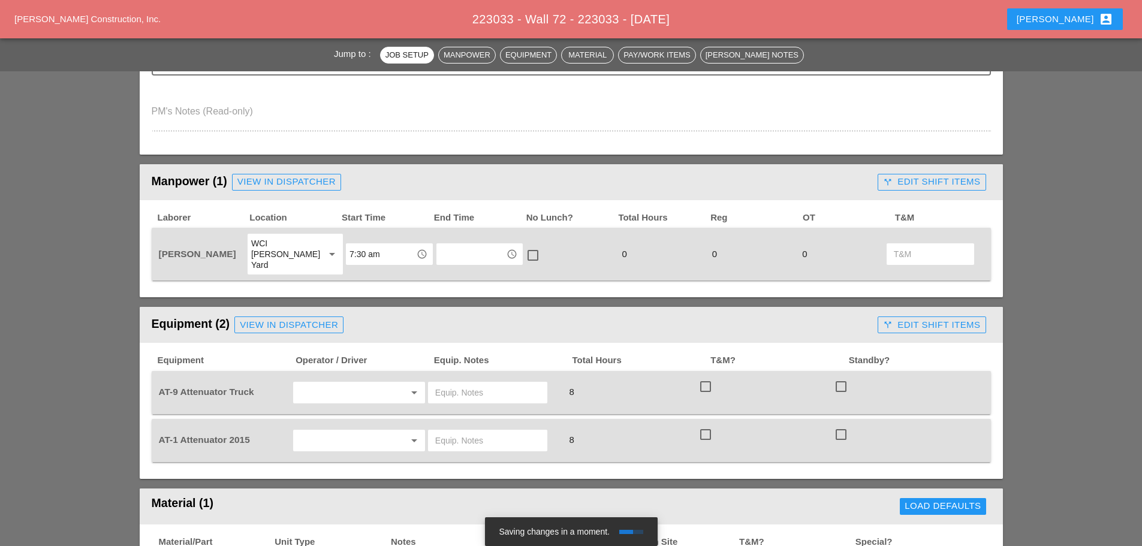
type textarea "LOCATION: 09 WALL: 72 [FRONT FACE] WIN: 1-908-204 LANE CLOSURE LOCATION: [REAR …"
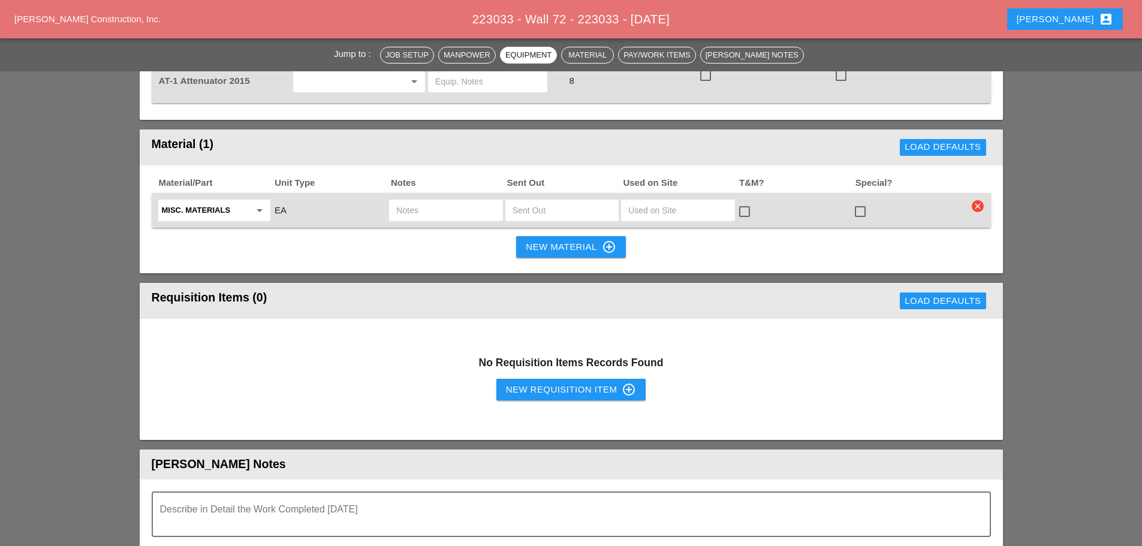
scroll to position [956, 0]
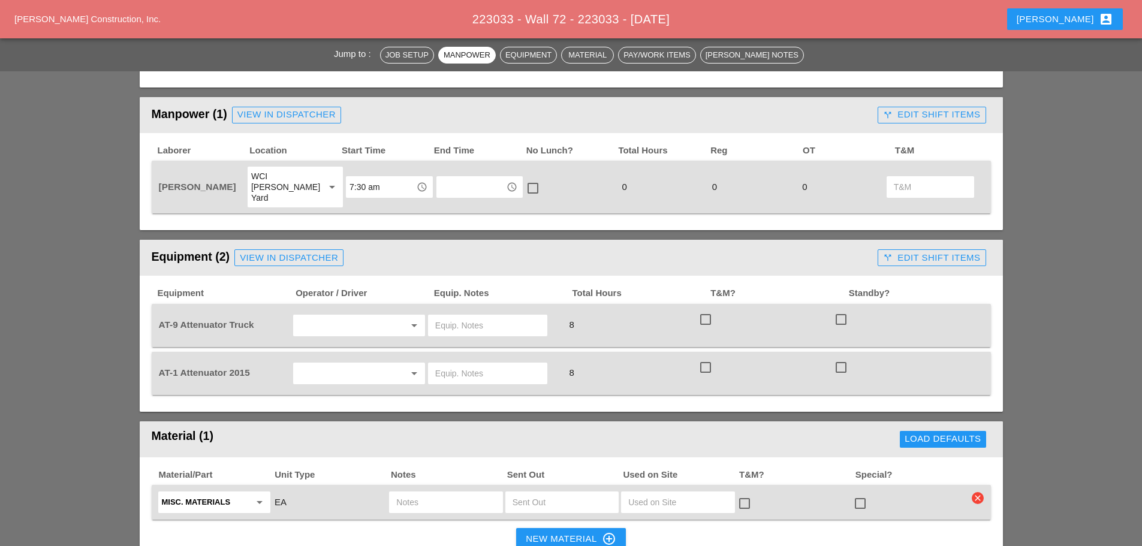
scroll to position [660, 0]
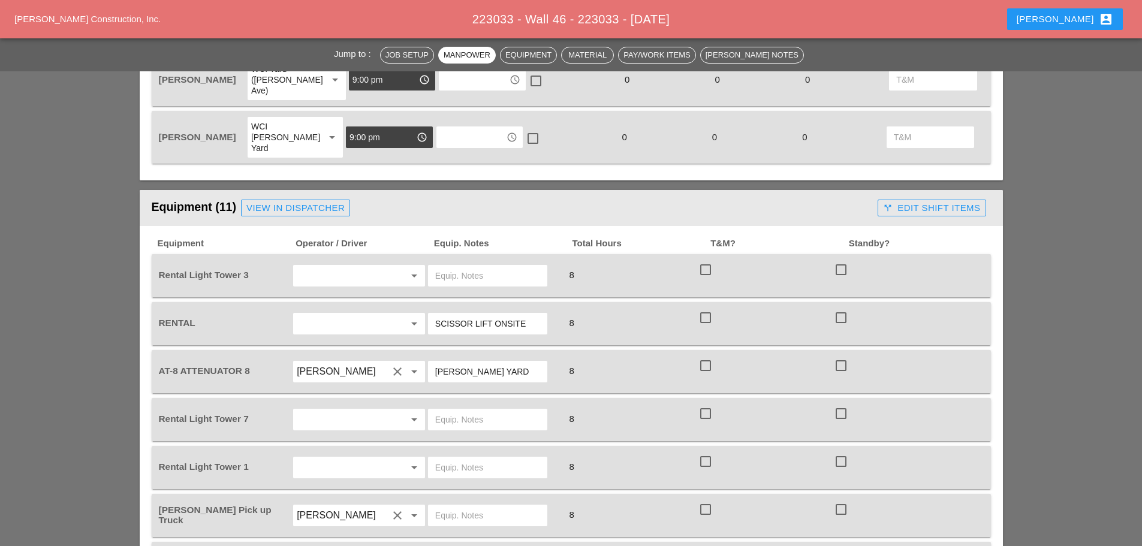
scroll to position [1019, 0]
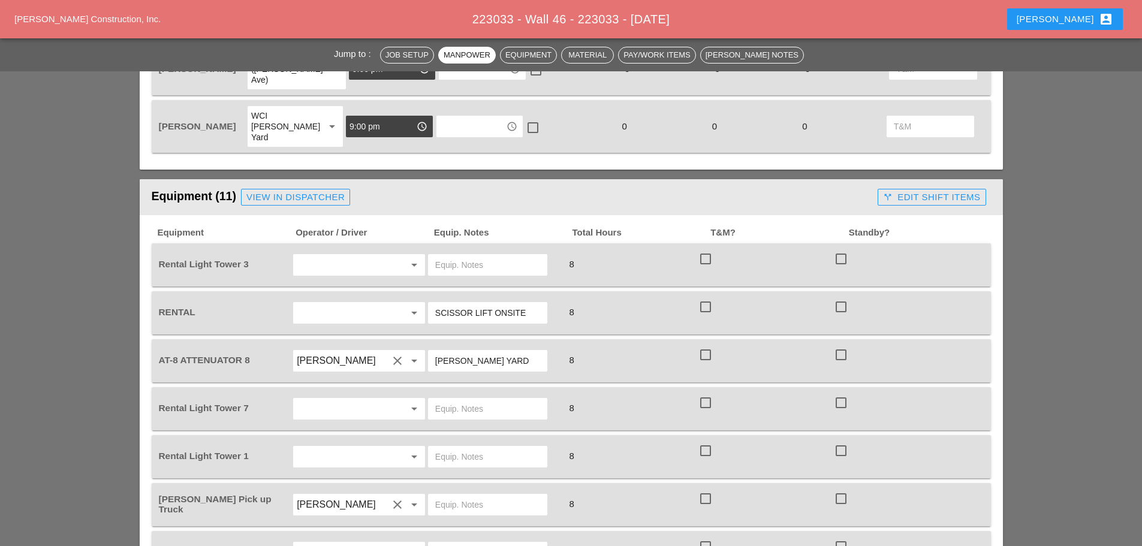
click at [320, 255] on input "text" at bounding box center [342, 264] width 91 height 19
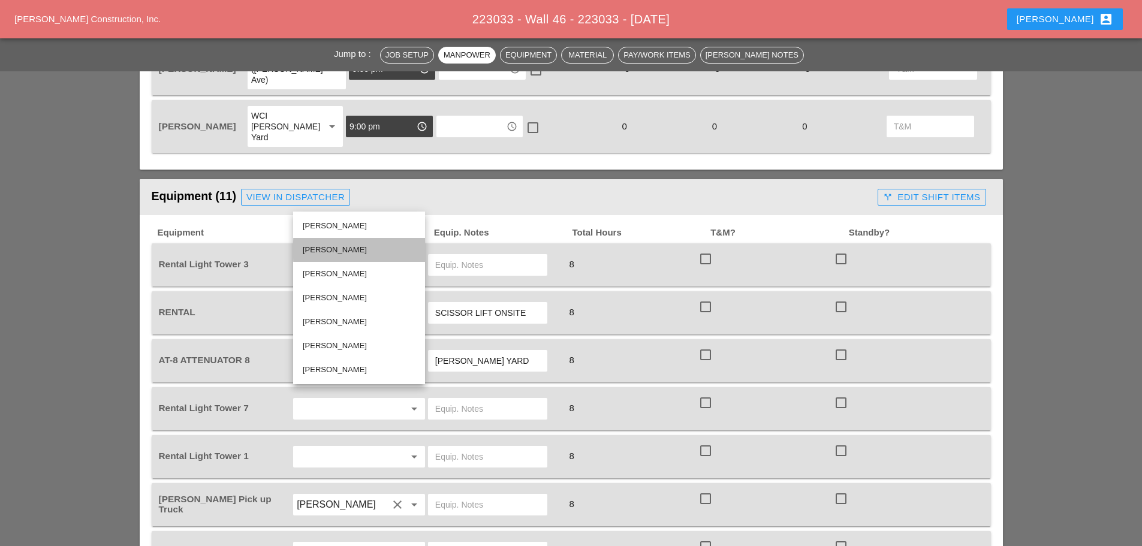
click at [321, 243] on div "[PERSON_NAME]" at bounding box center [359, 250] width 113 height 14
type input "[PERSON_NAME]"
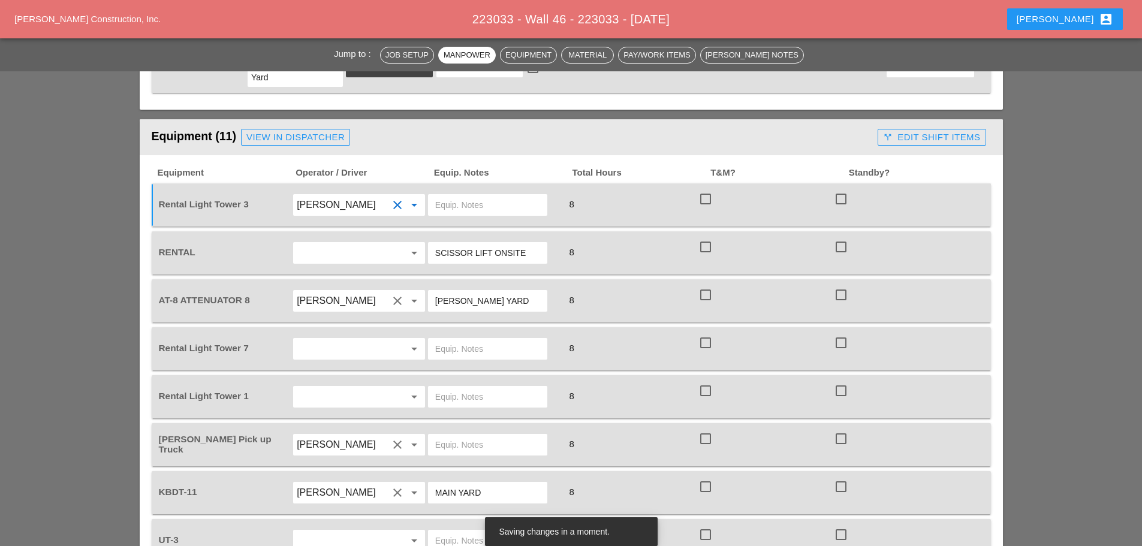
scroll to position [1139, 0]
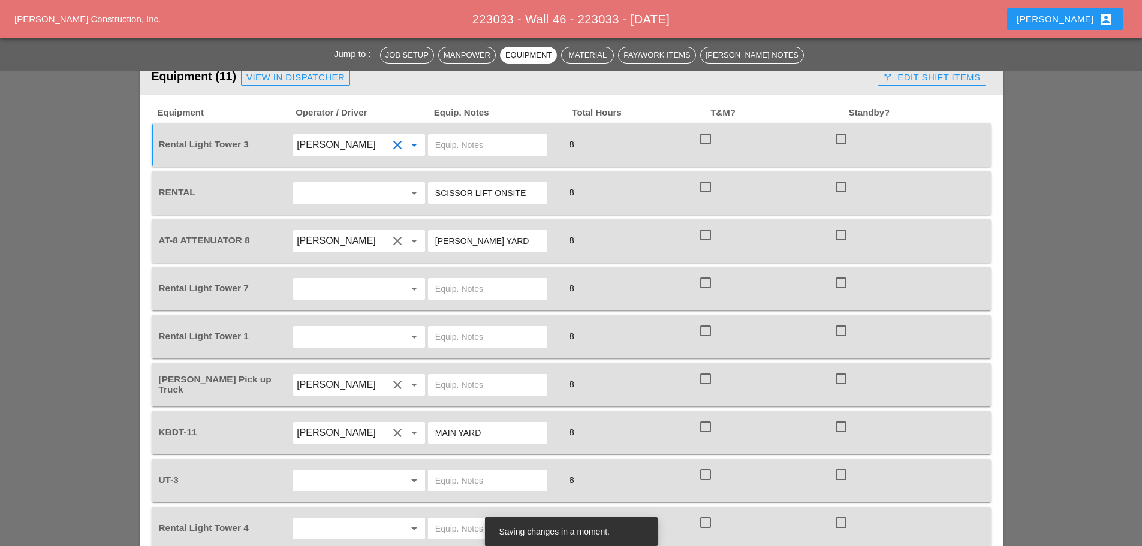
click at [318, 279] on input "text" at bounding box center [342, 288] width 91 height 19
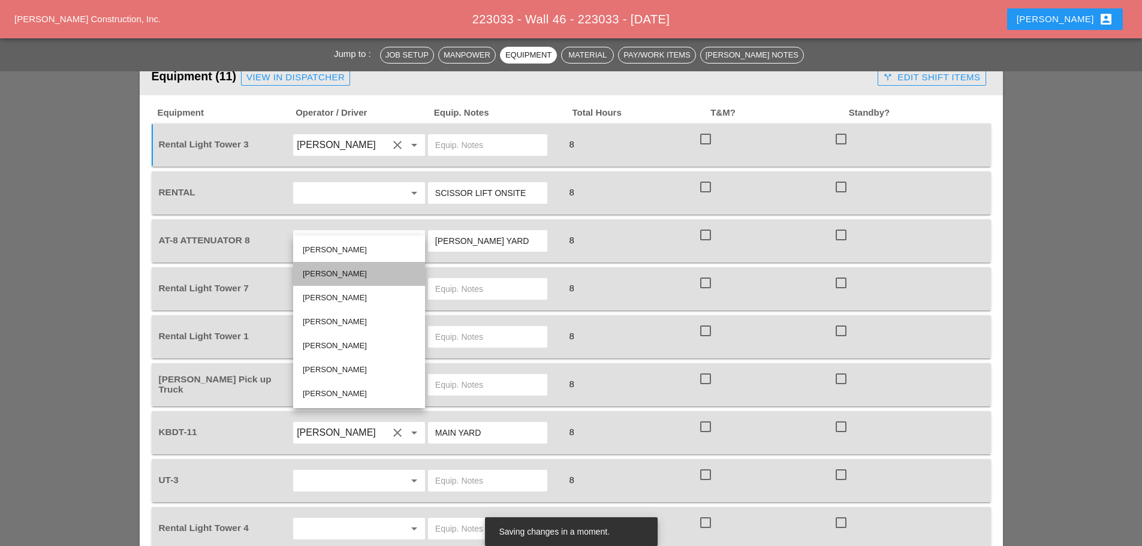
click at [323, 270] on div "[PERSON_NAME]" at bounding box center [359, 274] width 113 height 14
type input "[PERSON_NAME]"
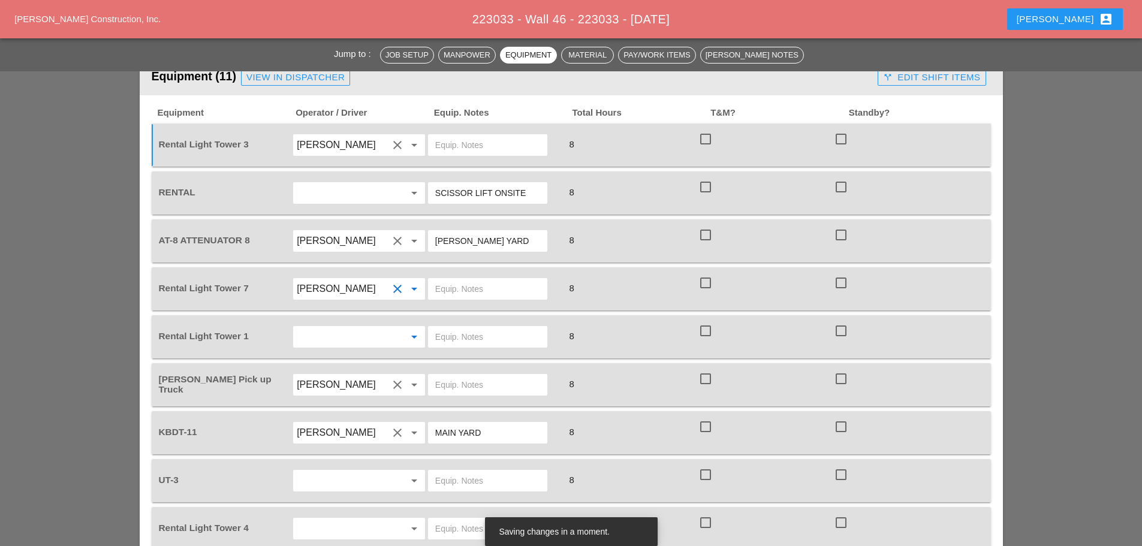
click at [323, 327] on input "text" at bounding box center [342, 336] width 91 height 19
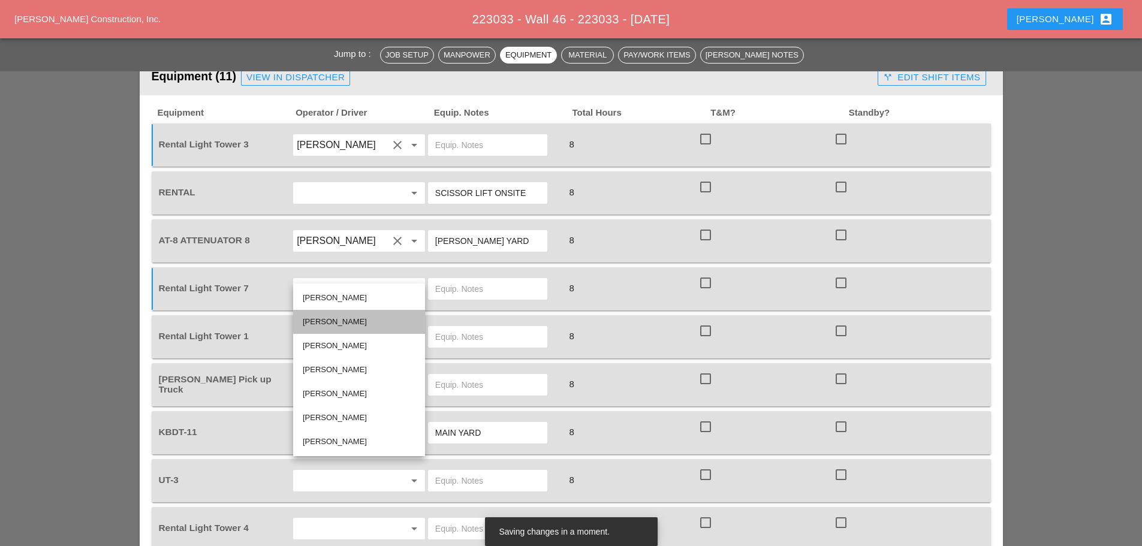
click at [322, 317] on div "[PERSON_NAME]" at bounding box center [359, 322] width 113 height 14
type input "[PERSON_NAME]"
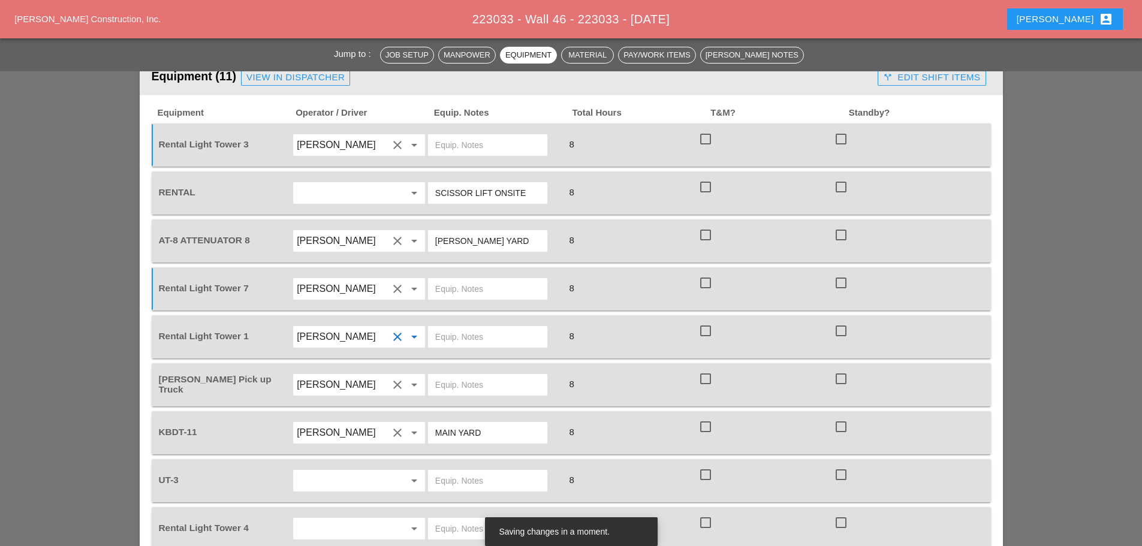
drag, startPoint x: 449, startPoint y: 266, endPoint x: 445, endPoint y: 241, distance: 24.8
click at [450, 327] on input "text" at bounding box center [487, 336] width 105 height 19
click at [445, 279] on input "text" at bounding box center [487, 288] width 105 height 19
type input "ONSITE"
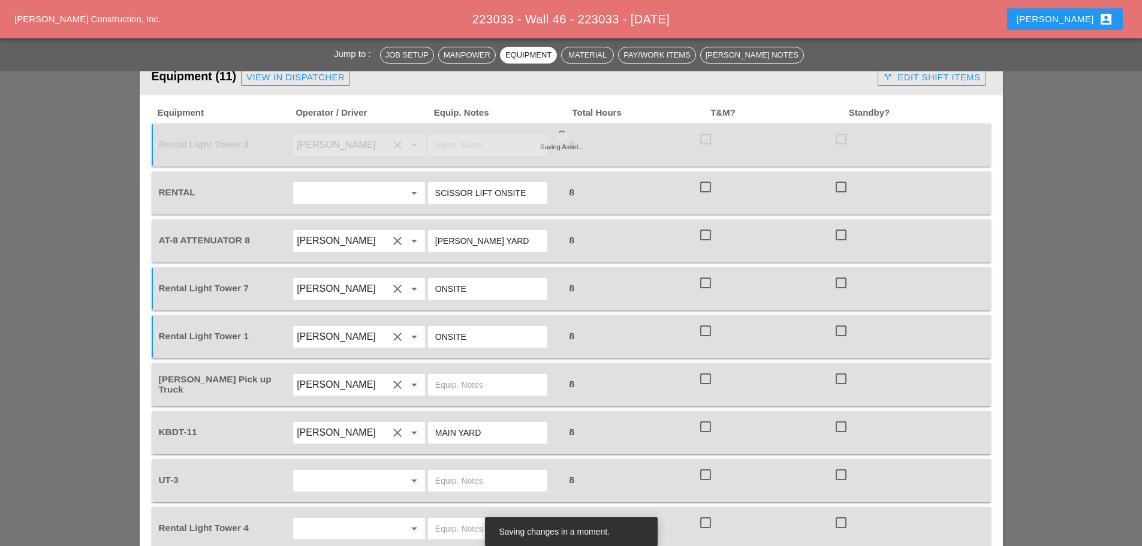
click at [333, 471] on input "text" at bounding box center [342, 480] width 91 height 19
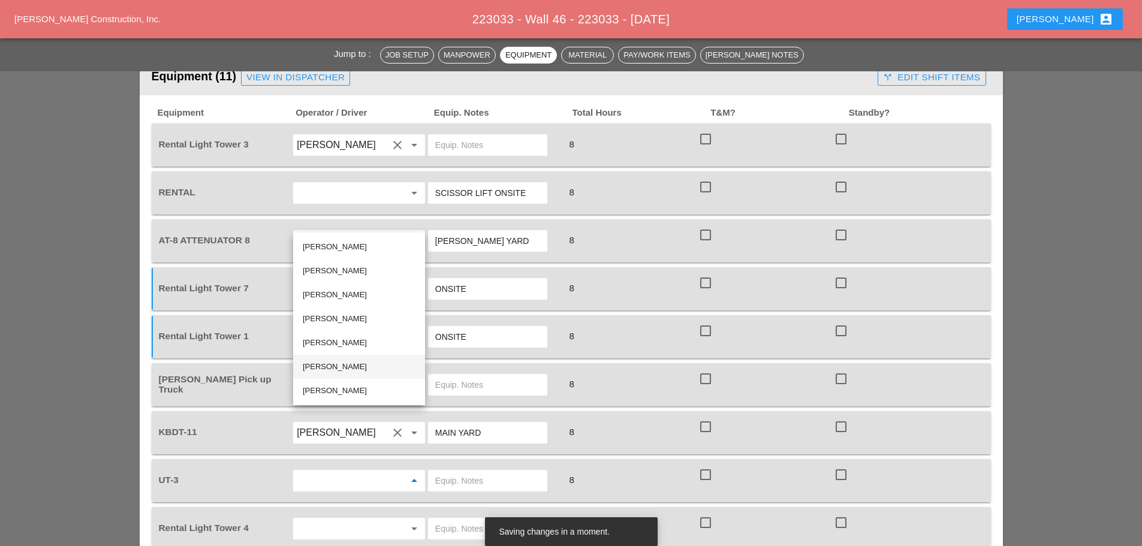
click at [332, 370] on div "[PERSON_NAME]" at bounding box center [359, 367] width 113 height 14
type input "[PERSON_NAME]"
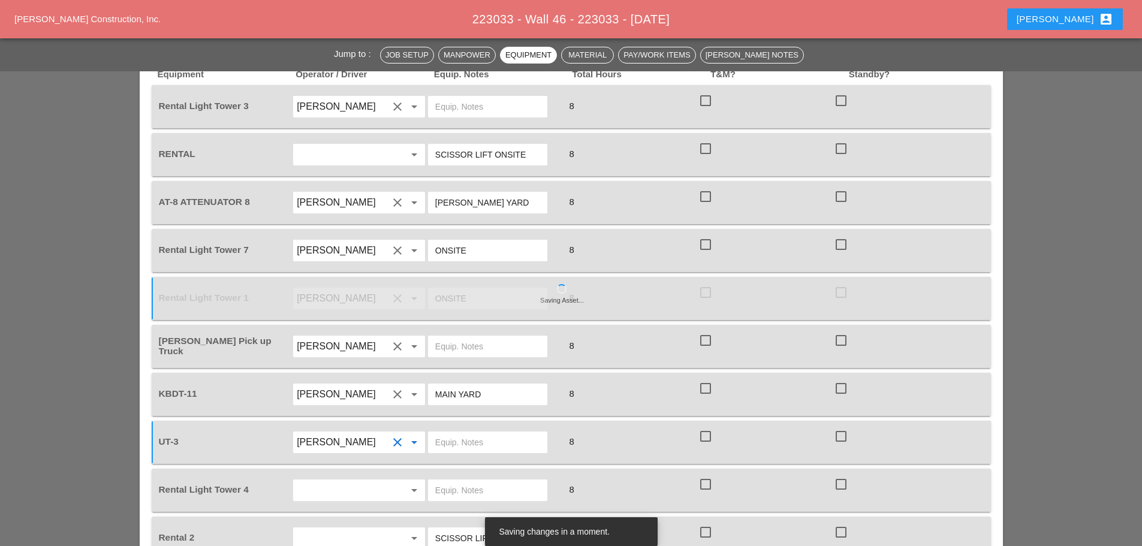
scroll to position [1199, 0]
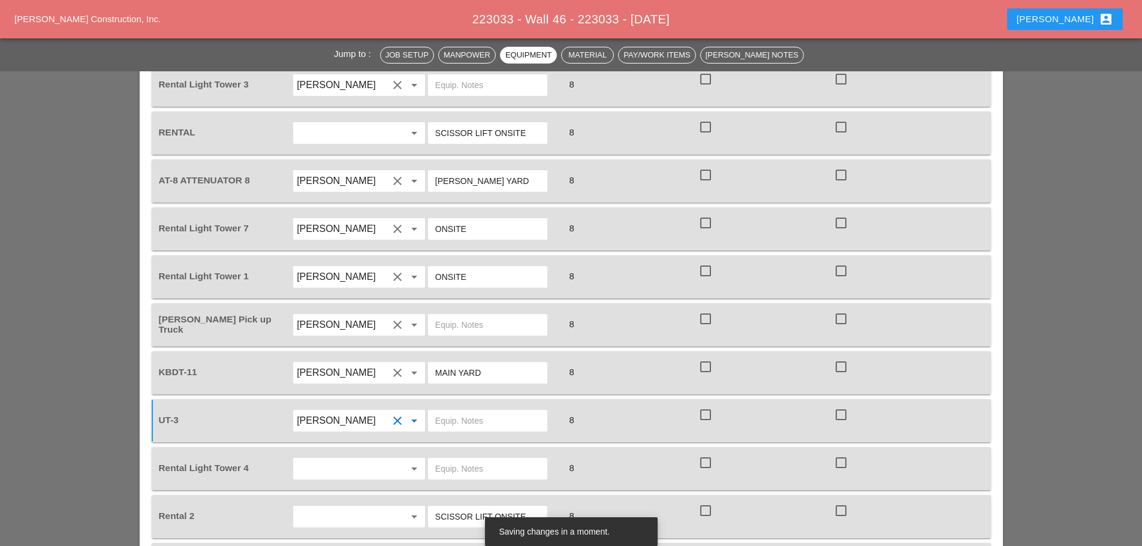
click at [376, 459] on input "text" at bounding box center [342, 468] width 91 height 19
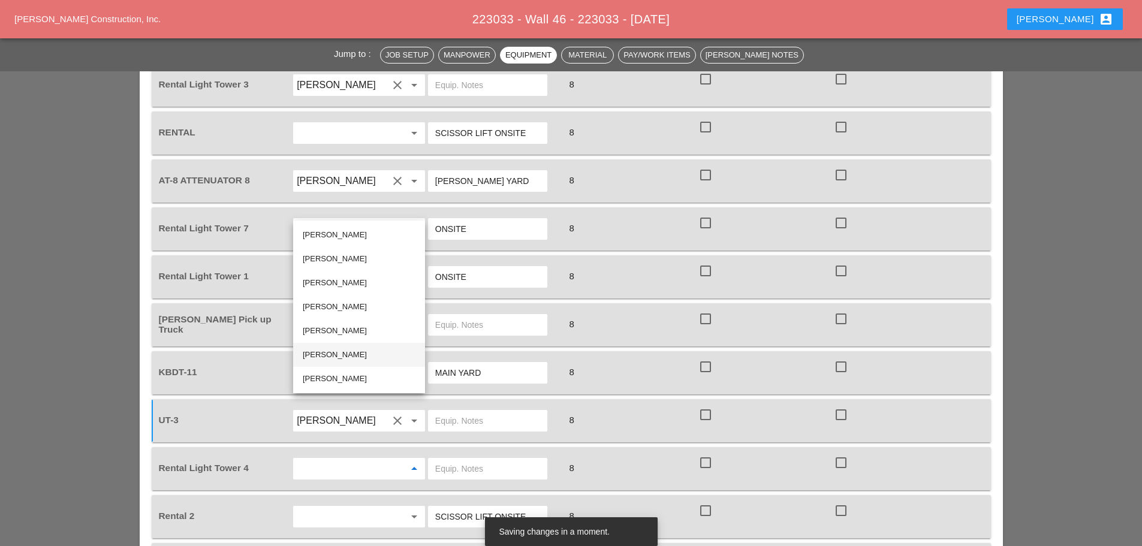
click at [349, 351] on div "[PERSON_NAME]" at bounding box center [359, 355] width 113 height 14
type input "[PERSON_NAME]"
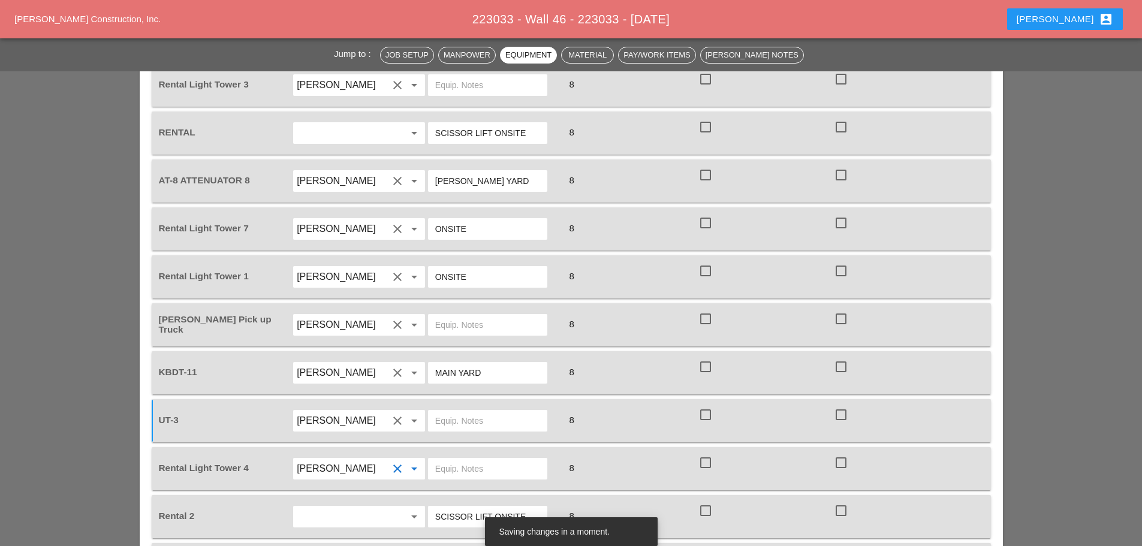
click at [458, 459] on input "text" at bounding box center [487, 468] width 105 height 19
type input "[PERSON_NAME] YARD"
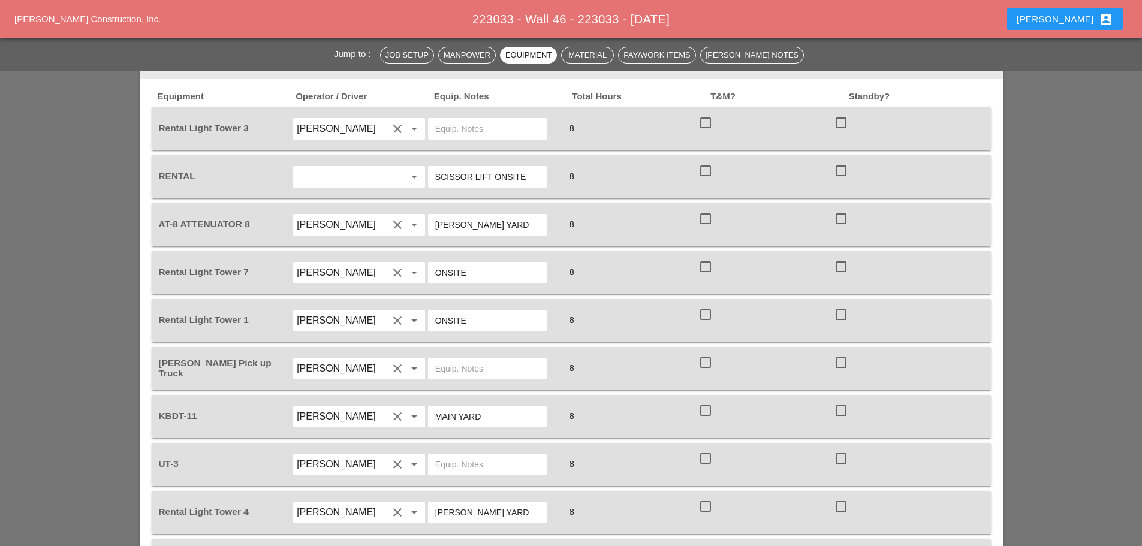
scroll to position [1079, 0]
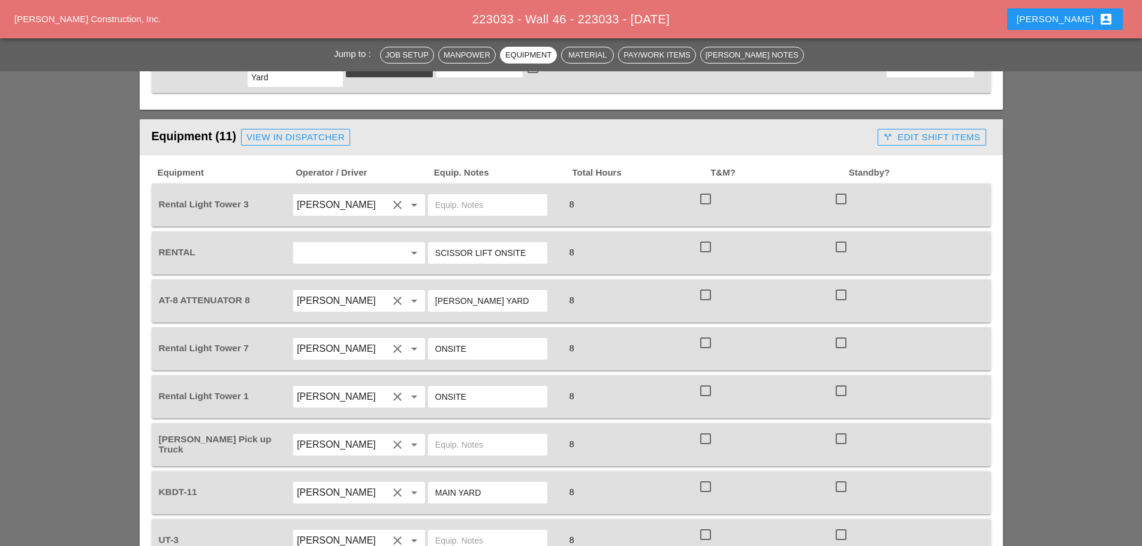
click at [433, 194] on div at bounding box center [487, 205] width 119 height 22
type input "[PERSON_NAME] YARD"
click at [467, 327] on div "Rental Light Tower 7 [PERSON_NAME] clear arrow_drop_down ONSITE 8 check_box_out…" at bounding box center [571, 348] width 839 height 43
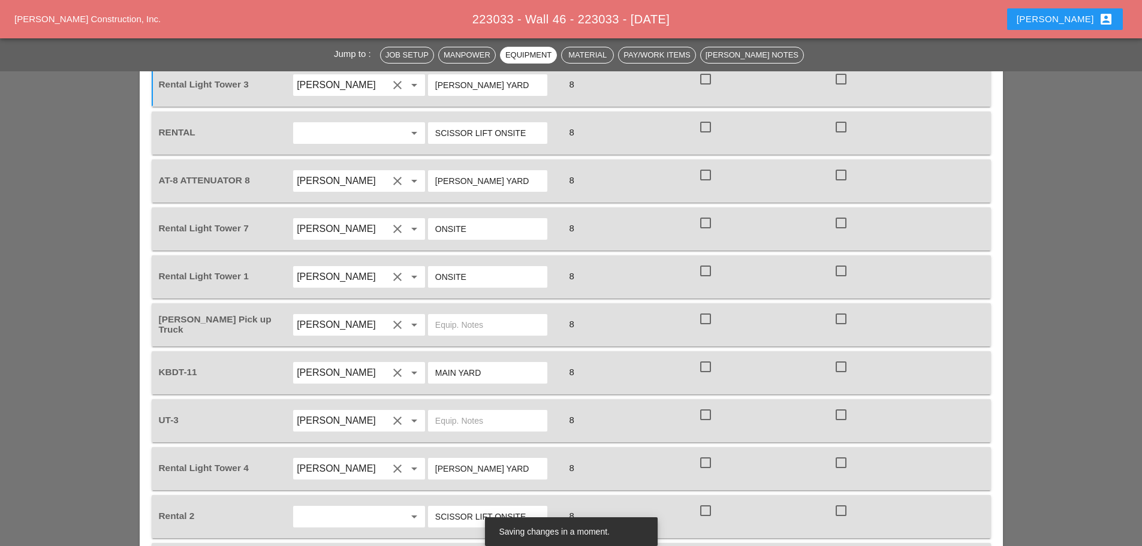
scroll to position [1259, 0]
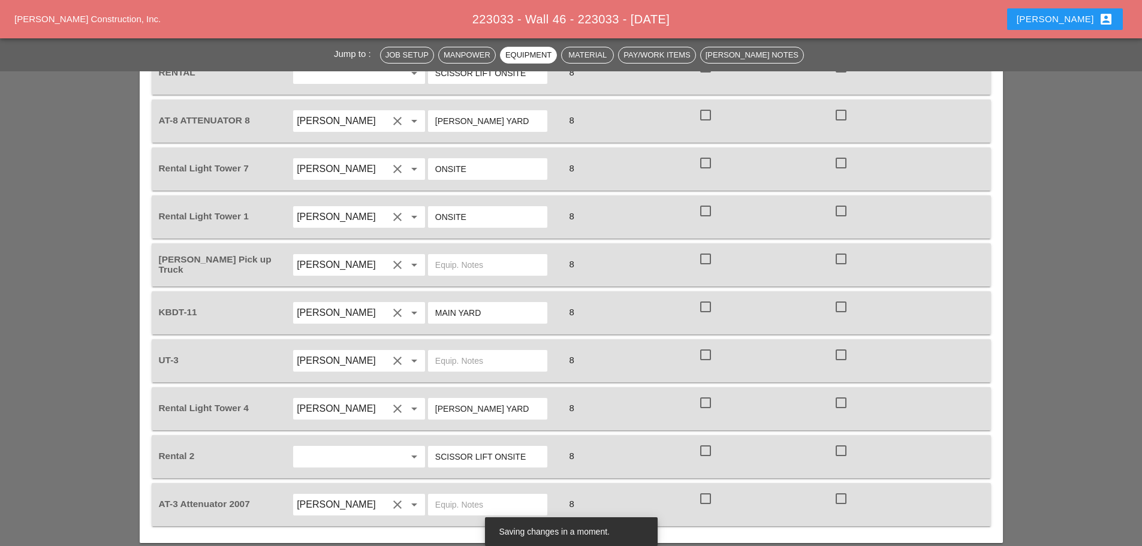
click at [483, 495] on input "text" at bounding box center [487, 504] width 105 height 19
type input "[PERSON_NAME] YARD"
